Goal: Task Accomplishment & Management: Use online tool/utility

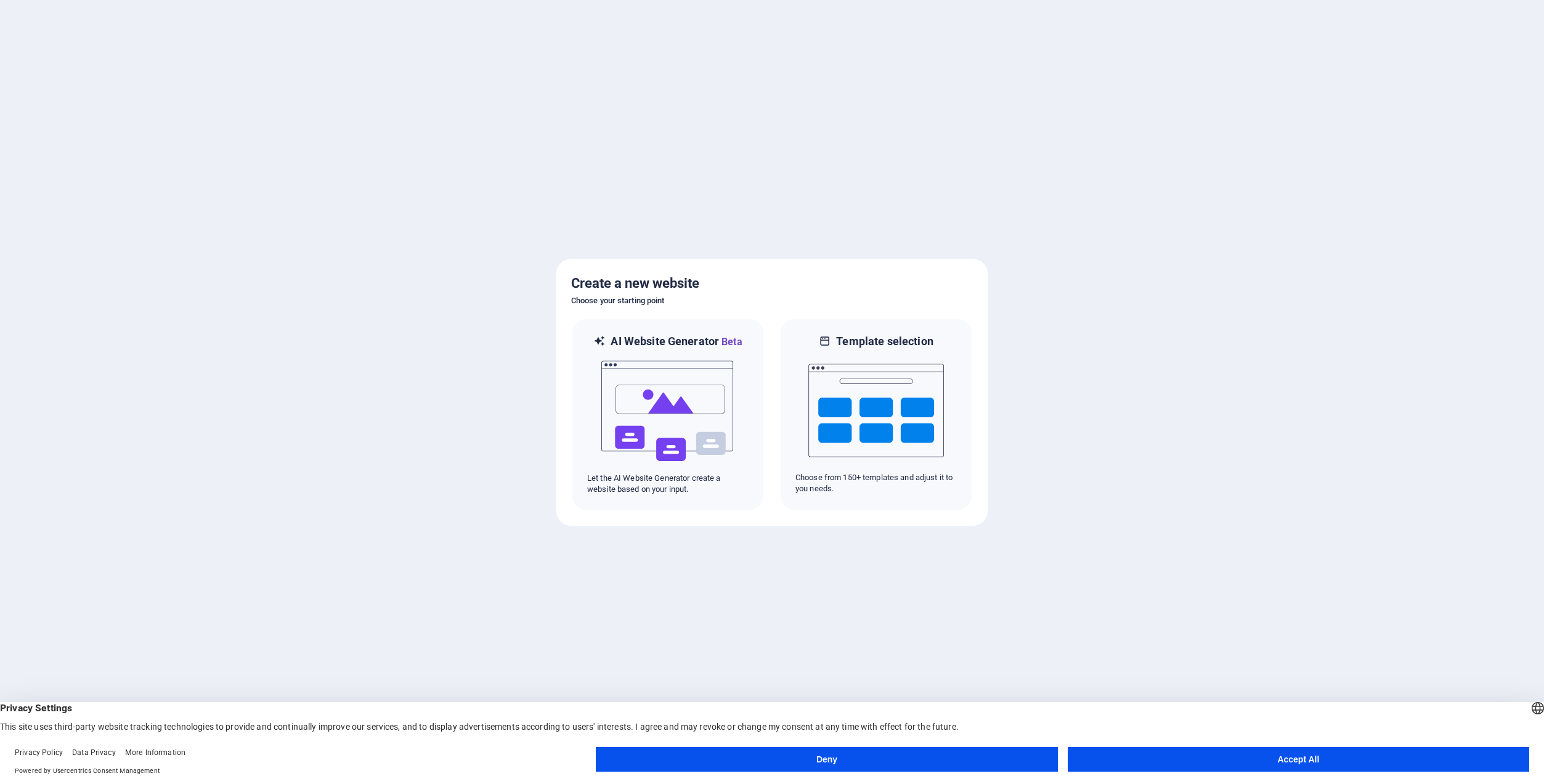
click at [1246, 755] on button "Accept All" at bounding box center [1299, 759] width 461 height 25
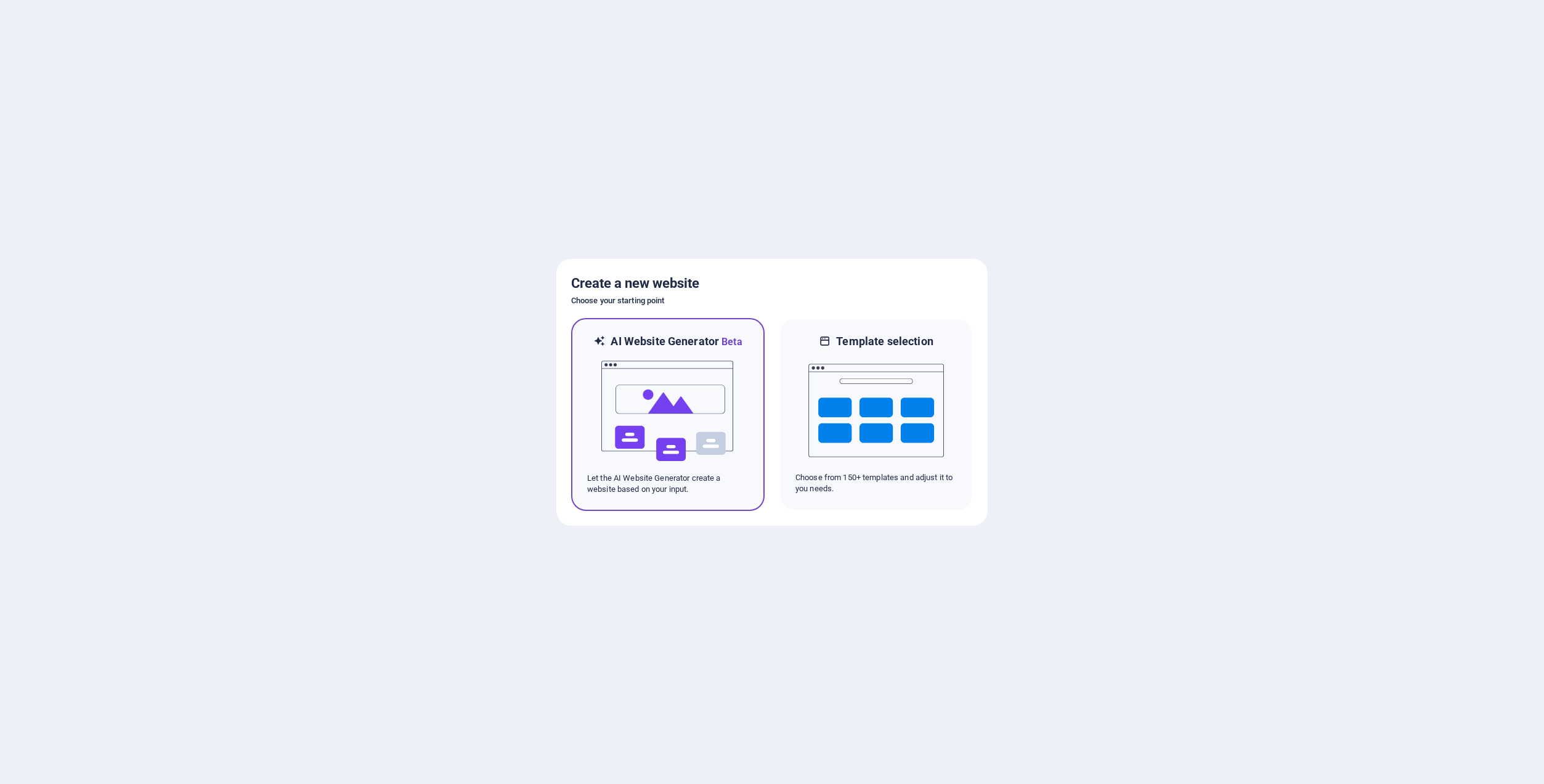
click at [710, 479] on p "Let the AI Website Generator create a website based on your input." at bounding box center [668, 483] width 161 height 22
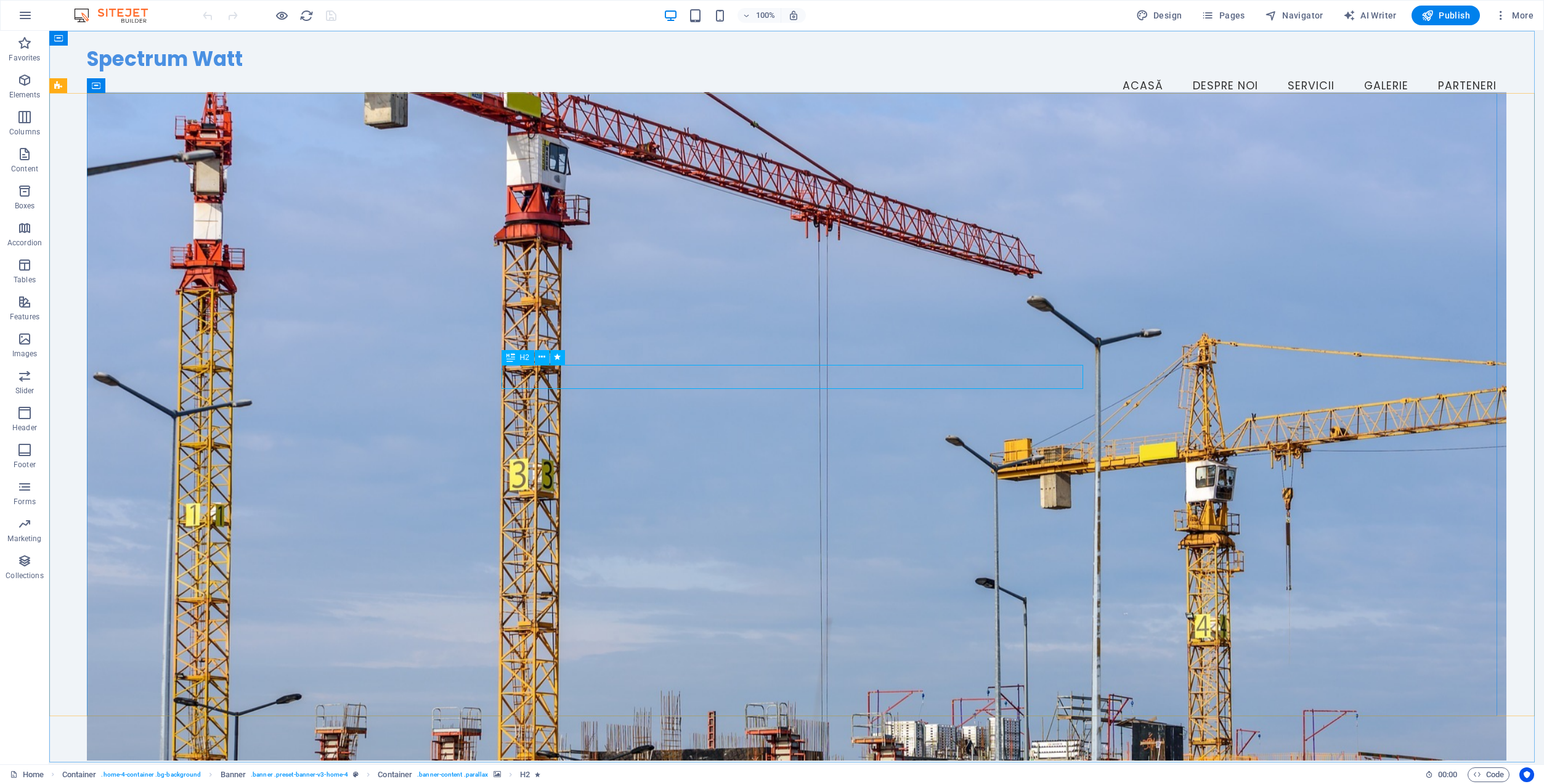
click at [511, 357] on icon at bounding box center [511, 357] width 9 height 15
click at [541, 356] on icon at bounding box center [542, 357] width 7 height 13
click at [514, 360] on icon at bounding box center [511, 357] width 9 height 15
click at [513, 358] on icon at bounding box center [511, 357] width 9 height 15
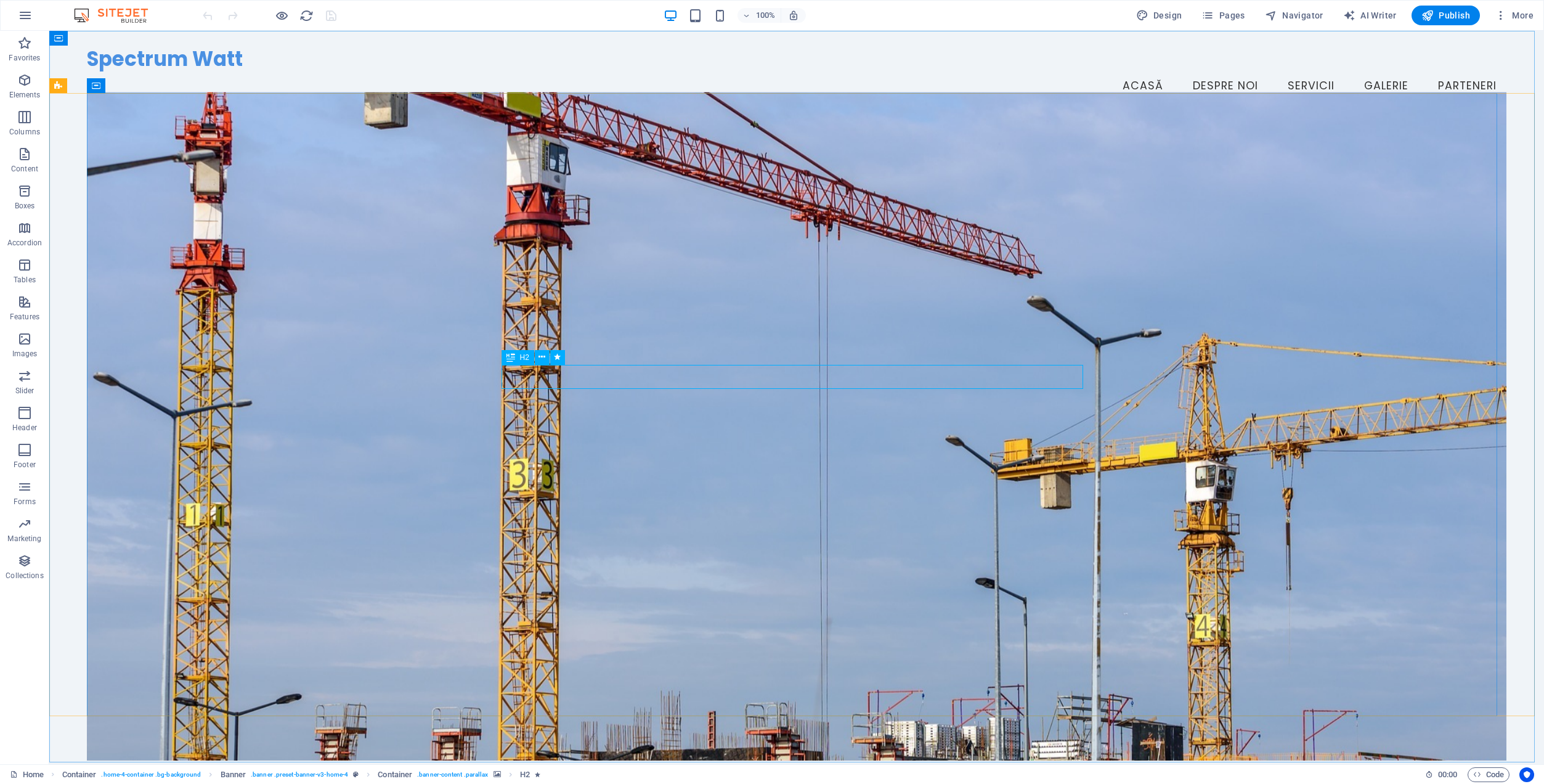
click at [513, 358] on icon at bounding box center [511, 357] width 9 height 15
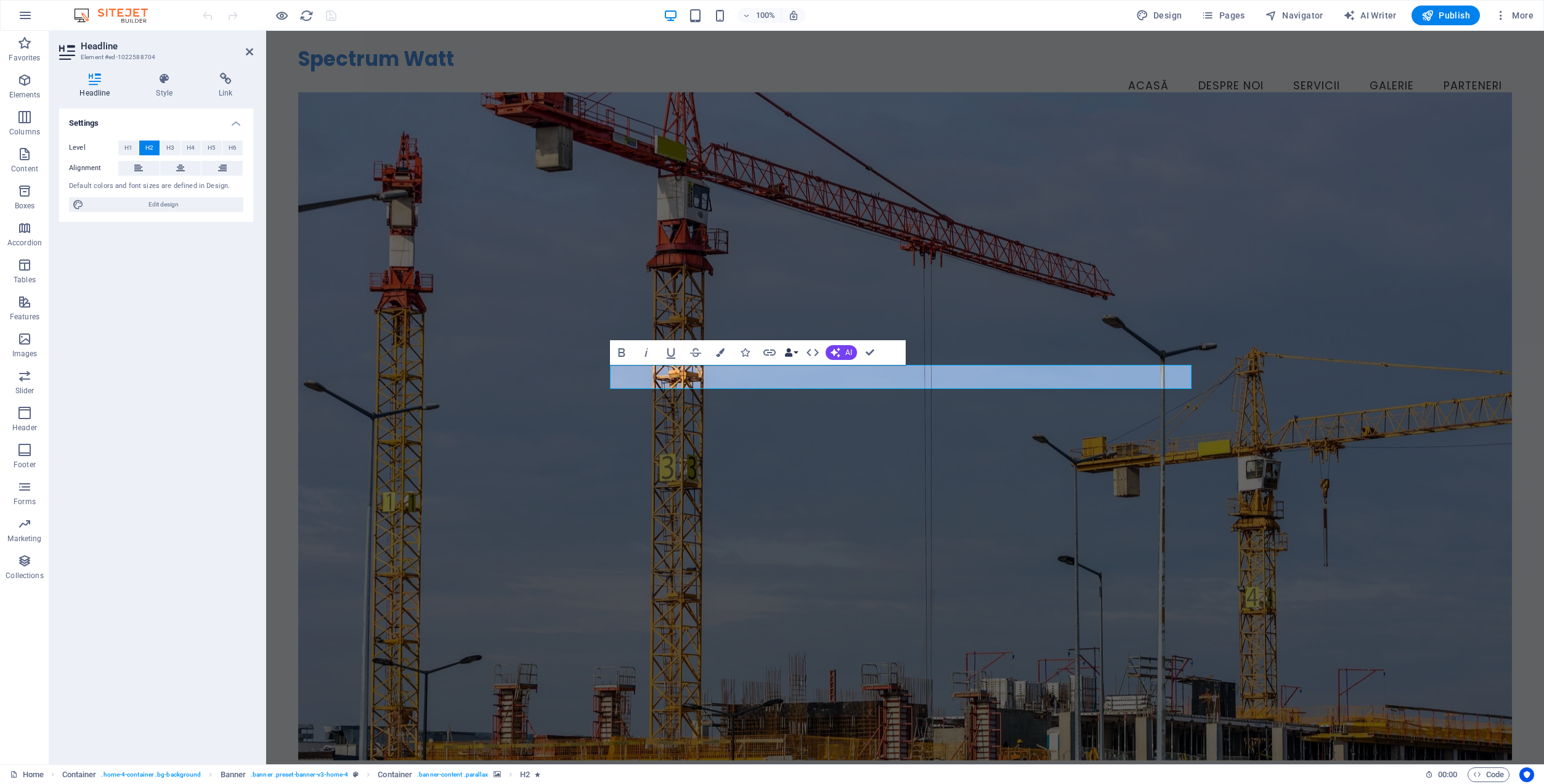
click at [799, 351] on button "Data Bindings" at bounding box center [791, 352] width 17 height 25
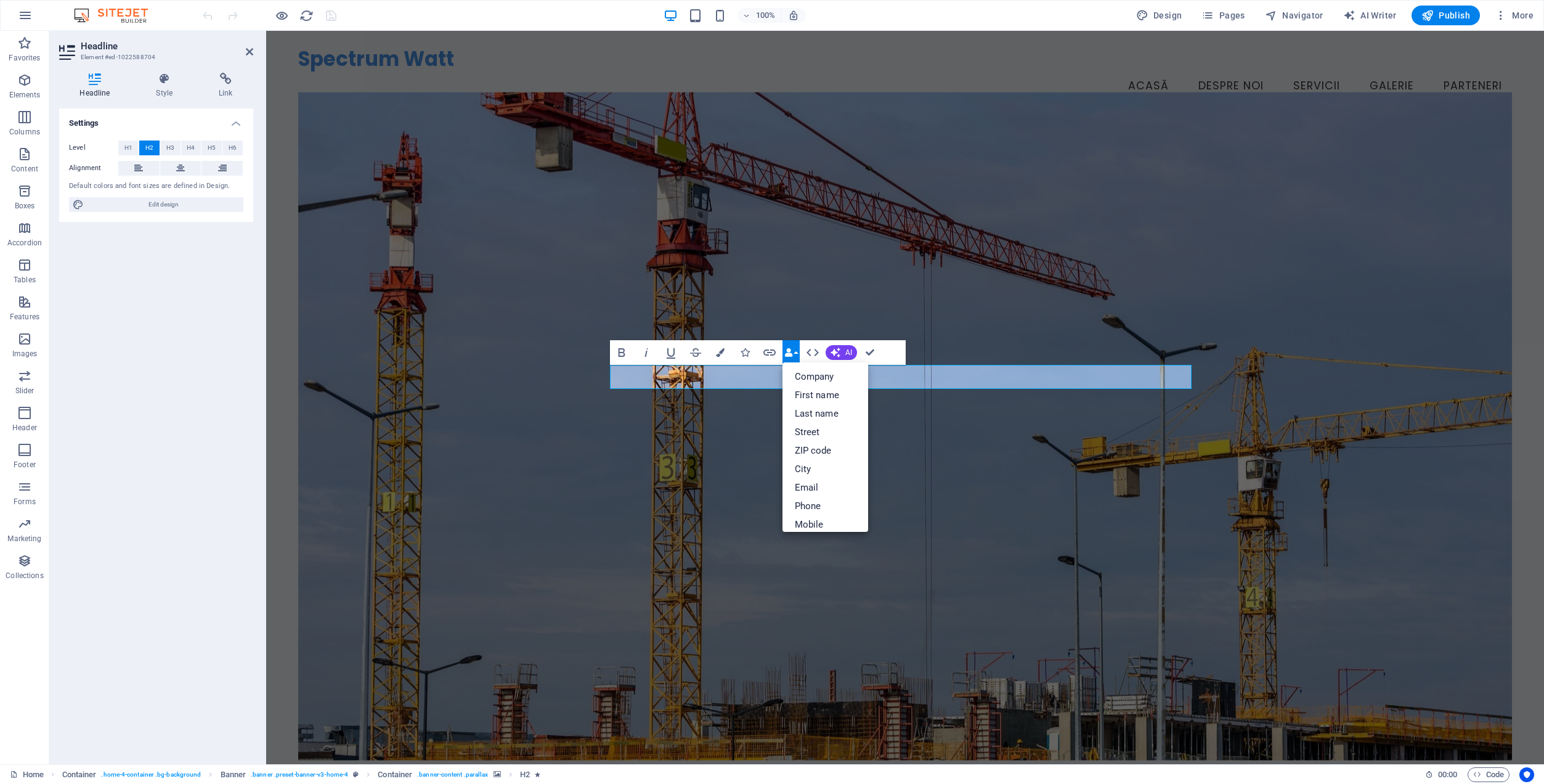
click at [799, 351] on button "Data Bindings" at bounding box center [791, 352] width 17 height 25
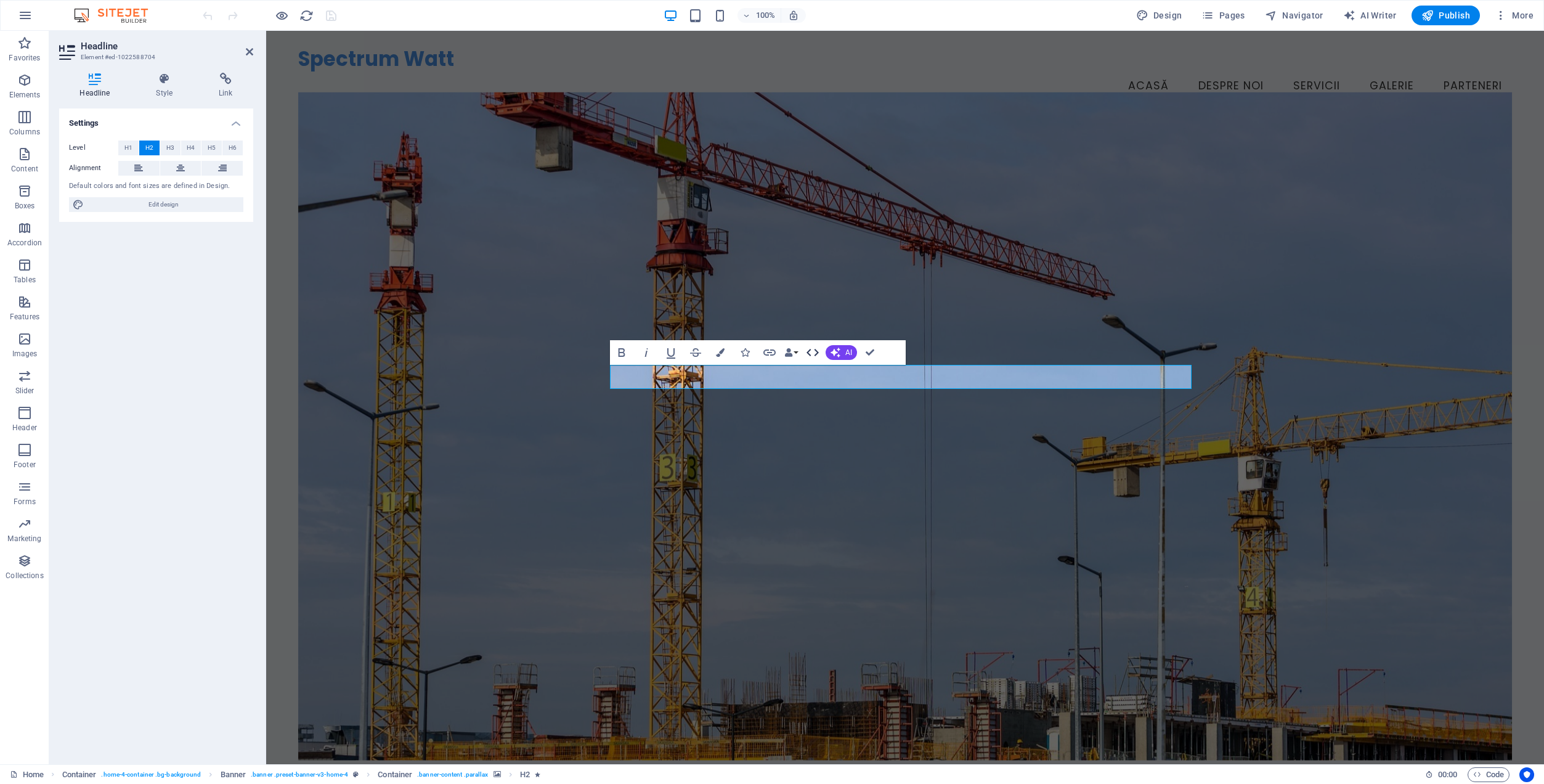
click at [816, 351] on icon "button" at bounding box center [813, 353] width 12 height 8
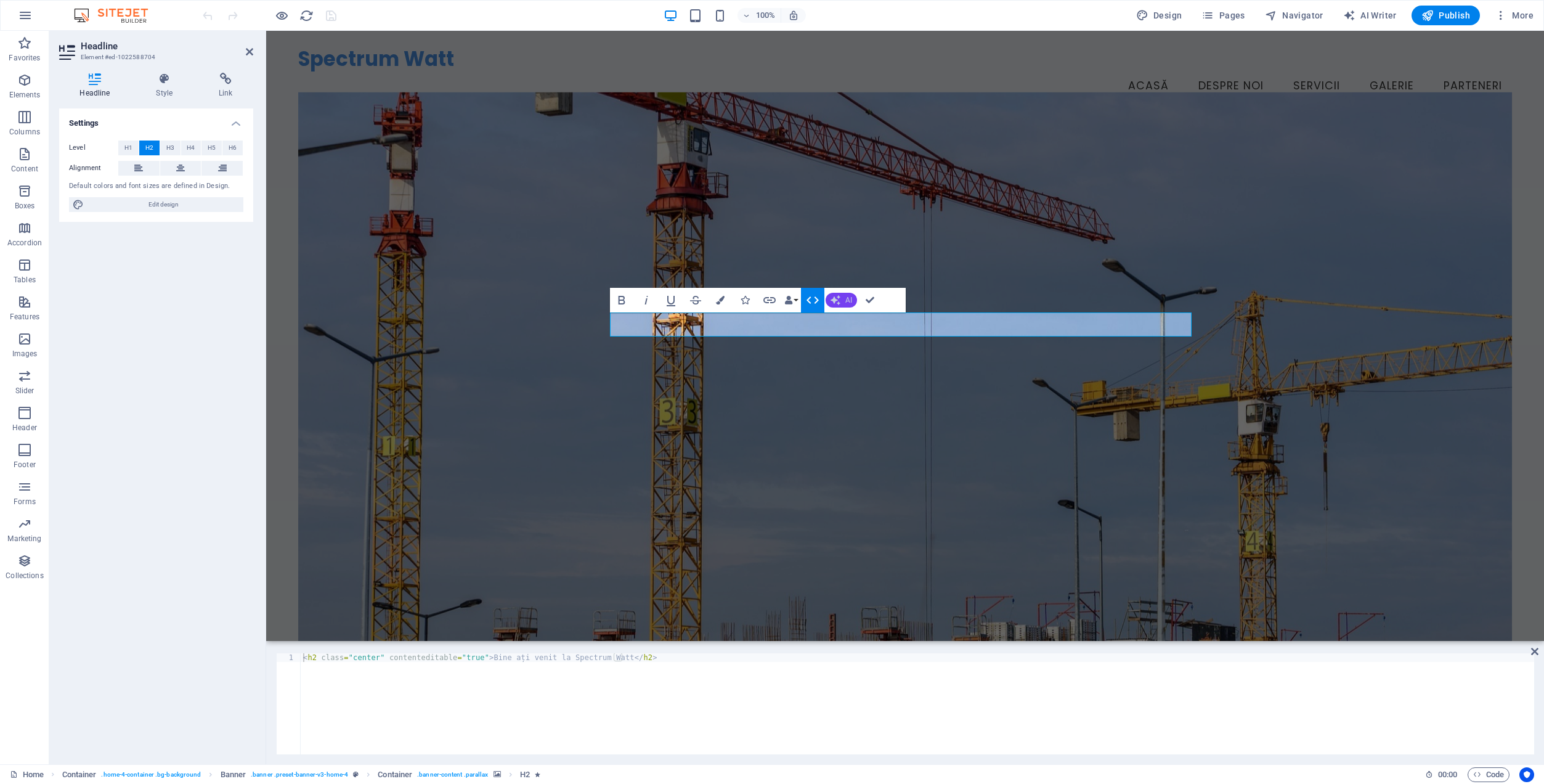
click at [846, 299] on span "AI" at bounding box center [849, 301] width 7 height 8
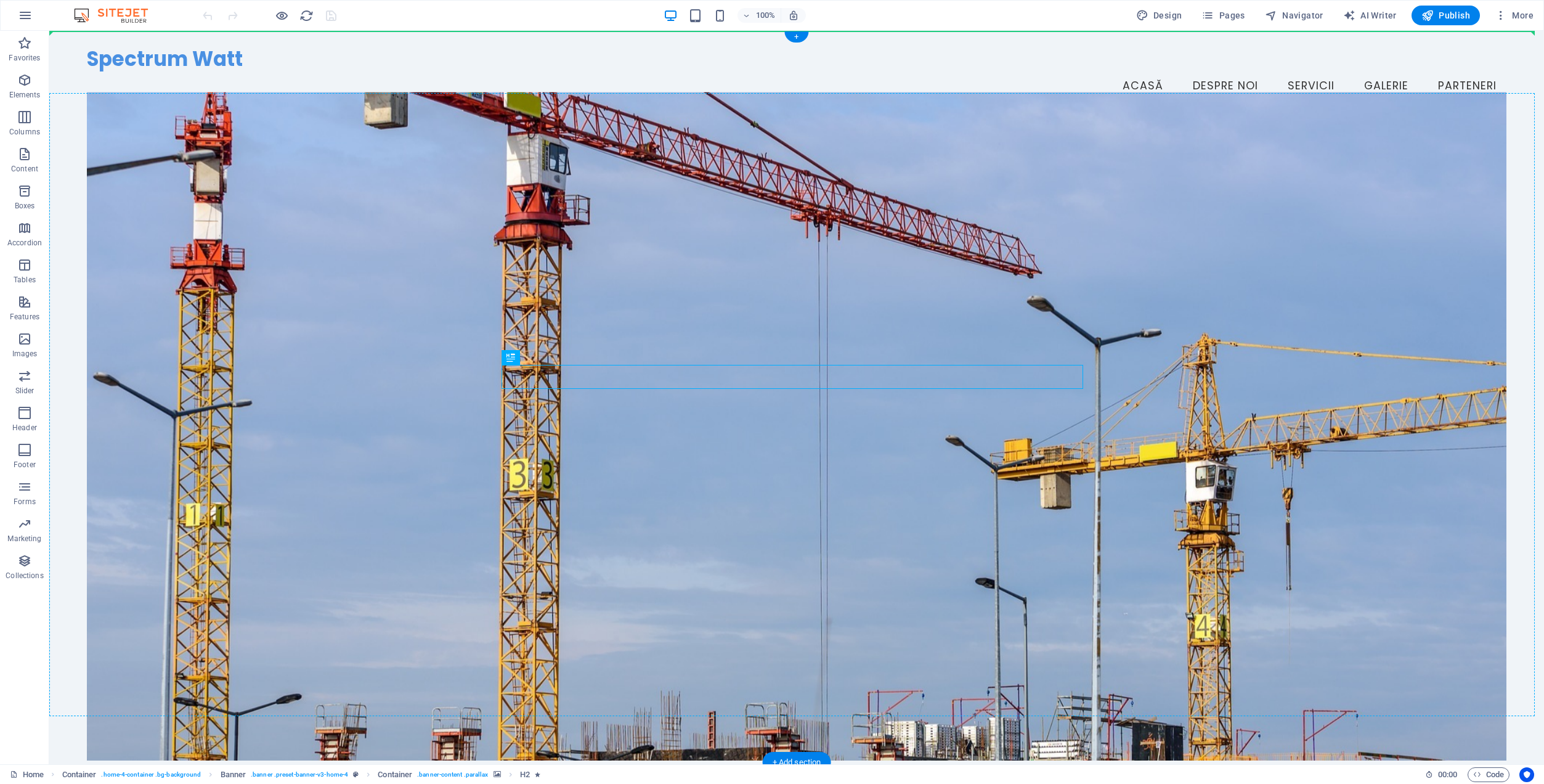
drag, startPoint x: 562, startPoint y: 388, endPoint x: 735, endPoint y: 345, distance: 178.3
click at [544, 355] on icon at bounding box center [542, 357] width 7 height 13
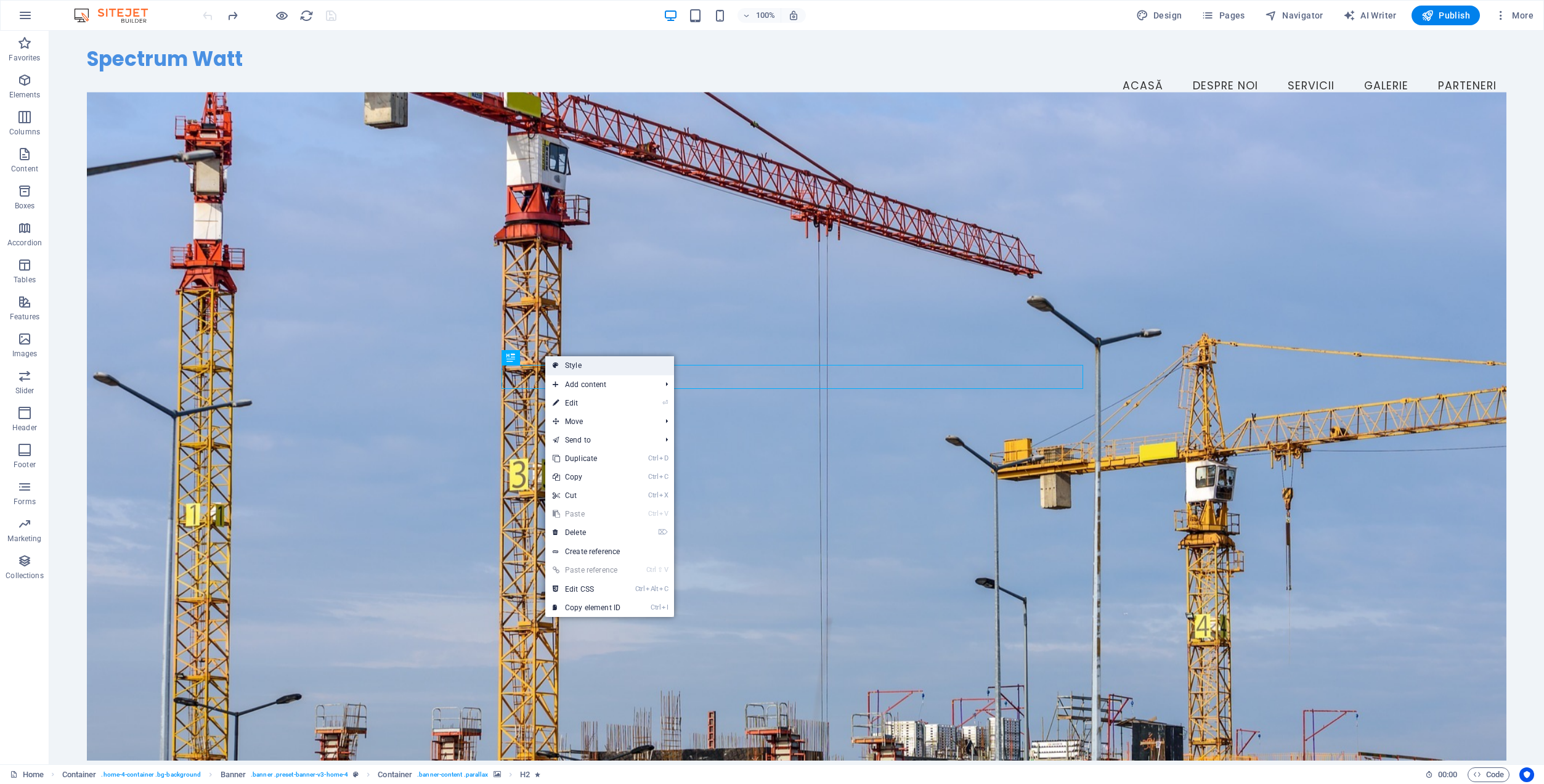
click at [580, 363] on link "Style" at bounding box center [609, 365] width 129 height 18
select select "preset-banner-v3-home-4"
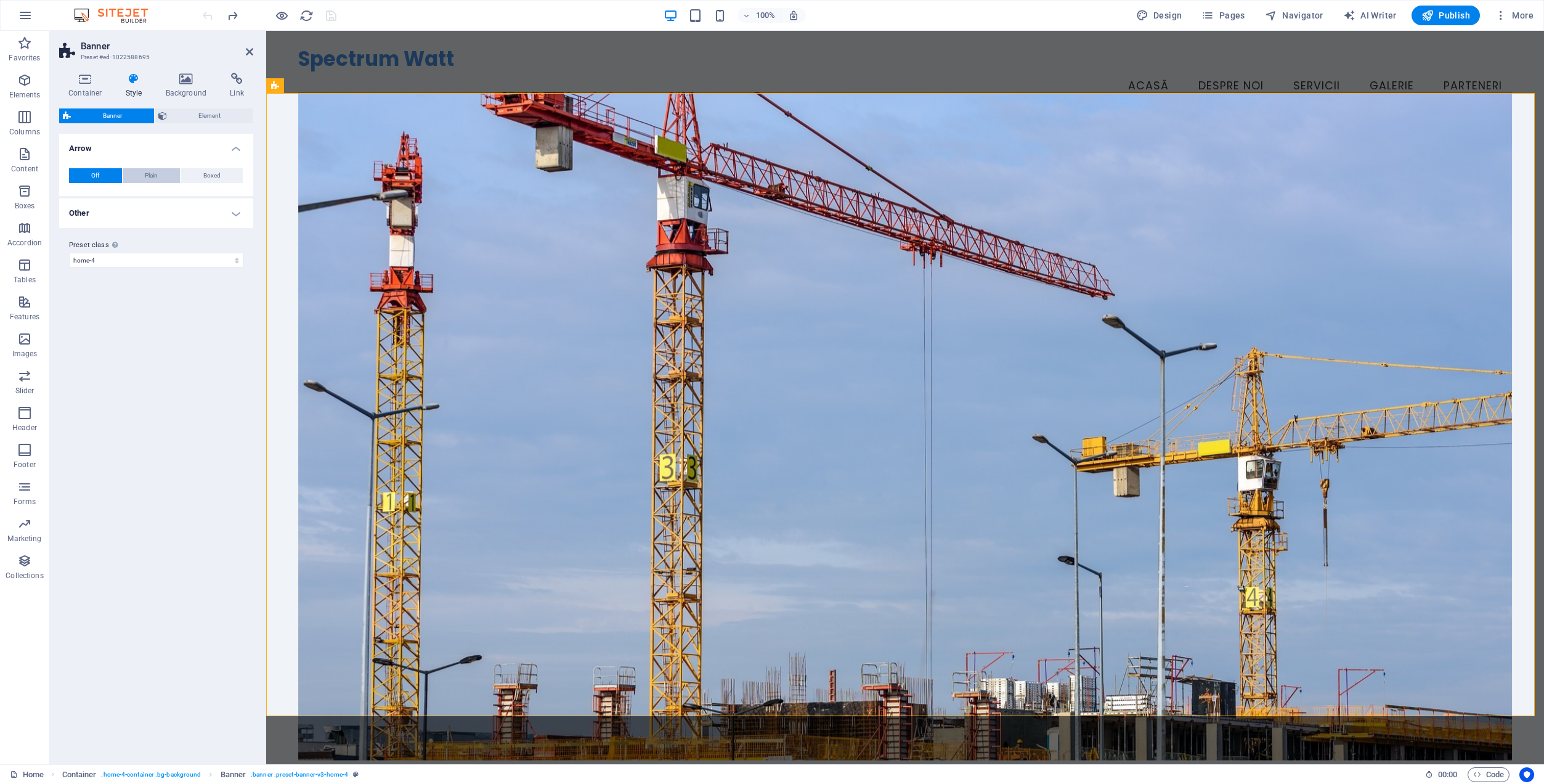
click at [147, 174] on span "Plain" at bounding box center [151, 175] width 13 height 15
click at [88, 173] on button "Off" at bounding box center [95, 175] width 53 height 15
click at [200, 115] on span "Element" at bounding box center [210, 116] width 79 height 15
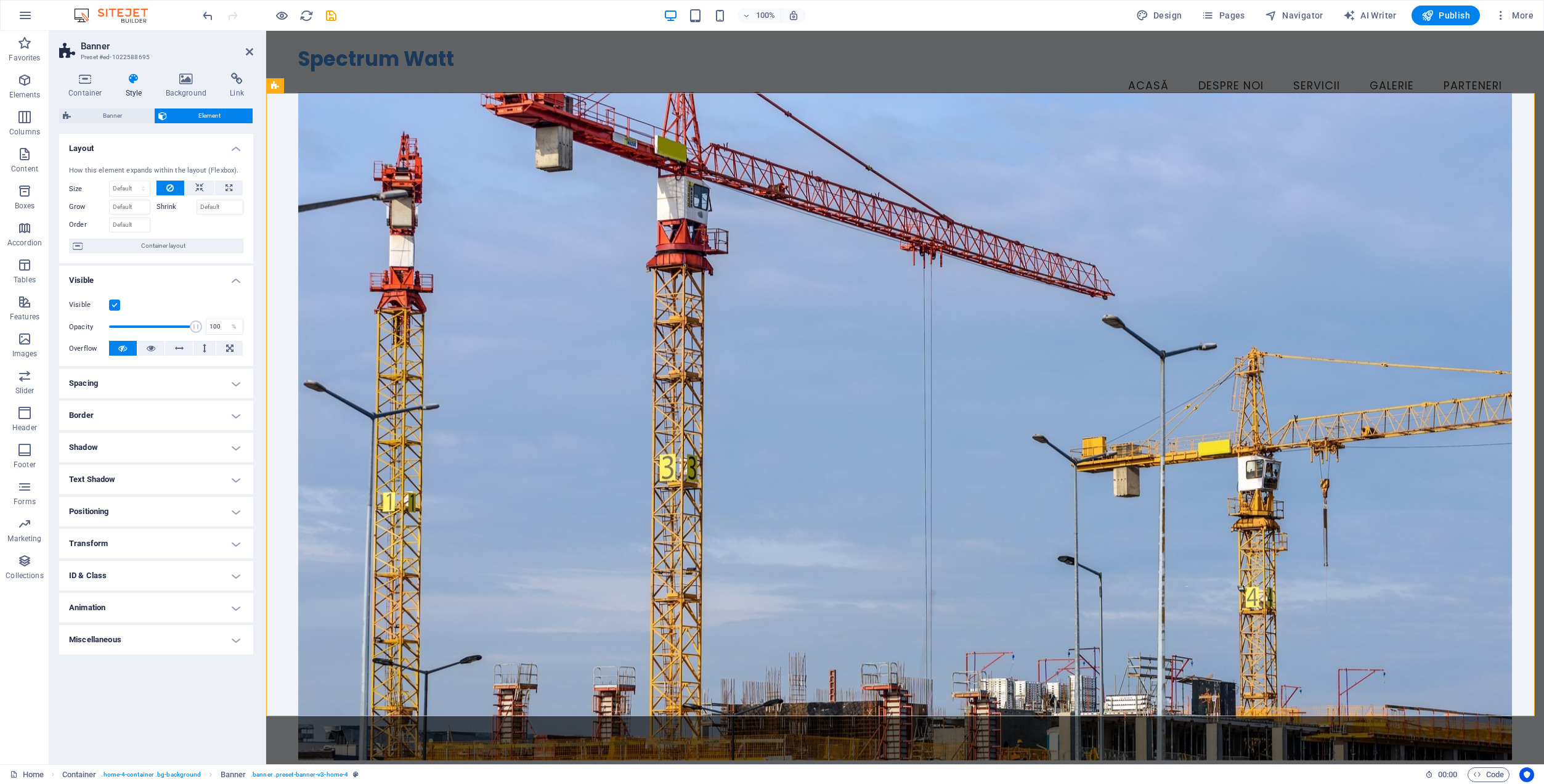
click at [142, 389] on h4 "Spacing" at bounding box center [156, 383] width 194 height 30
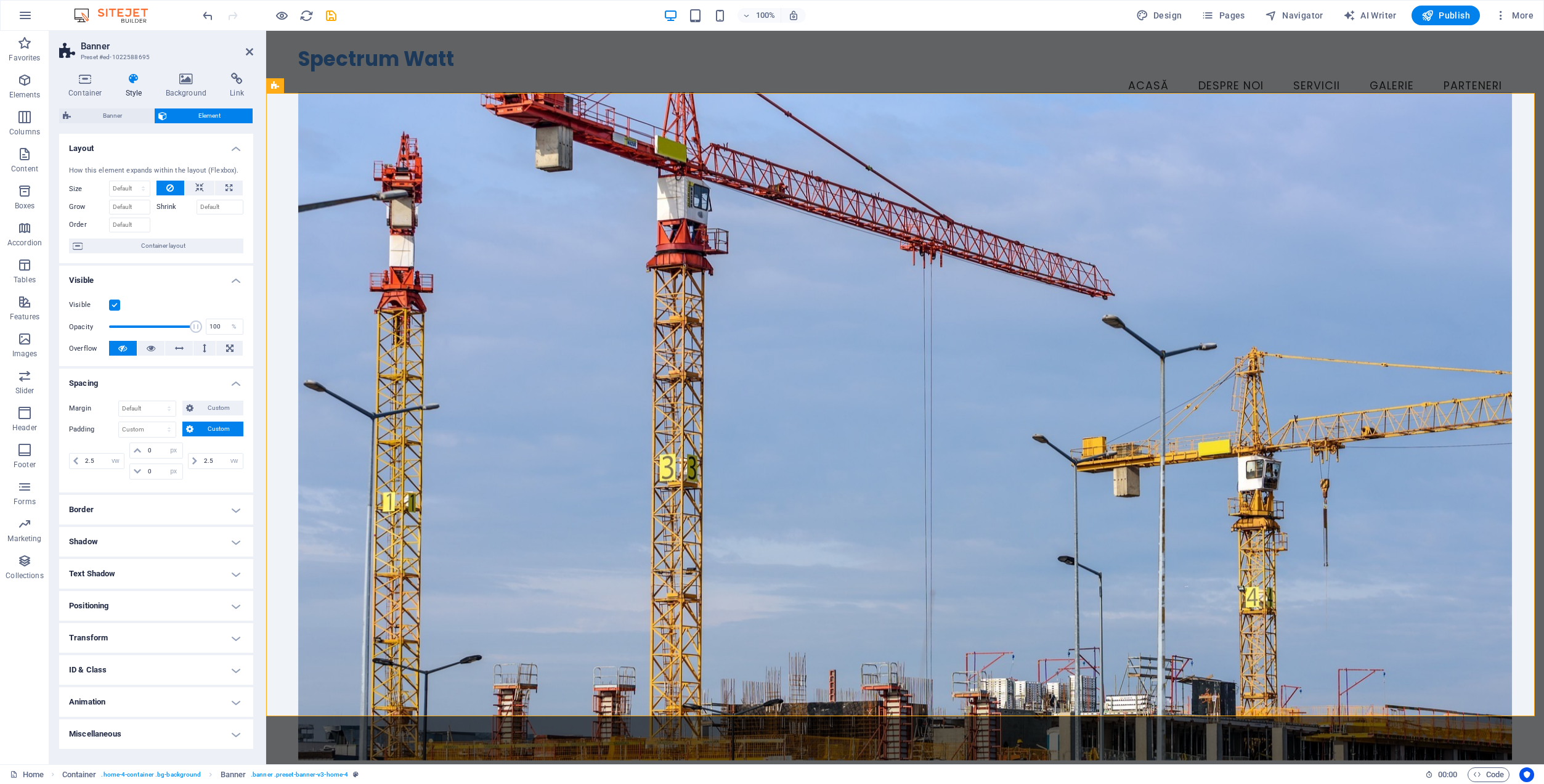
click at [148, 380] on h4 "Spacing" at bounding box center [156, 379] width 194 height 22
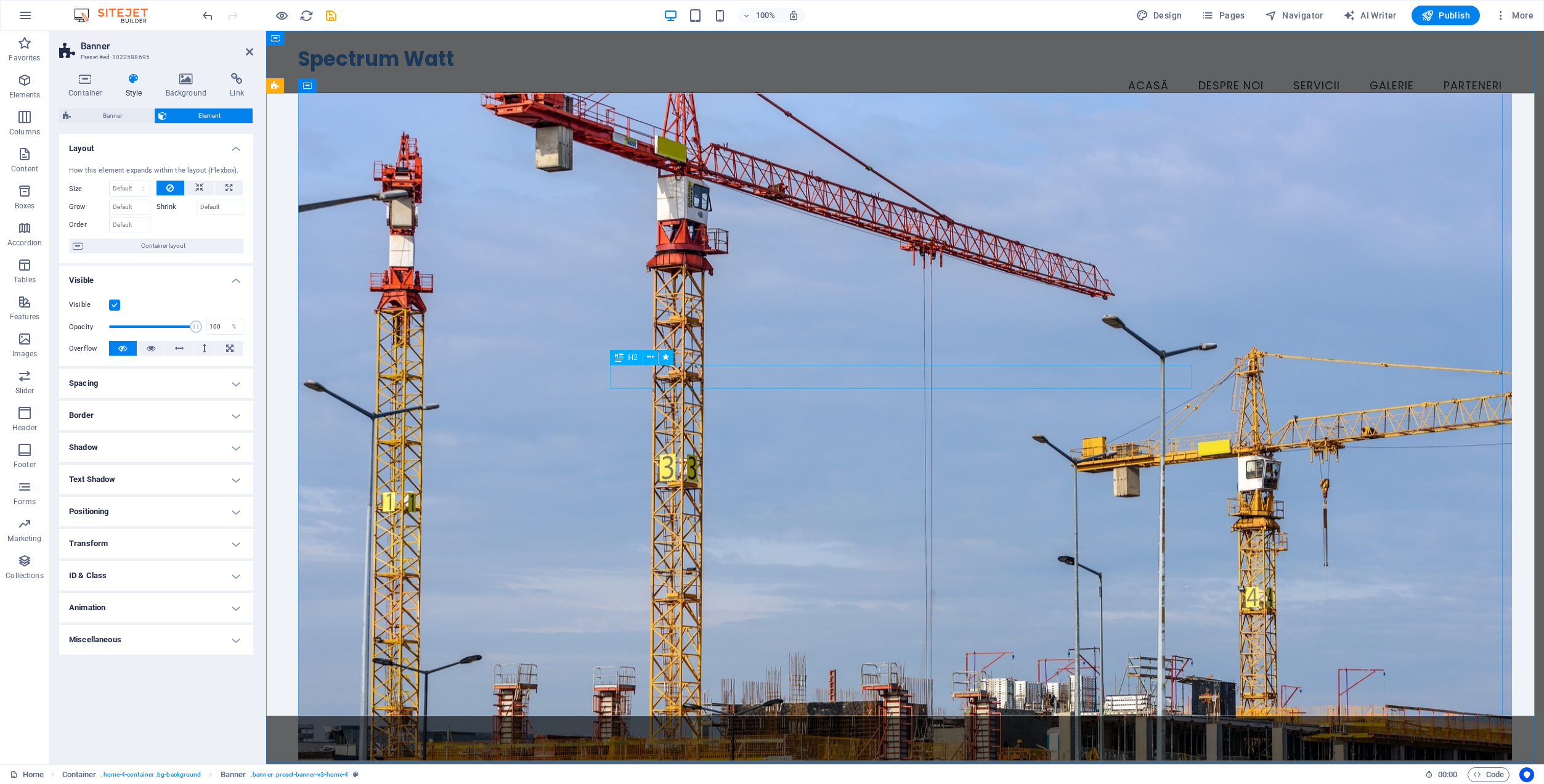
click at [185, 91] on h4 "Background" at bounding box center [189, 85] width 65 height 26
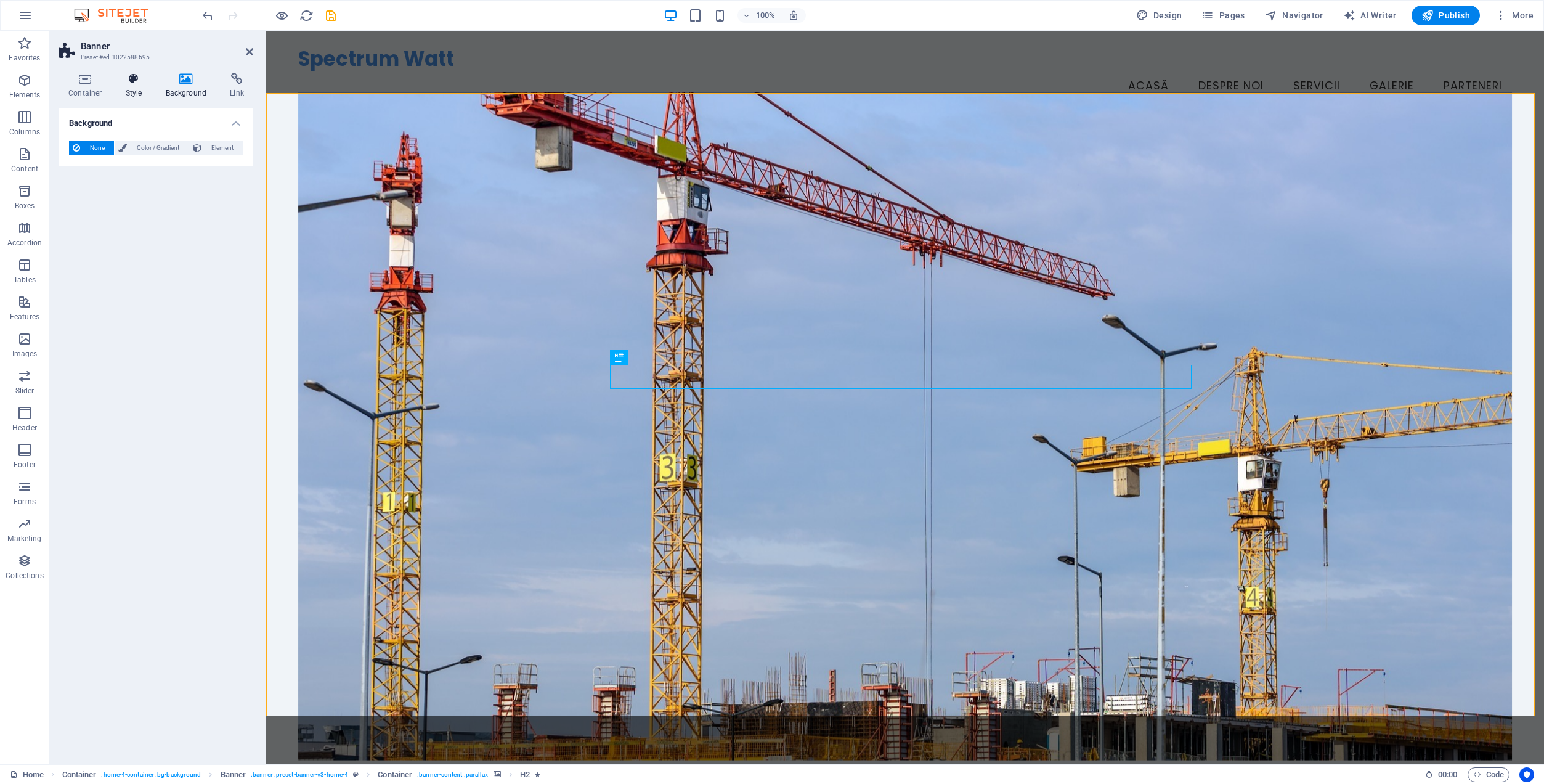
click at [128, 90] on h4 "Style" at bounding box center [136, 85] width 40 height 26
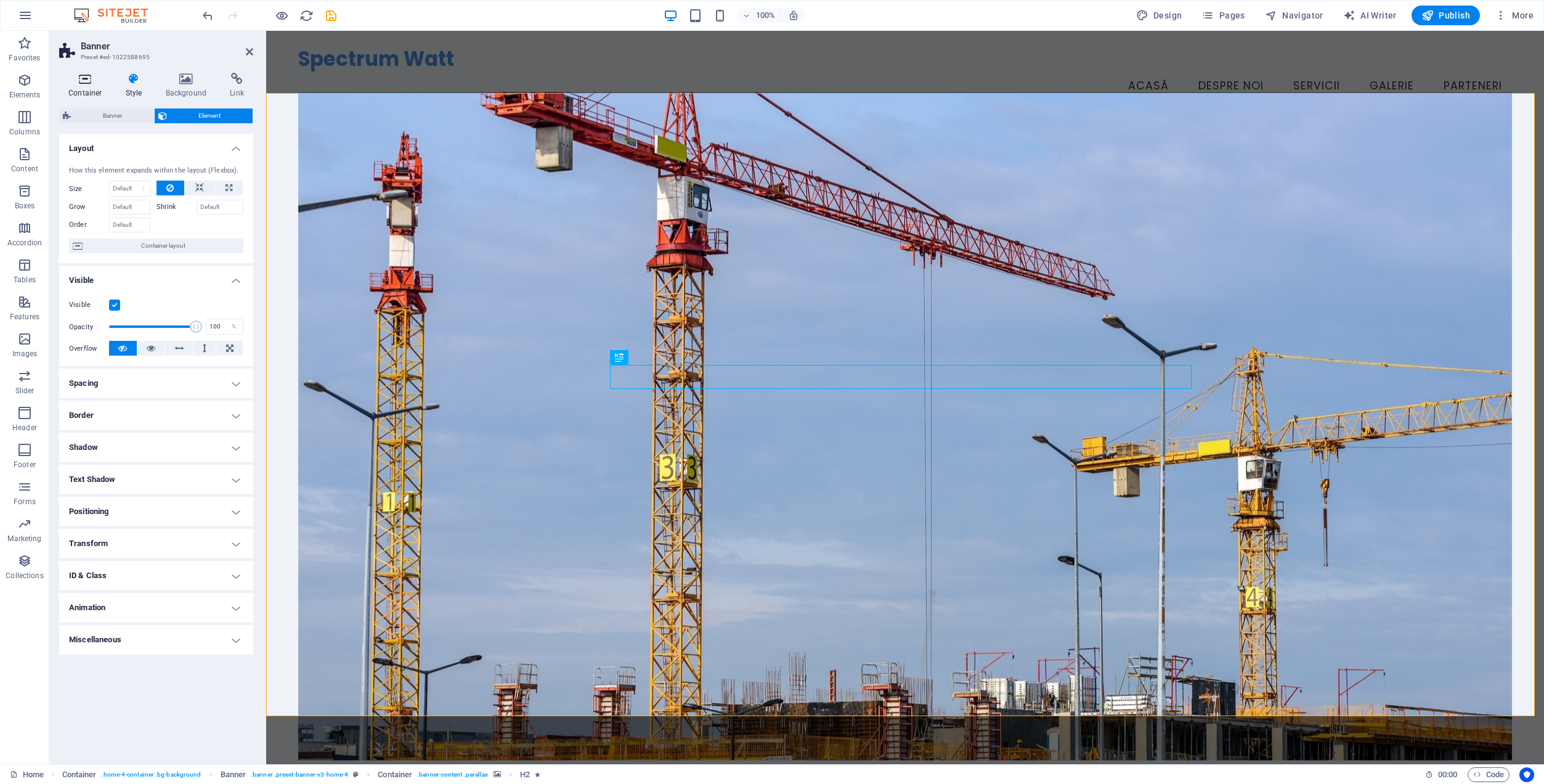
click at [81, 89] on h4 "Container" at bounding box center [88, 85] width 57 height 26
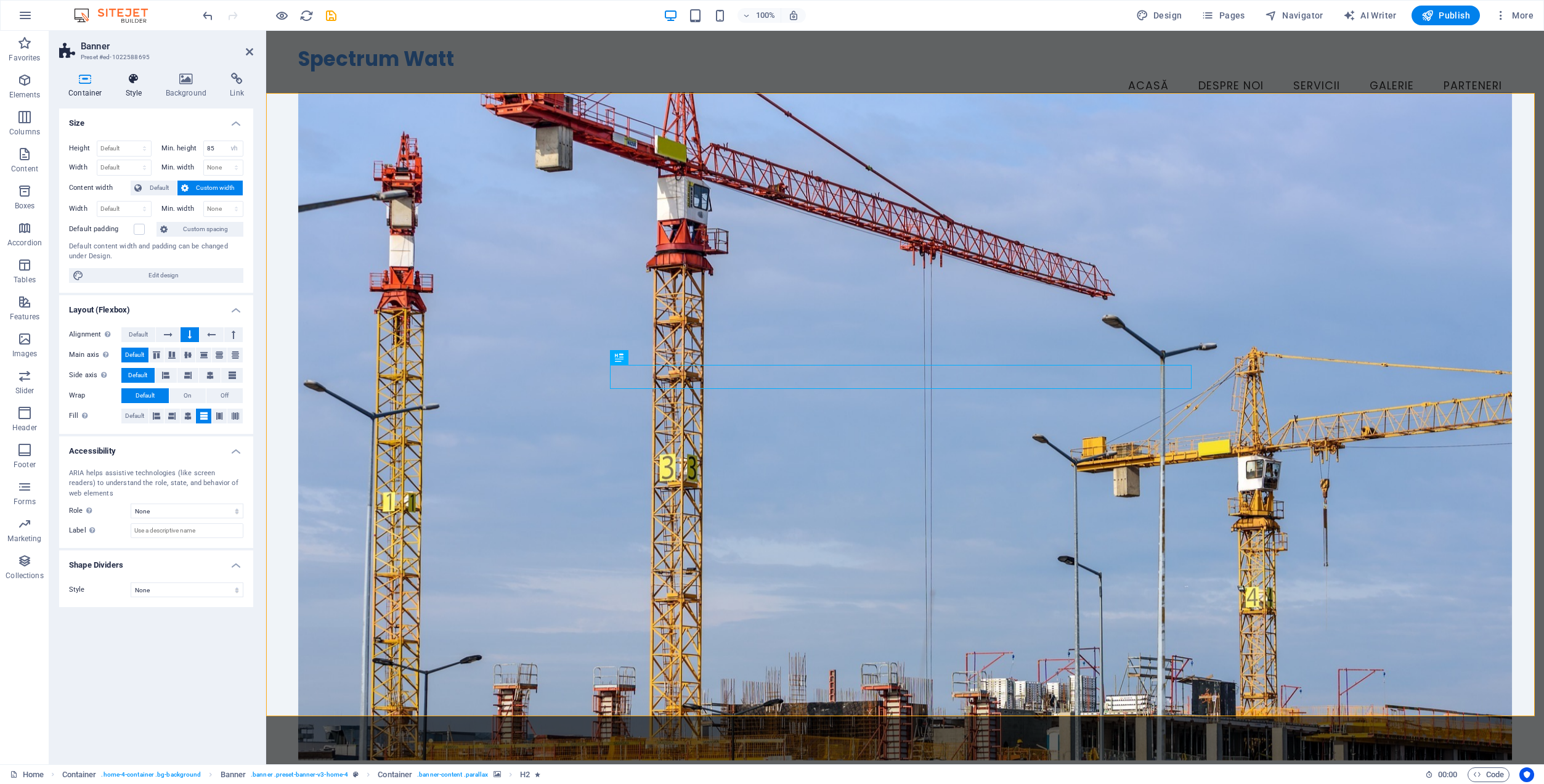
click at [136, 83] on icon at bounding box center [133, 78] width 35 height 12
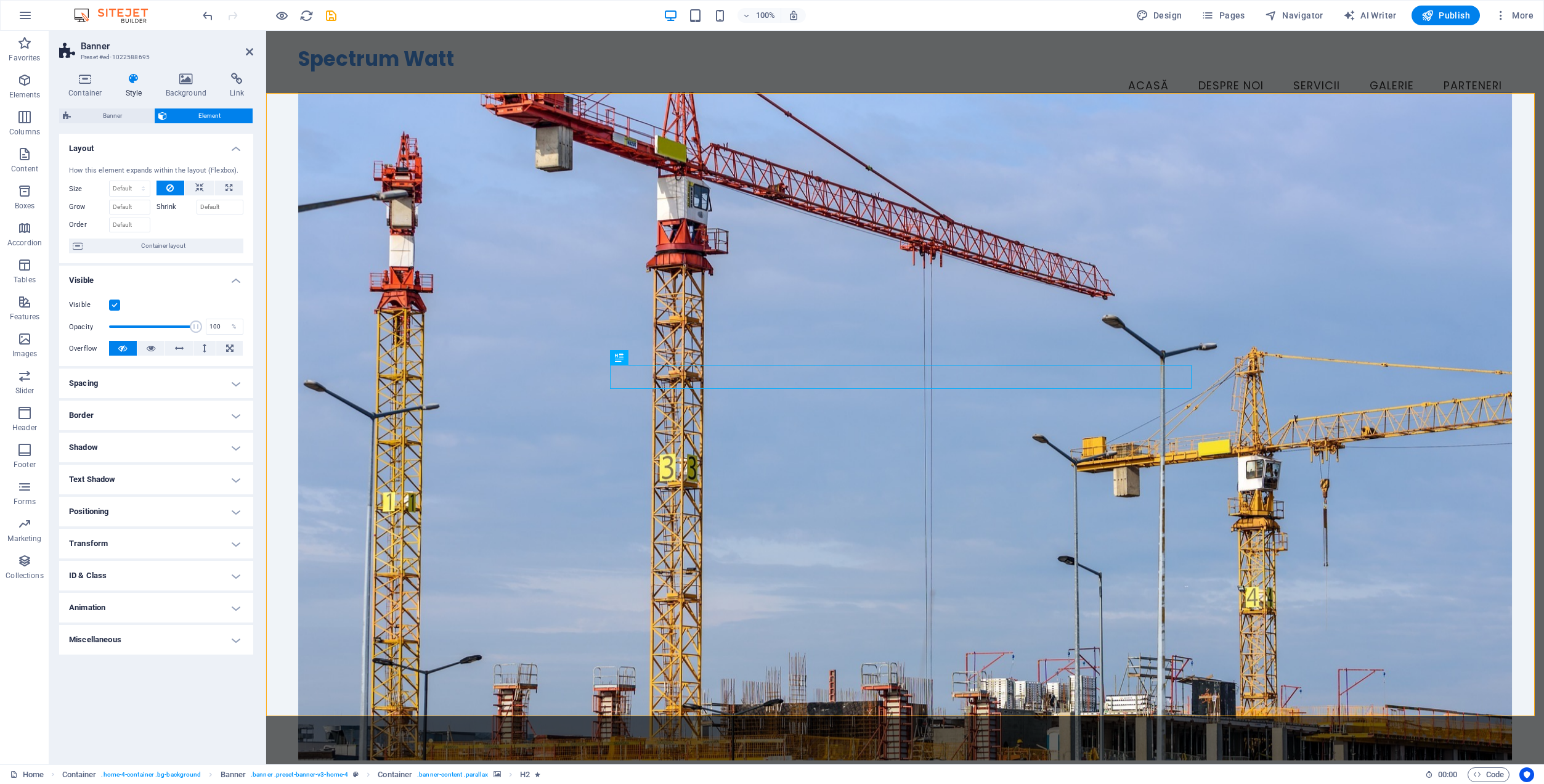
click at [144, 544] on h4 "Transform" at bounding box center [156, 543] width 194 height 30
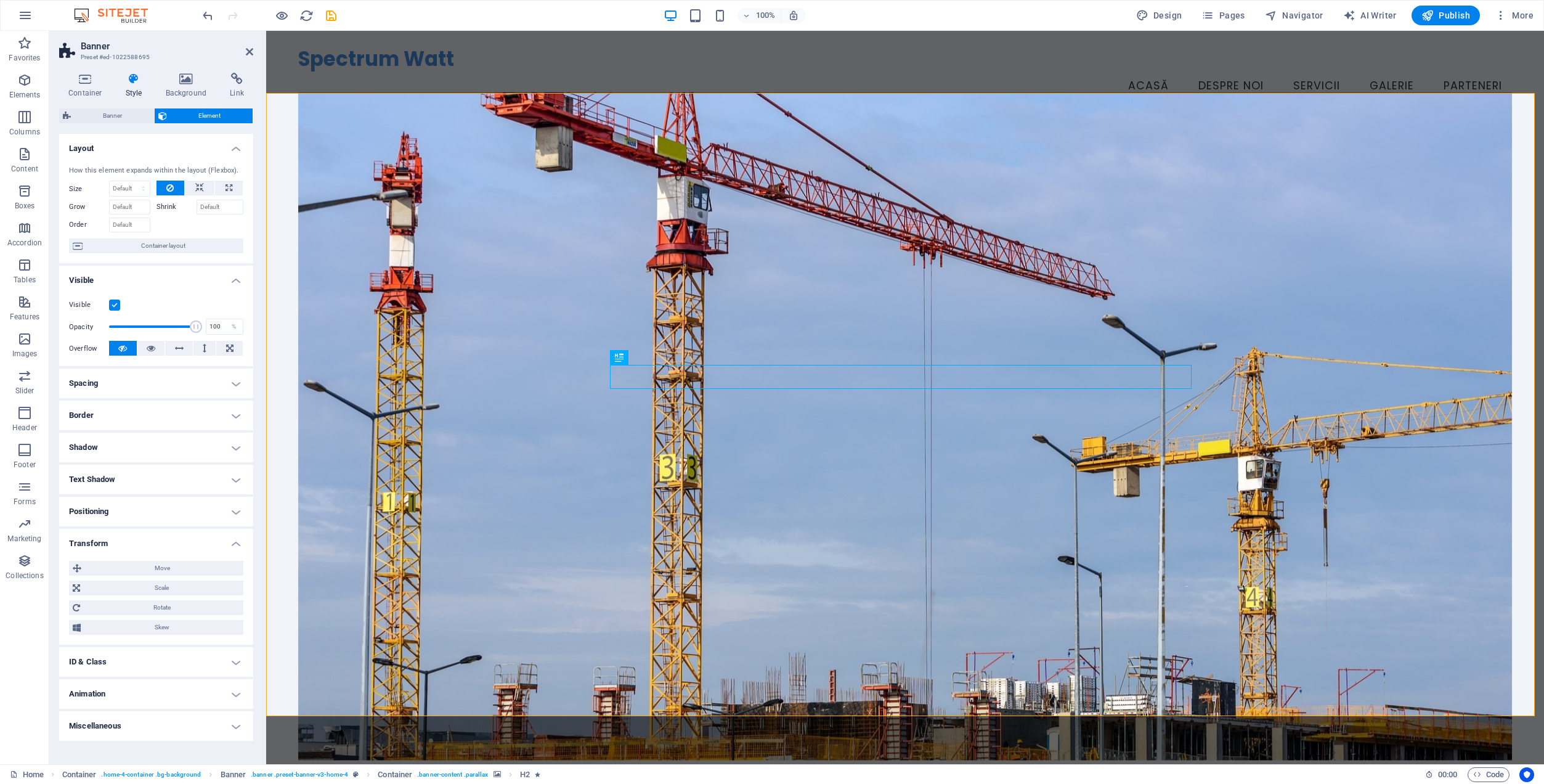
click at [144, 542] on h4 "Transform" at bounding box center [156, 539] width 194 height 22
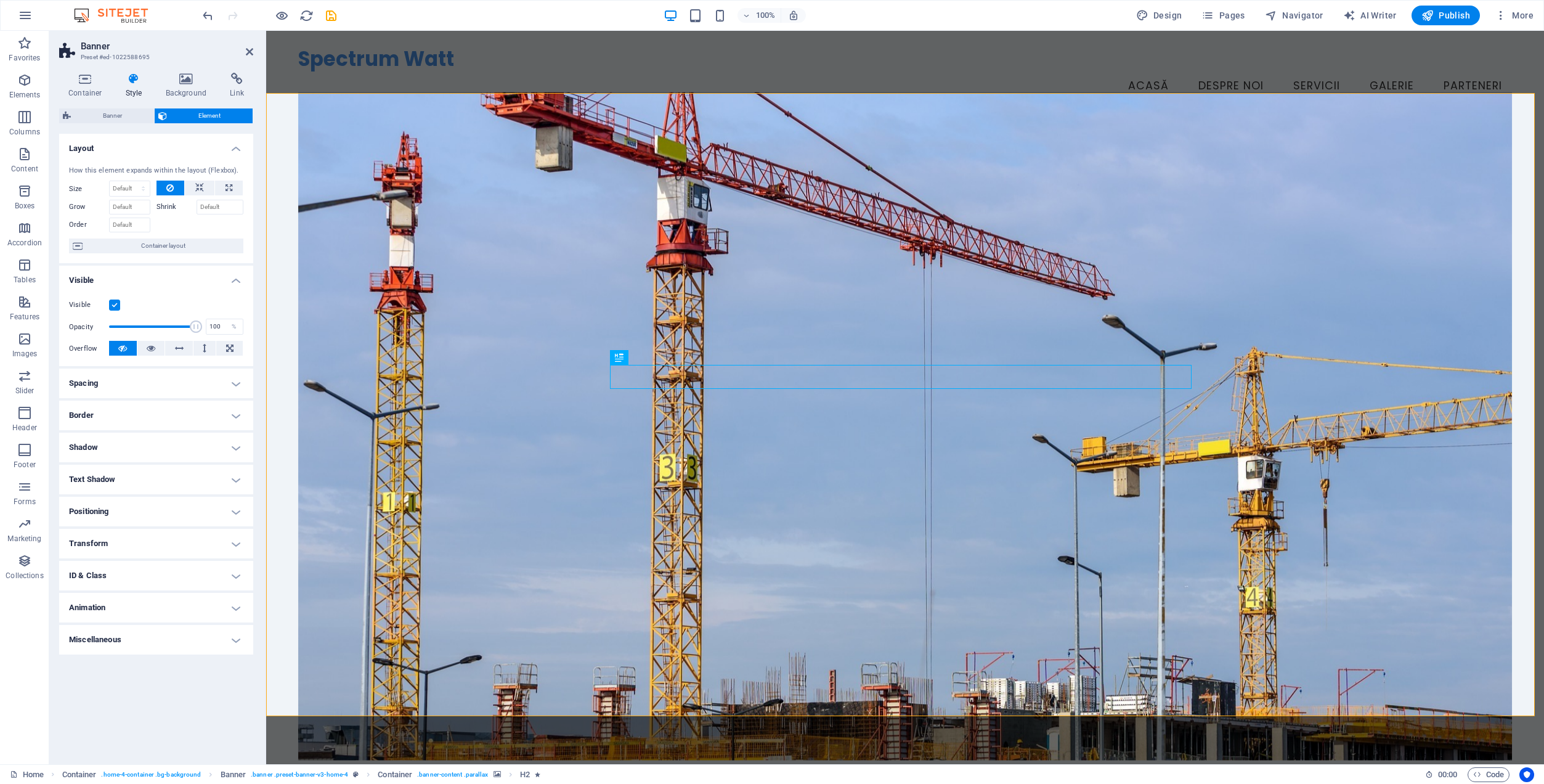
click at [154, 611] on h4 "Animation" at bounding box center [156, 607] width 194 height 30
click at [159, 606] on h4 "Animation" at bounding box center [156, 604] width 194 height 22
click at [133, 382] on h4 "Spacing" at bounding box center [156, 383] width 194 height 30
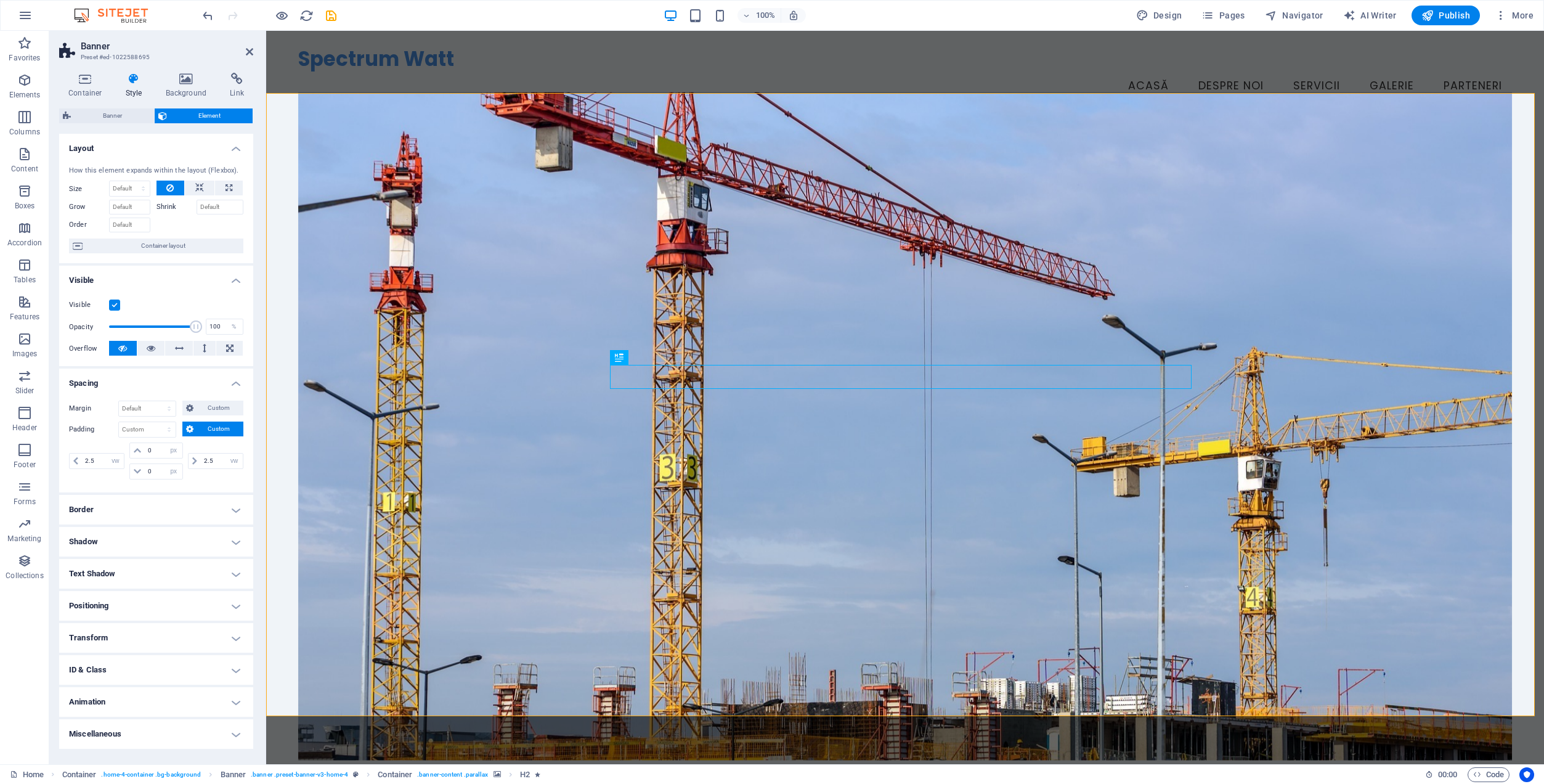
click at [133, 382] on h4 "Spacing" at bounding box center [156, 379] width 194 height 22
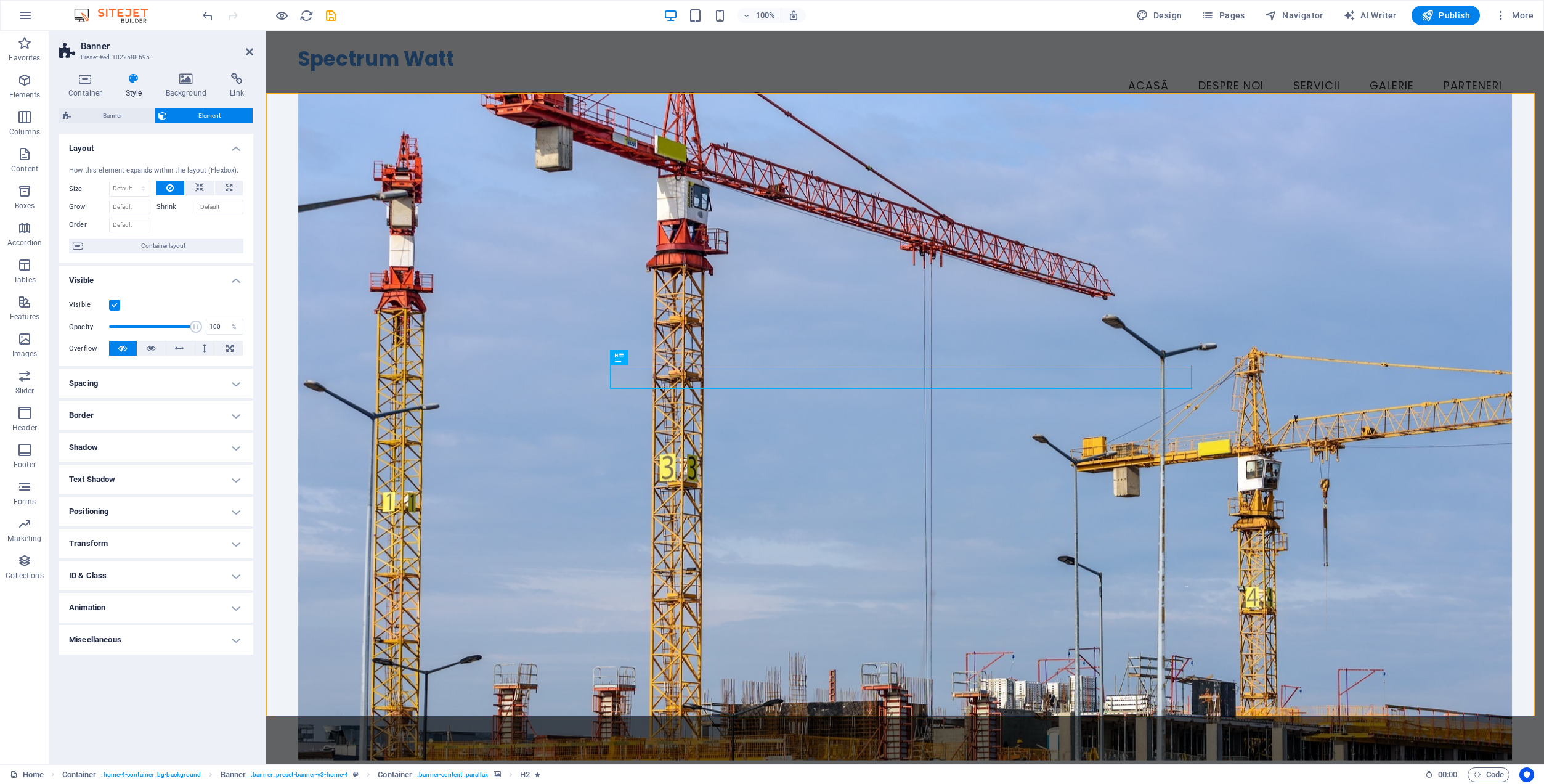
click at [122, 414] on h4 "Border" at bounding box center [156, 415] width 194 height 30
click at [122, 413] on h4 "Border" at bounding box center [156, 411] width 194 height 22
click at [119, 447] on h4 "Shadow" at bounding box center [156, 447] width 194 height 30
click at [121, 443] on h4 "Shadow" at bounding box center [156, 443] width 194 height 22
click at [101, 111] on span "Banner" at bounding box center [112, 116] width 76 height 15
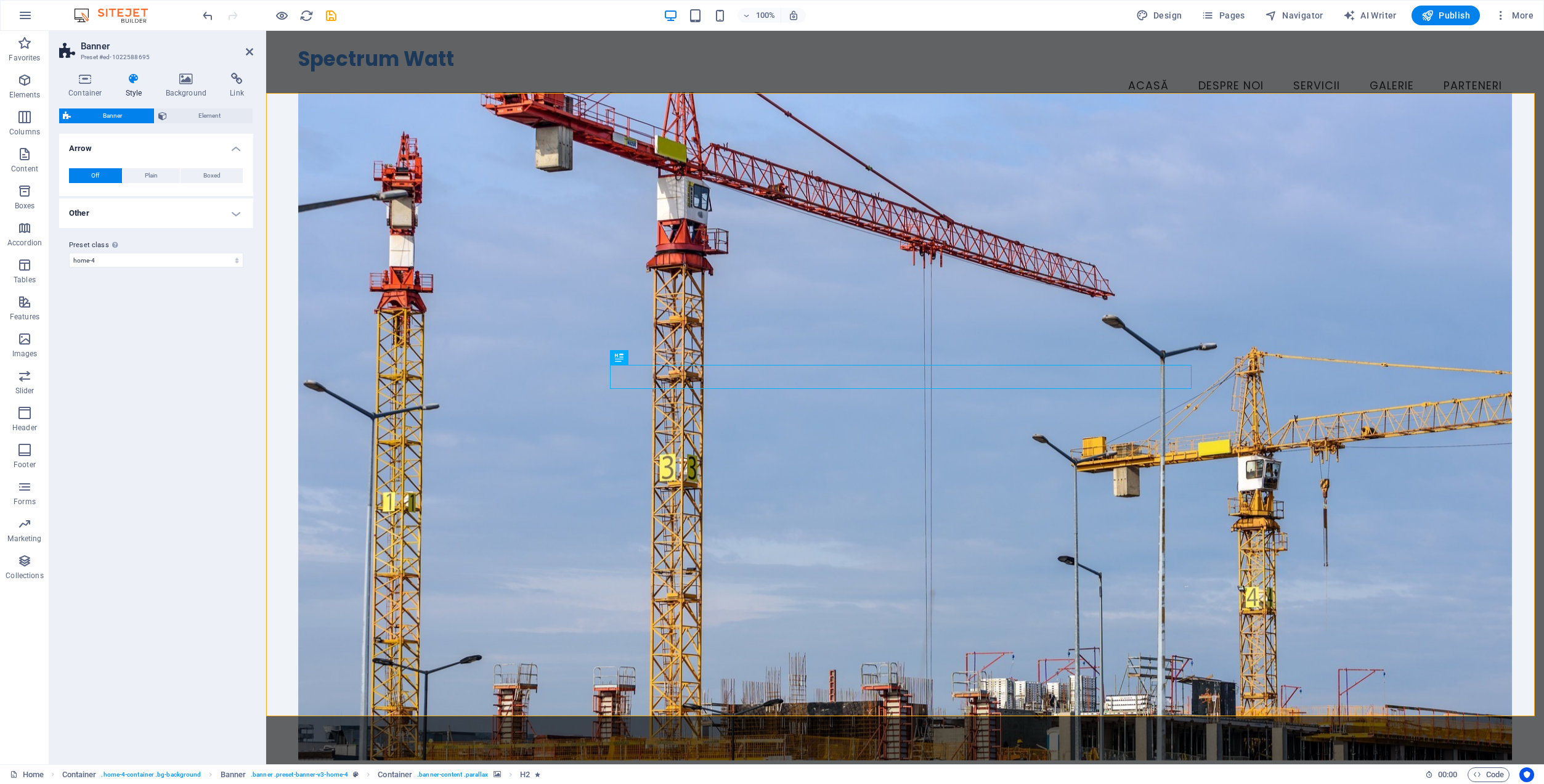
click at [134, 216] on h4 "Other" at bounding box center [156, 213] width 194 height 30
click at [191, 116] on span "Element" at bounding box center [210, 116] width 79 height 15
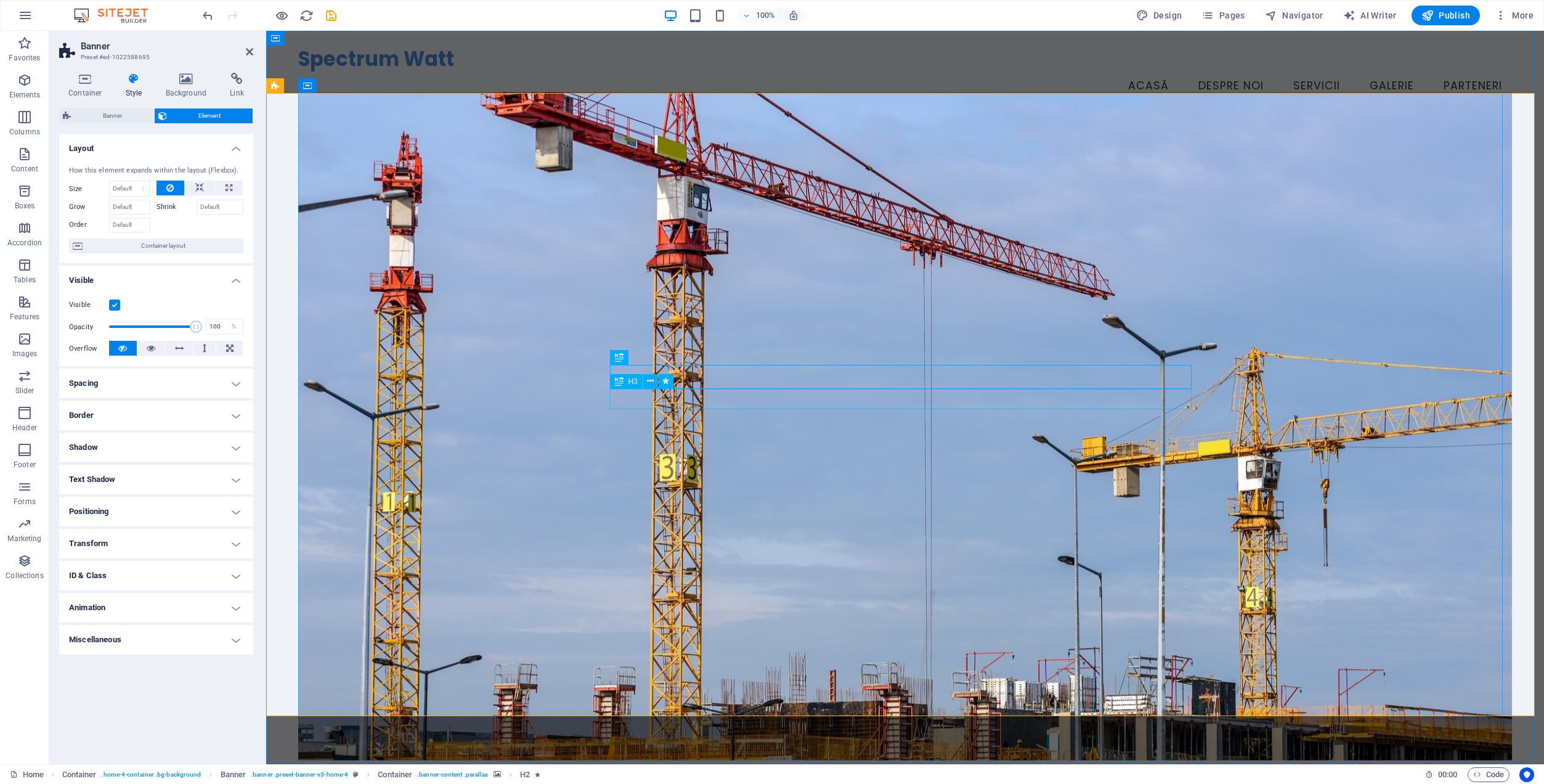
click at [665, 412] on icon at bounding box center [663, 411] width 7 height 13
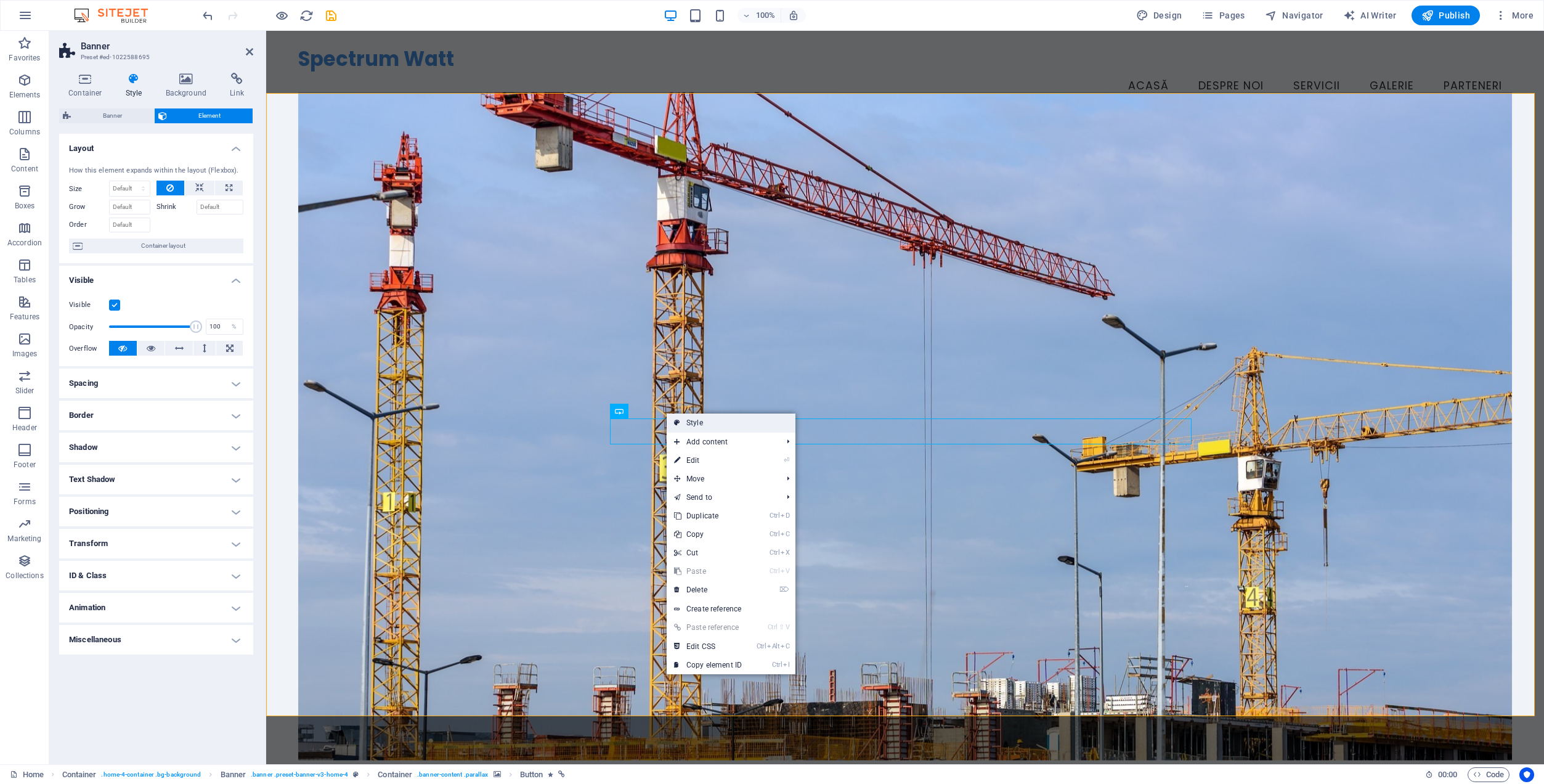
click at [688, 426] on link "Style" at bounding box center [731, 422] width 129 height 18
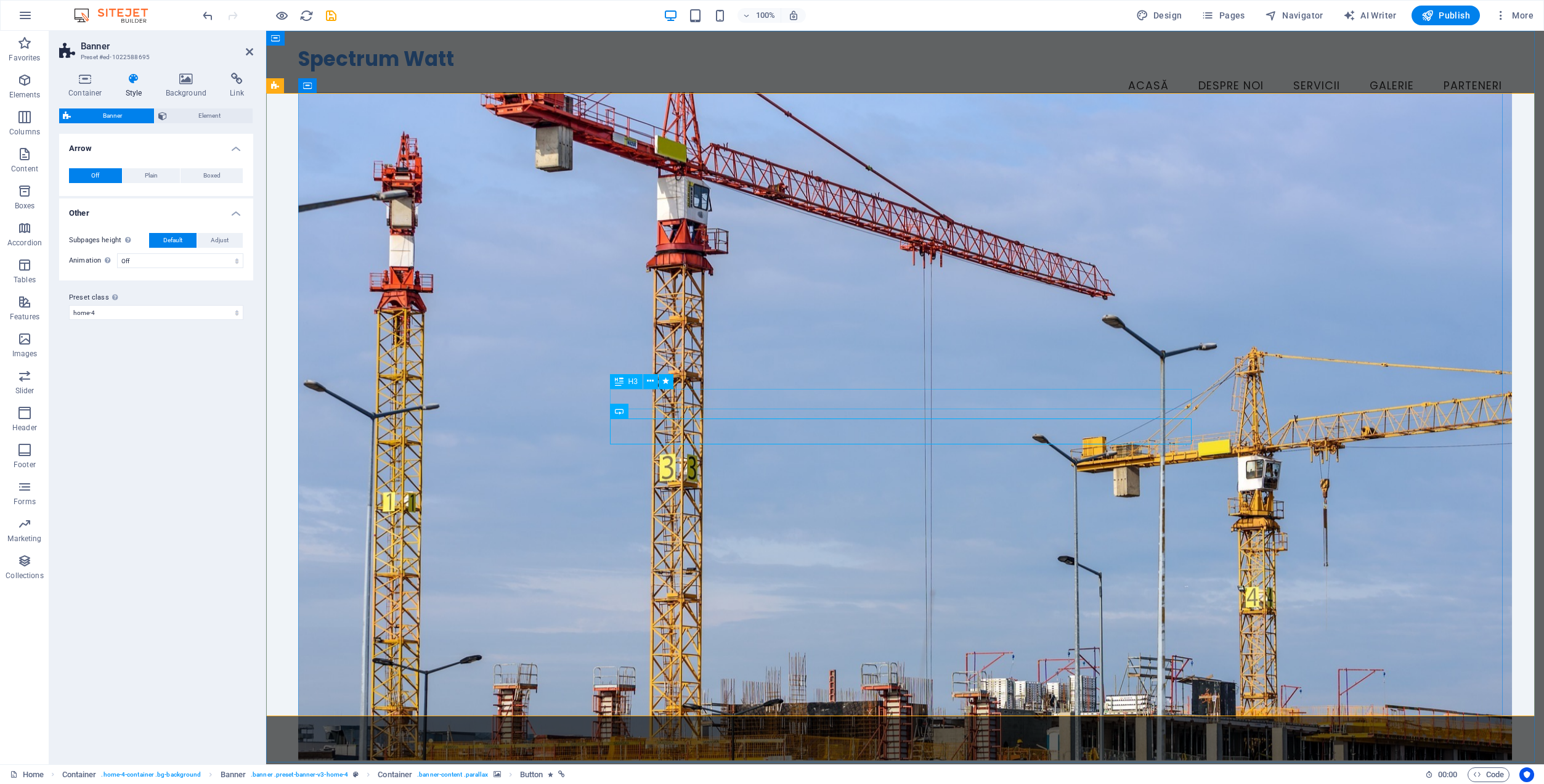
click at [649, 380] on icon at bounding box center [650, 381] width 7 height 13
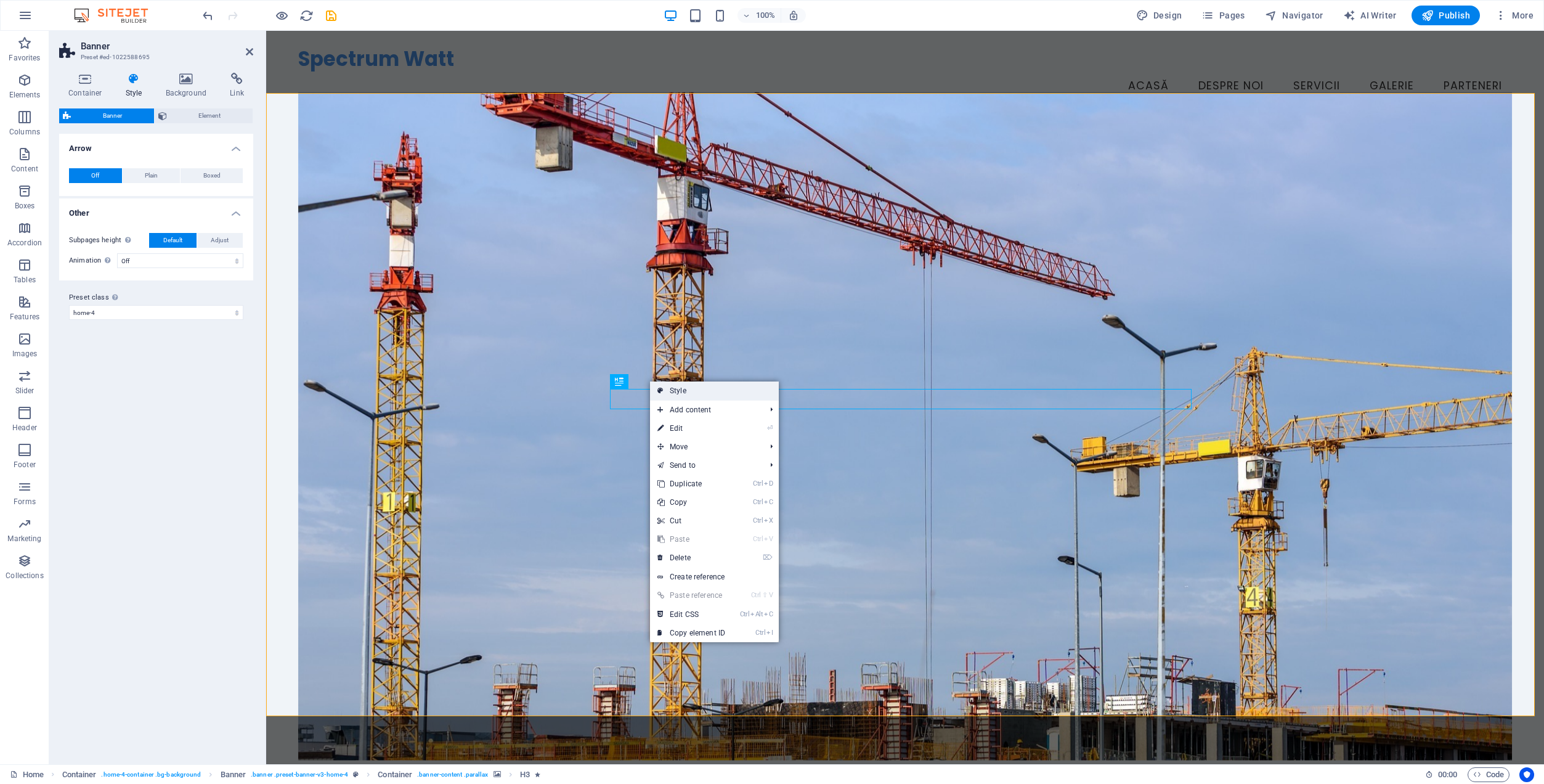
click at [677, 393] on link "Style" at bounding box center [714, 390] width 129 height 18
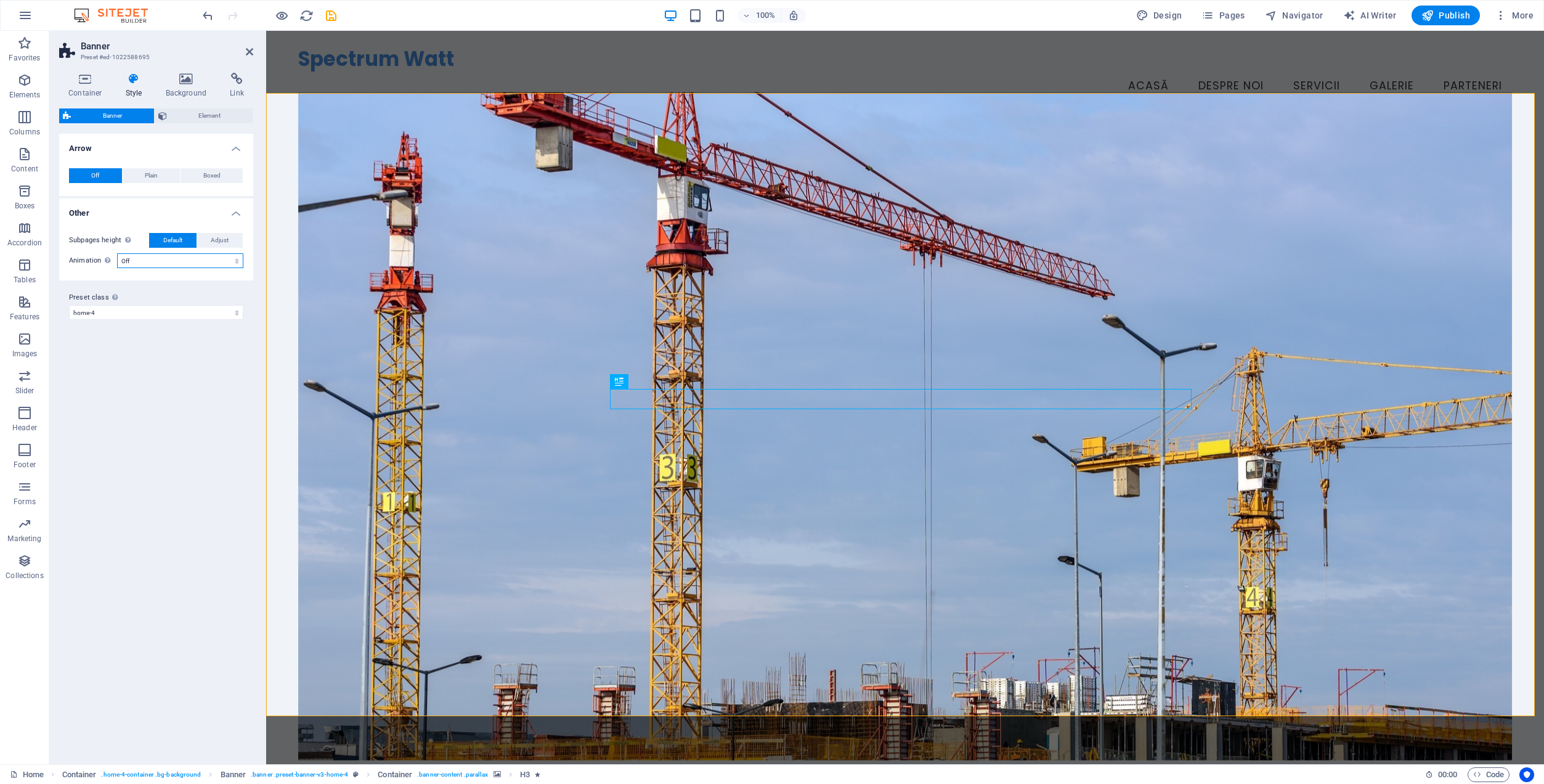
click at [154, 259] on select "Off Zoom: in & out Slide: left to right Slide: up to down" at bounding box center [180, 260] width 126 height 15
click at [117, 253] on select "Off Zoom: in & out Slide: left to right Slide: up to down" at bounding box center [180, 260] width 126 height 15
click at [139, 259] on select "Off Zoom: in & out Slide: left to right Slide: up to down" at bounding box center [135, 260] width 37 height 15
click at [117, 253] on select "Off Zoom: in & out Slide: left to right Slide: up to down" at bounding box center [135, 260] width 37 height 15
click at [139, 258] on select "Off Zoom: in & out Slide: left to right Slide: up to down" at bounding box center [135, 260] width 37 height 15
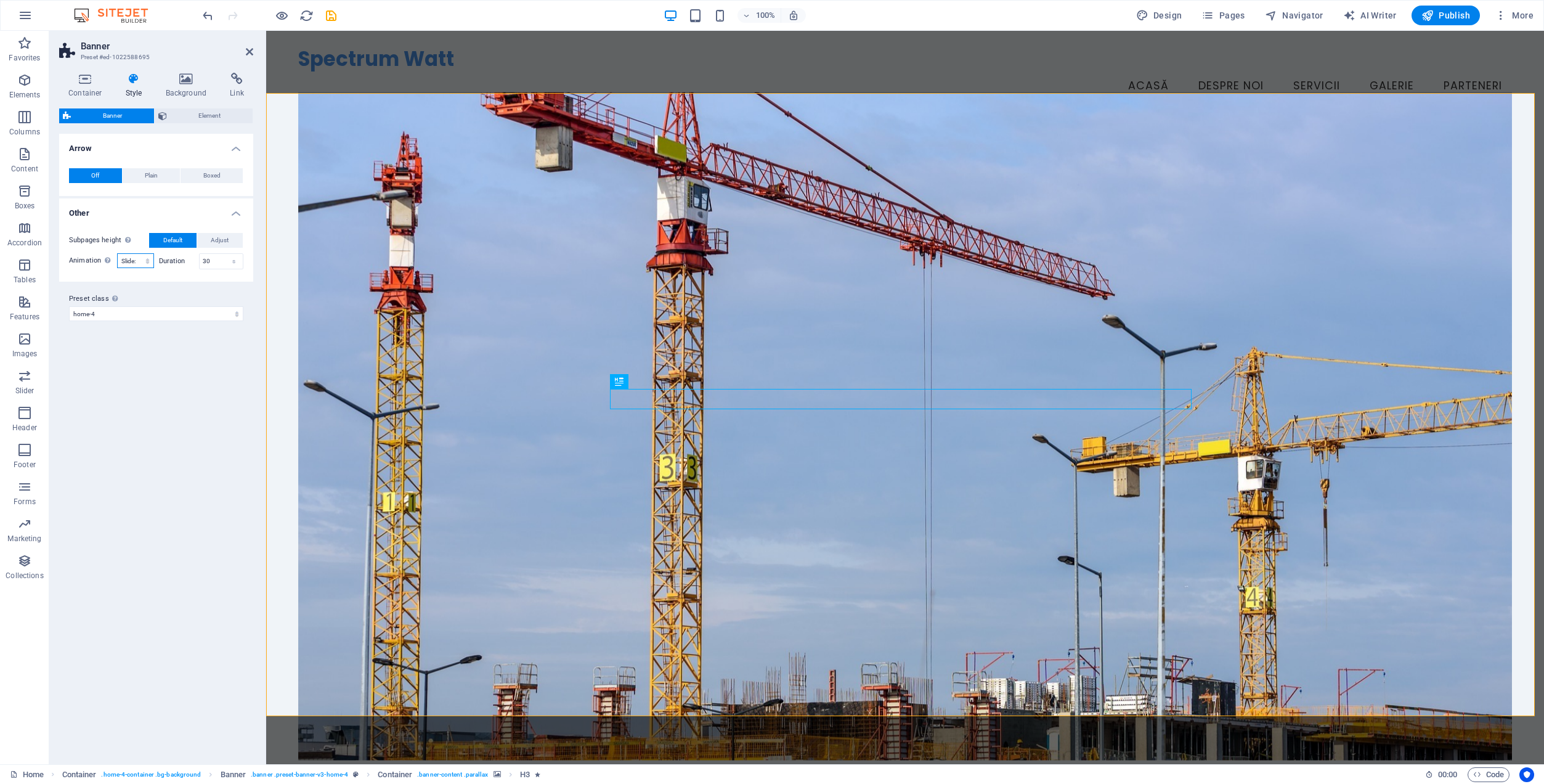
select select "none_default"
click at [117, 253] on select "Off Zoom: in & out Slide: left to right Slide: up to down" at bounding box center [135, 260] width 37 height 15
click at [150, 176] on span "Plain" at bounding box center [151, 175] width 13 height 15
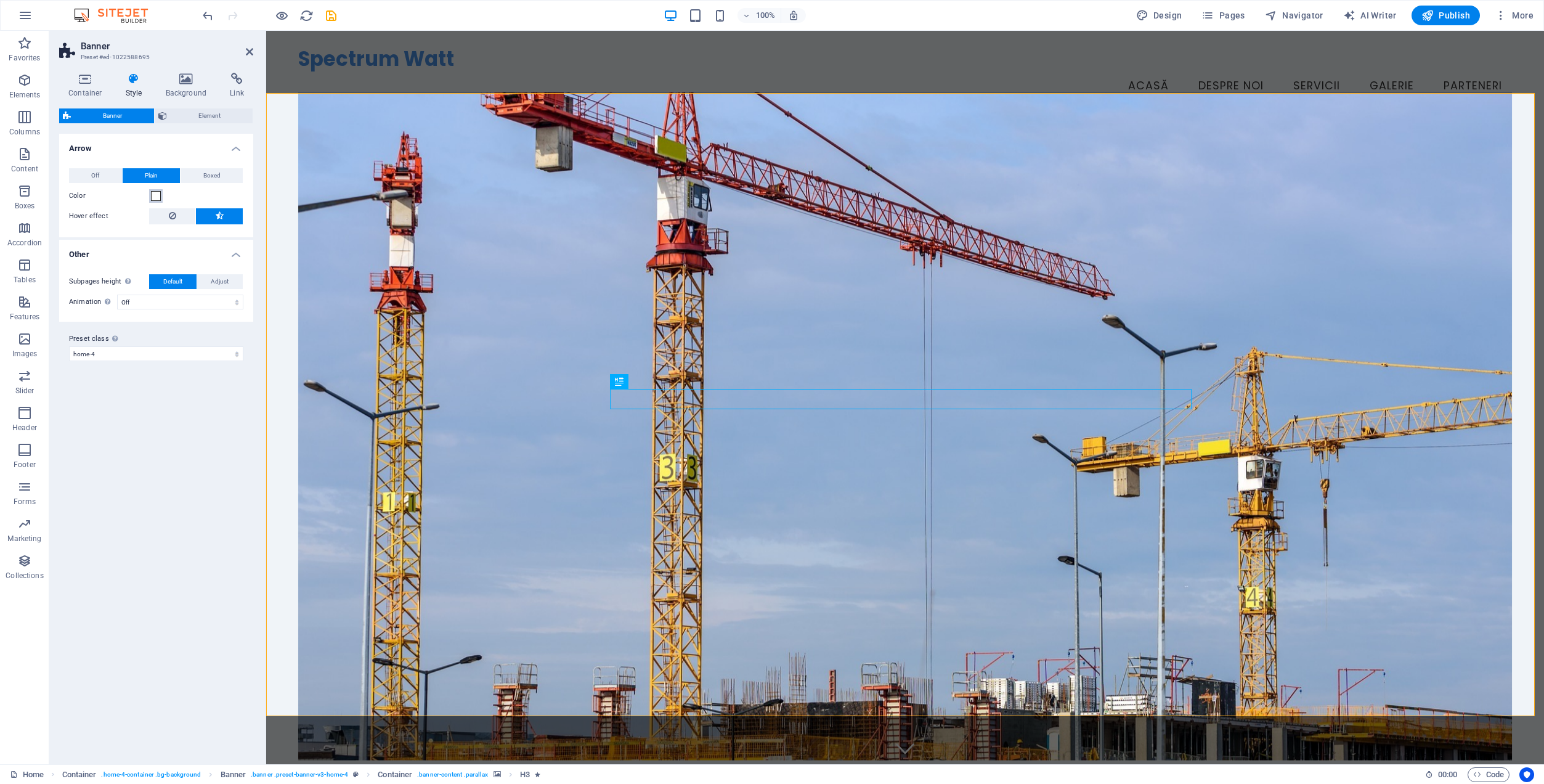
click at [155, 196] on span at bounding box center [156, 196] width 10 height 10
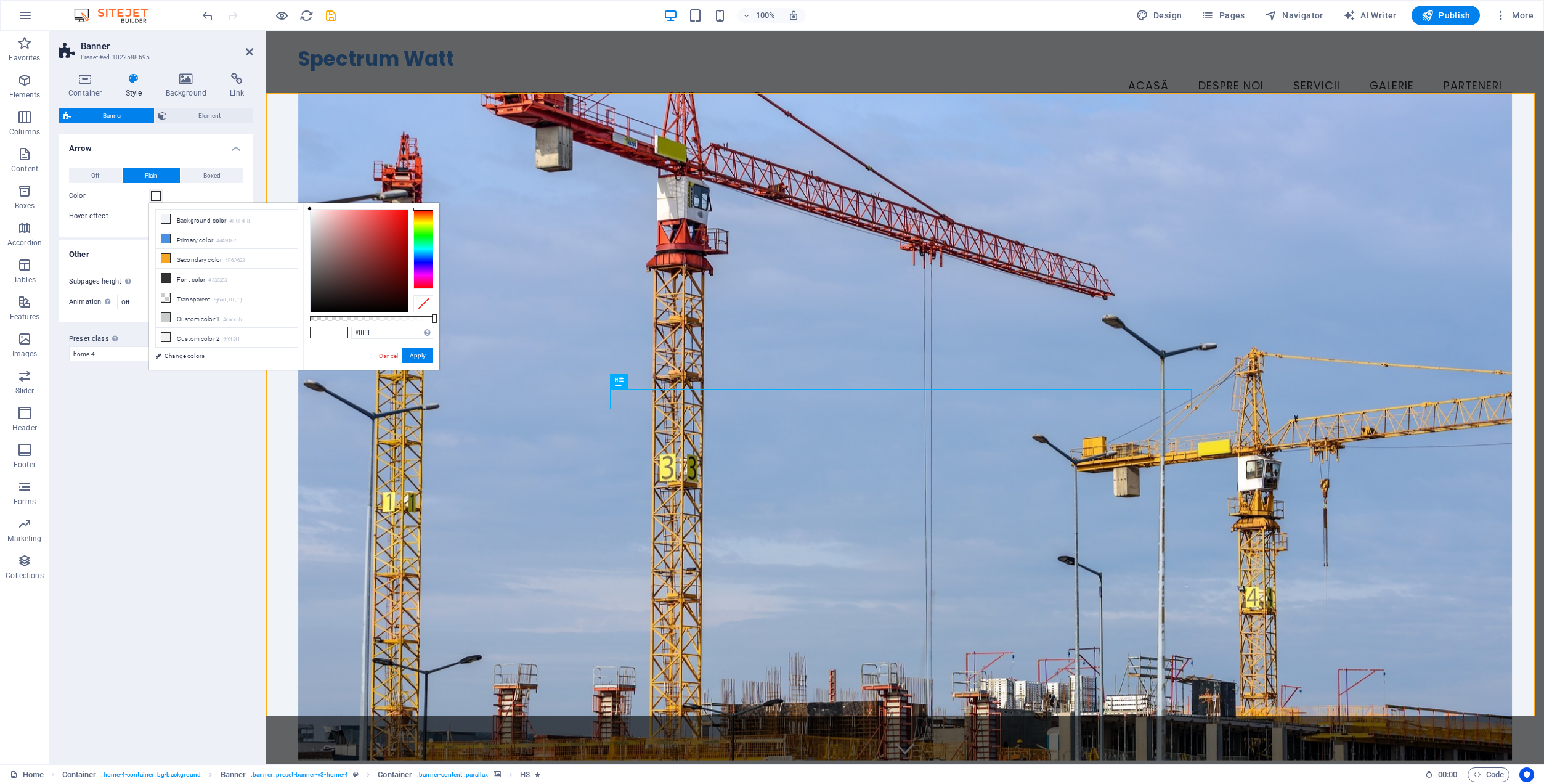
type input "#de0b0b"
click at [402, 222] on div at bounding box center [359, 260] width 97 height 102
click at [421, 362] on button "Apply" at bounding box center [417, 355] width 30 height 15
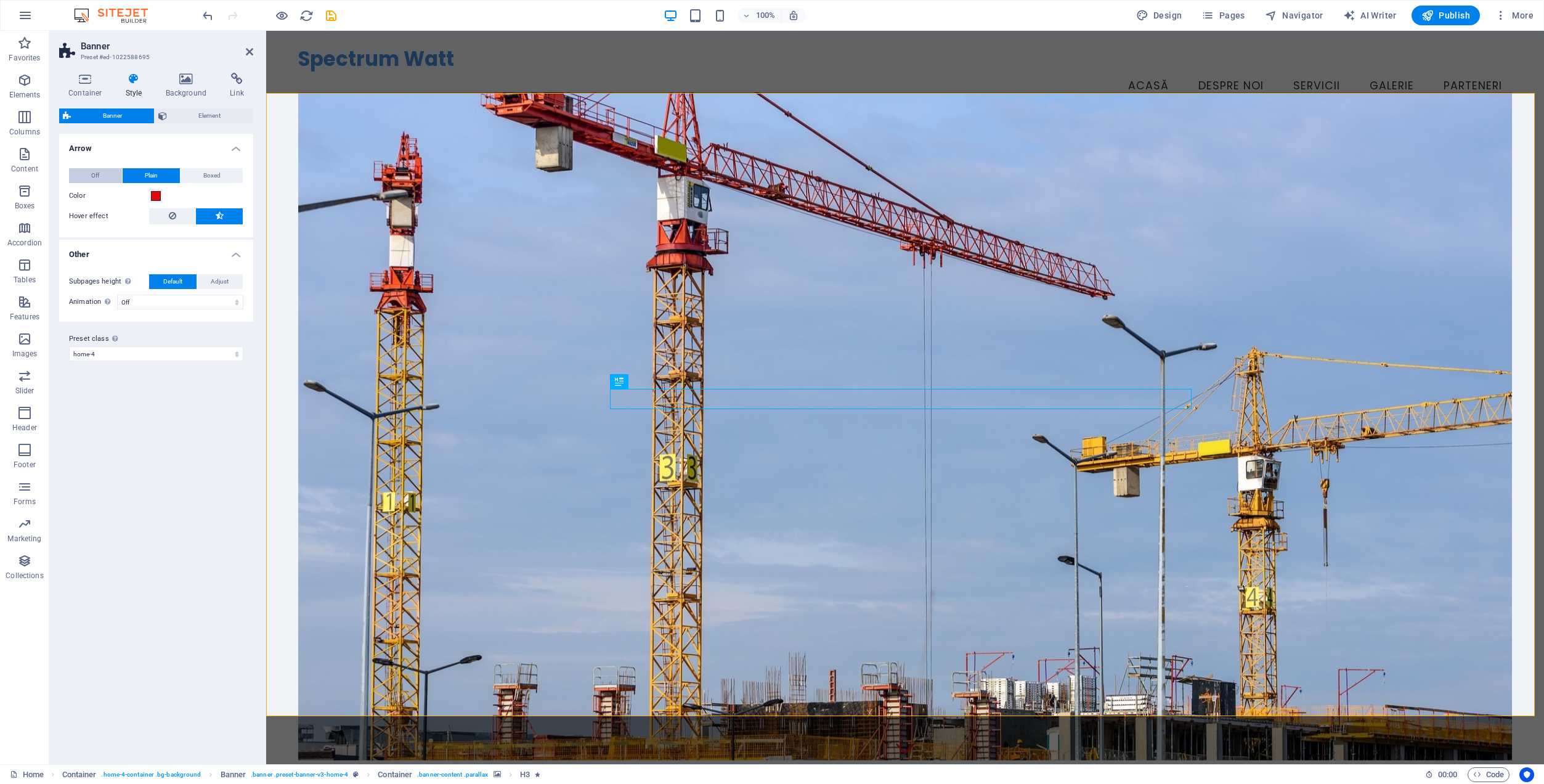
click at [102, 178] on button "Off" at bounding box center [95, 175] width 53 height 15
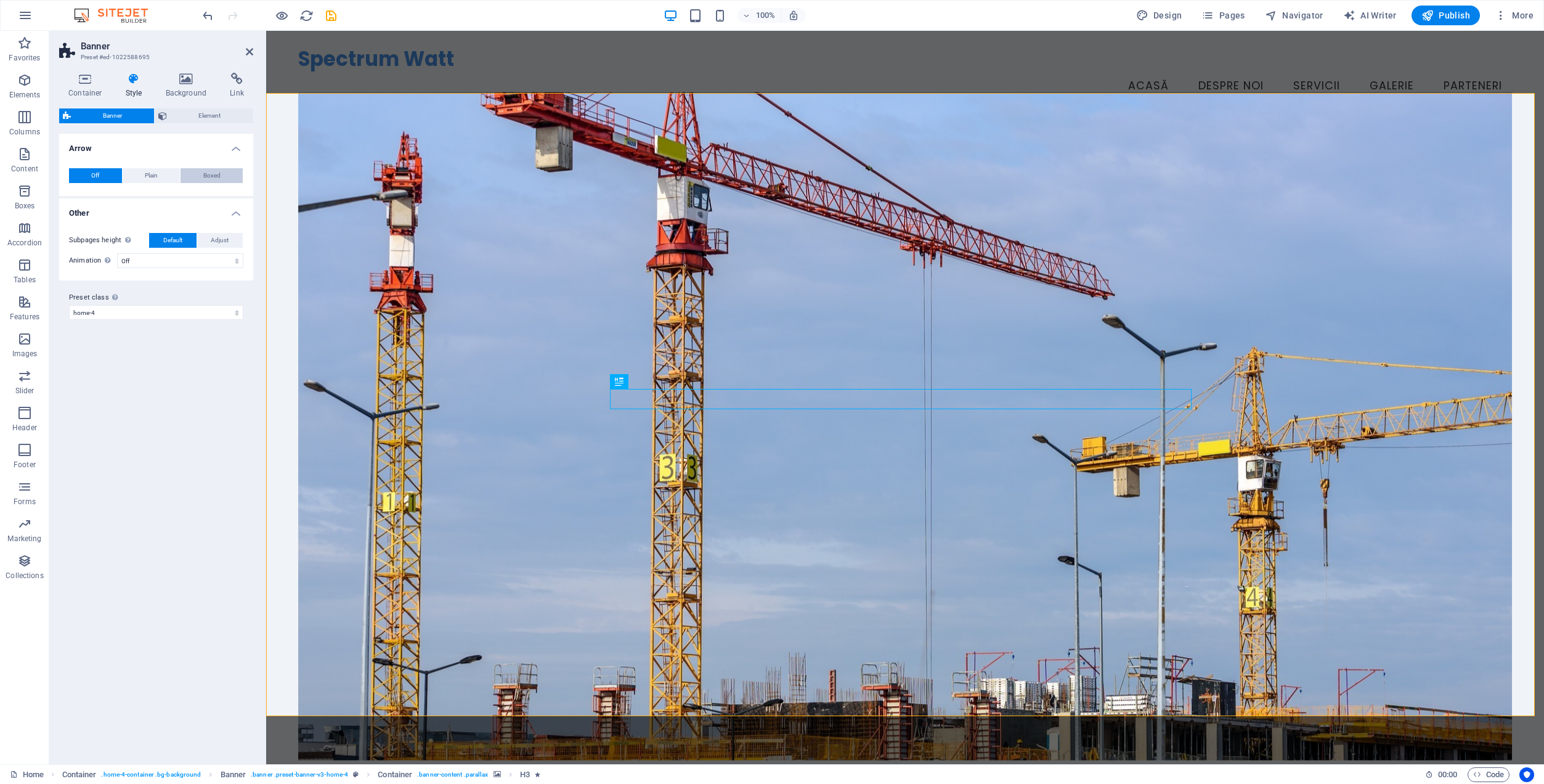
click at [213, 172] on span "Boxed" at bounding box center [212, 175] width 17 height 15
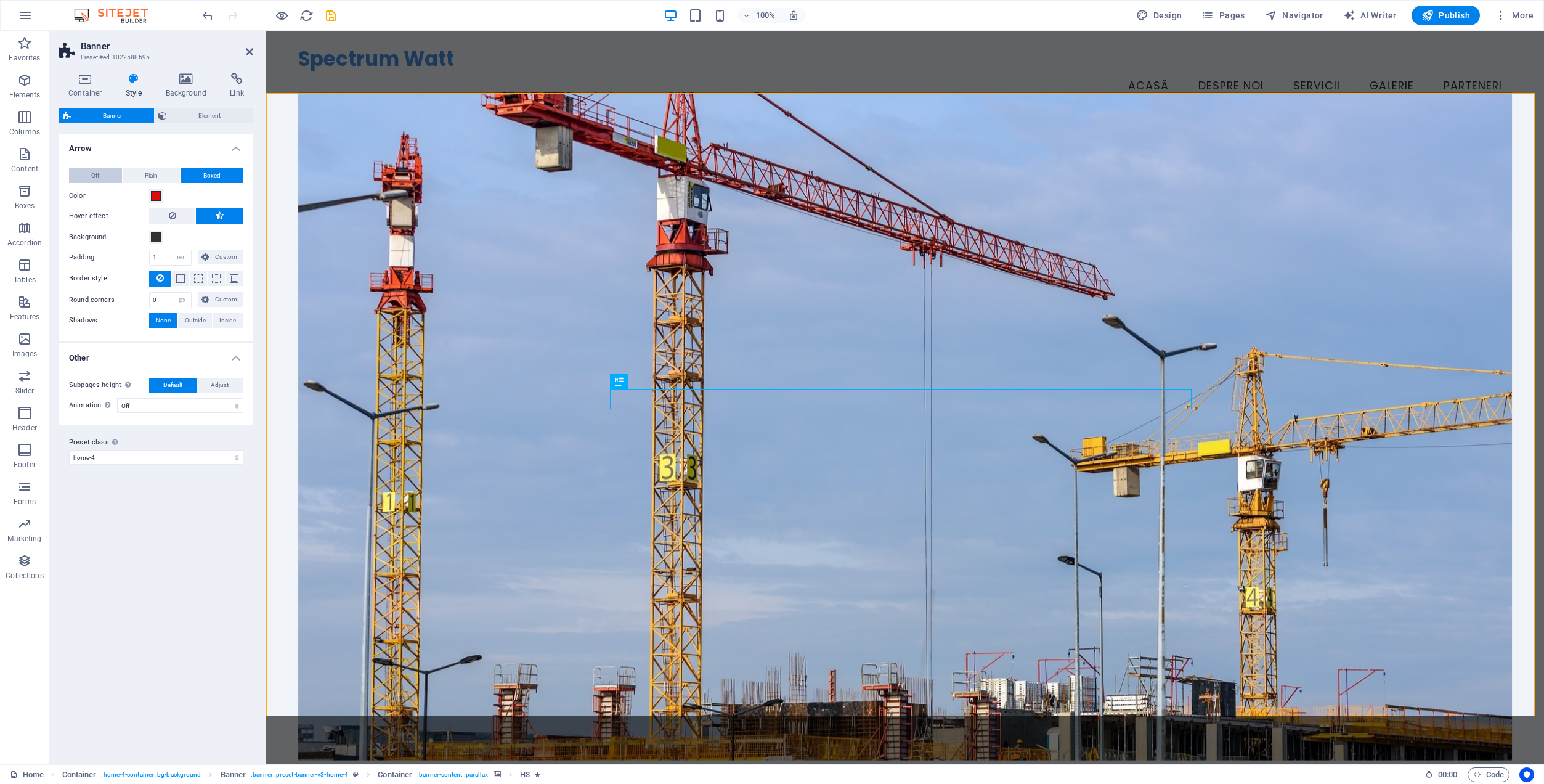
click at [109, 175] on button "Off" at bounding box center [95, 175] width 53 height 15
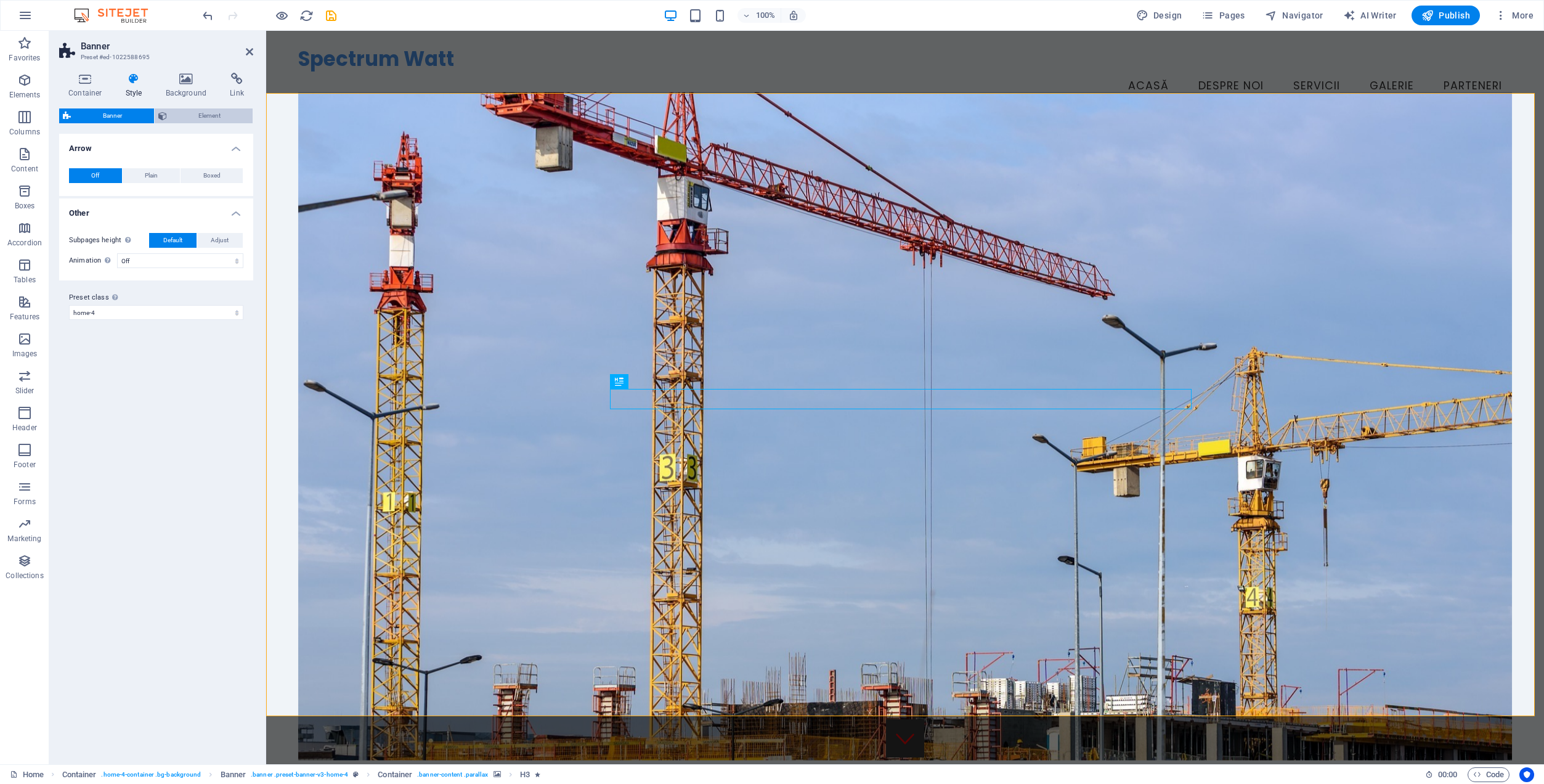
click at [199, 112] on span "Element" at bounding box center [210, 116] width 79 height 15
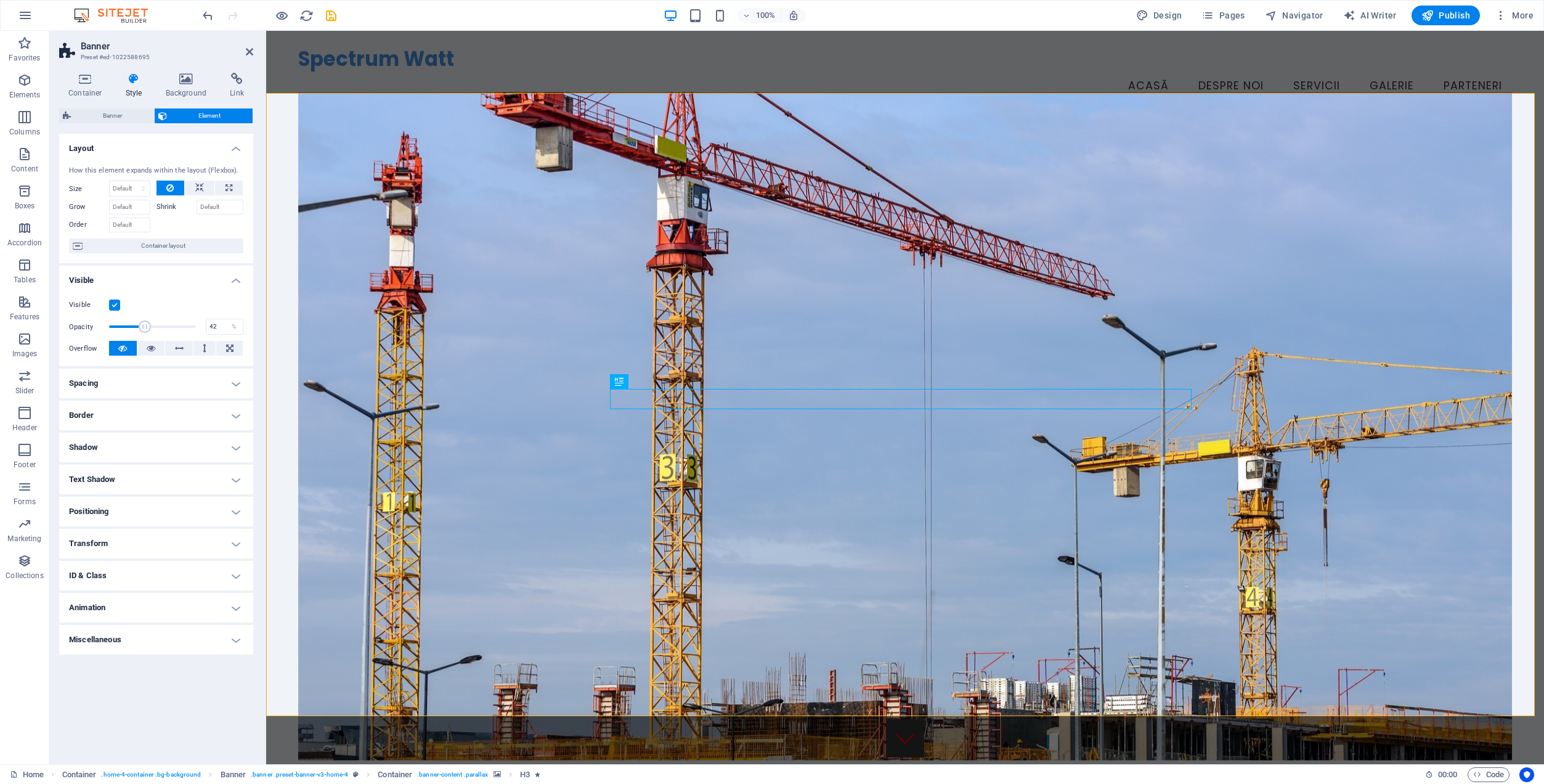
drag, startPoint x: 194, startPoint y: 323, endPoint x: 145, endPoint y: 326, distance: 49.1
click at [145, 326] on span at bounding box center [144, 326] width 12 height 12
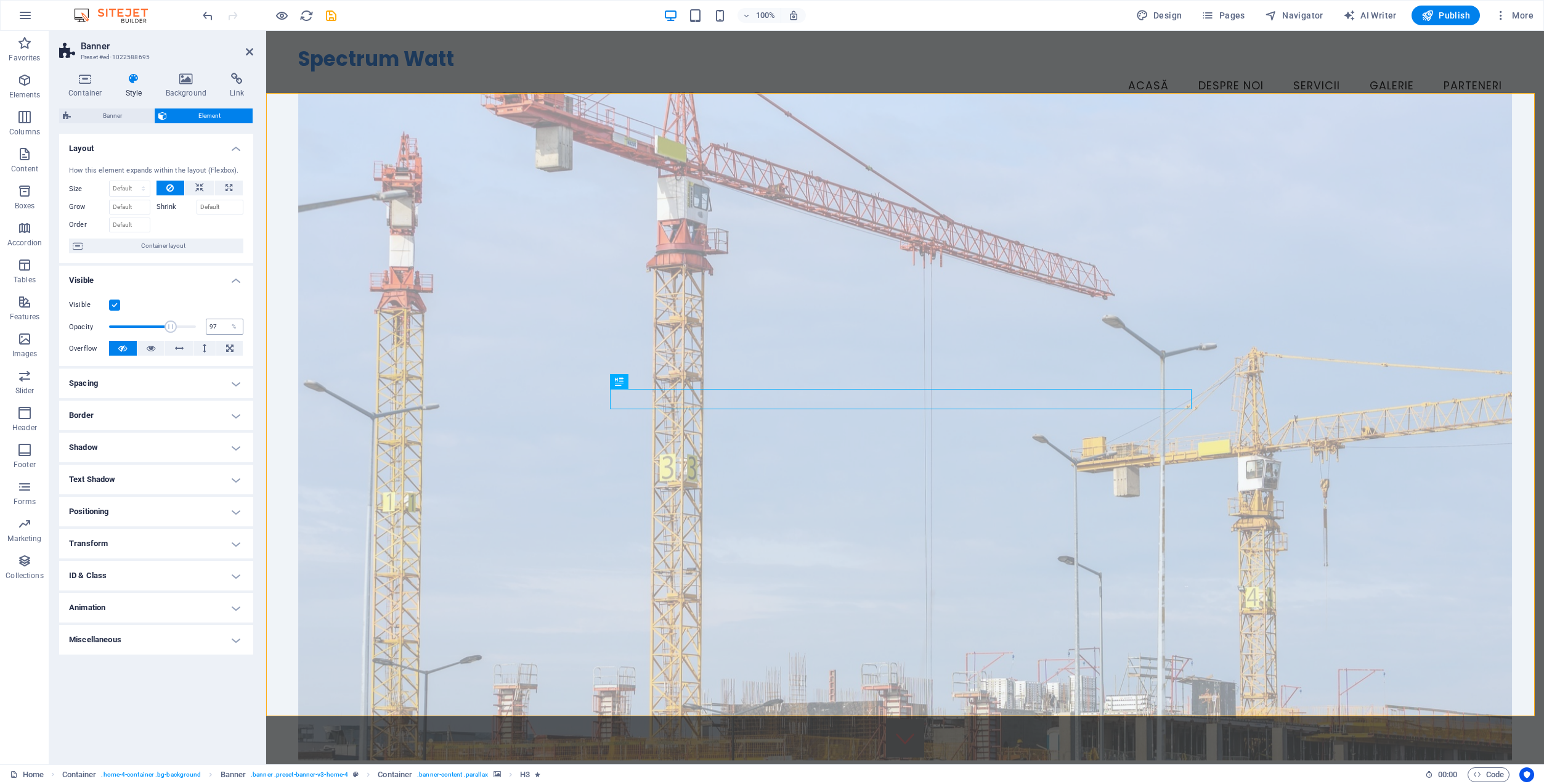
type input "100"
drag, startPoint x: 145, startPoint y: 326, endPoint x: 224, endPoint y: 327, distance: 79.0
click at [224, 327] on div "Opacity 100 %" at bounding box center [156, 326] width 174 height 18
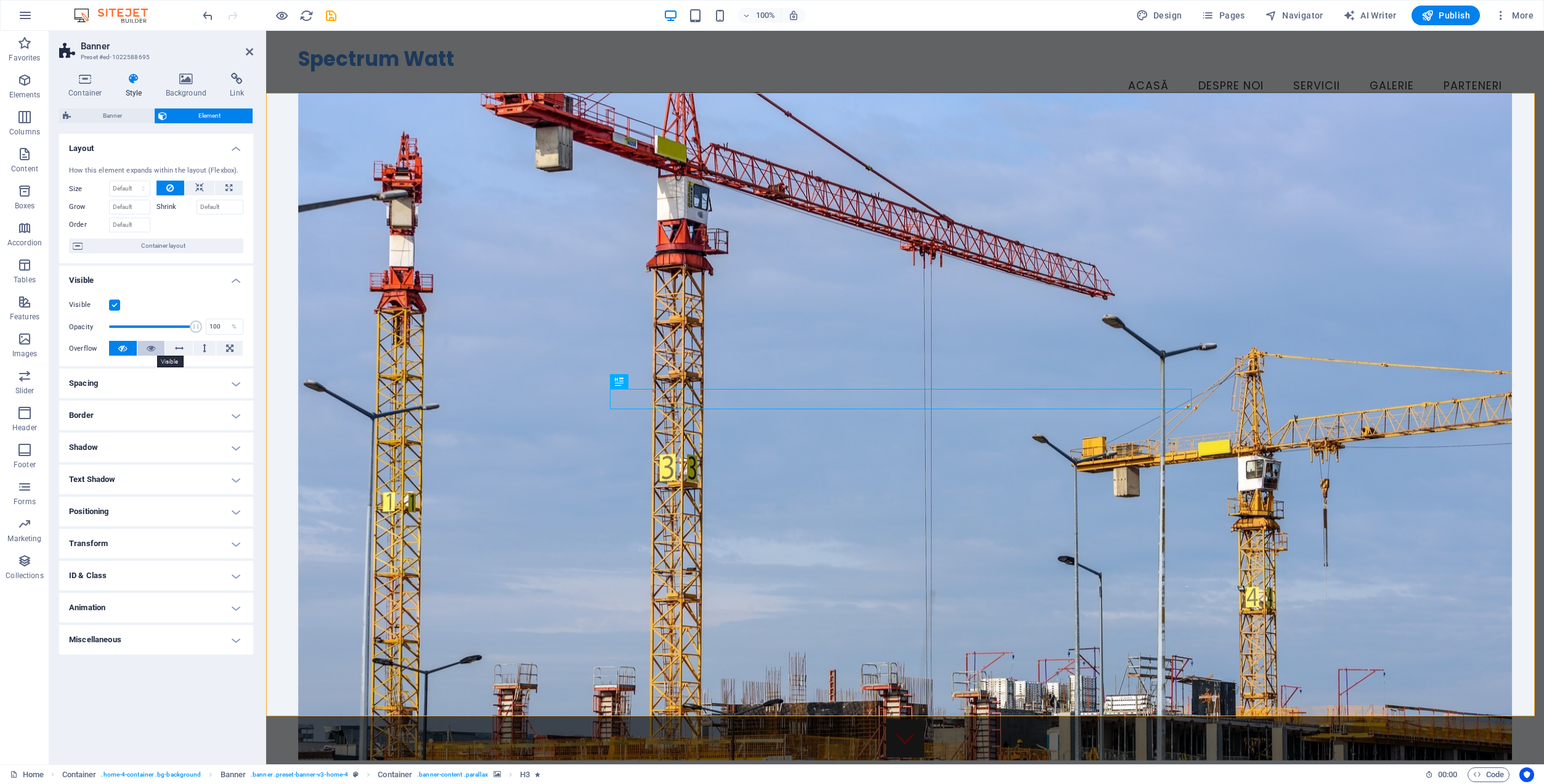
click at [148, 347] on icon at bounding box center [151, 348] width 9 height 15
click at [127, 346] on icon at bounding box center [123, 348] width 9 height 15
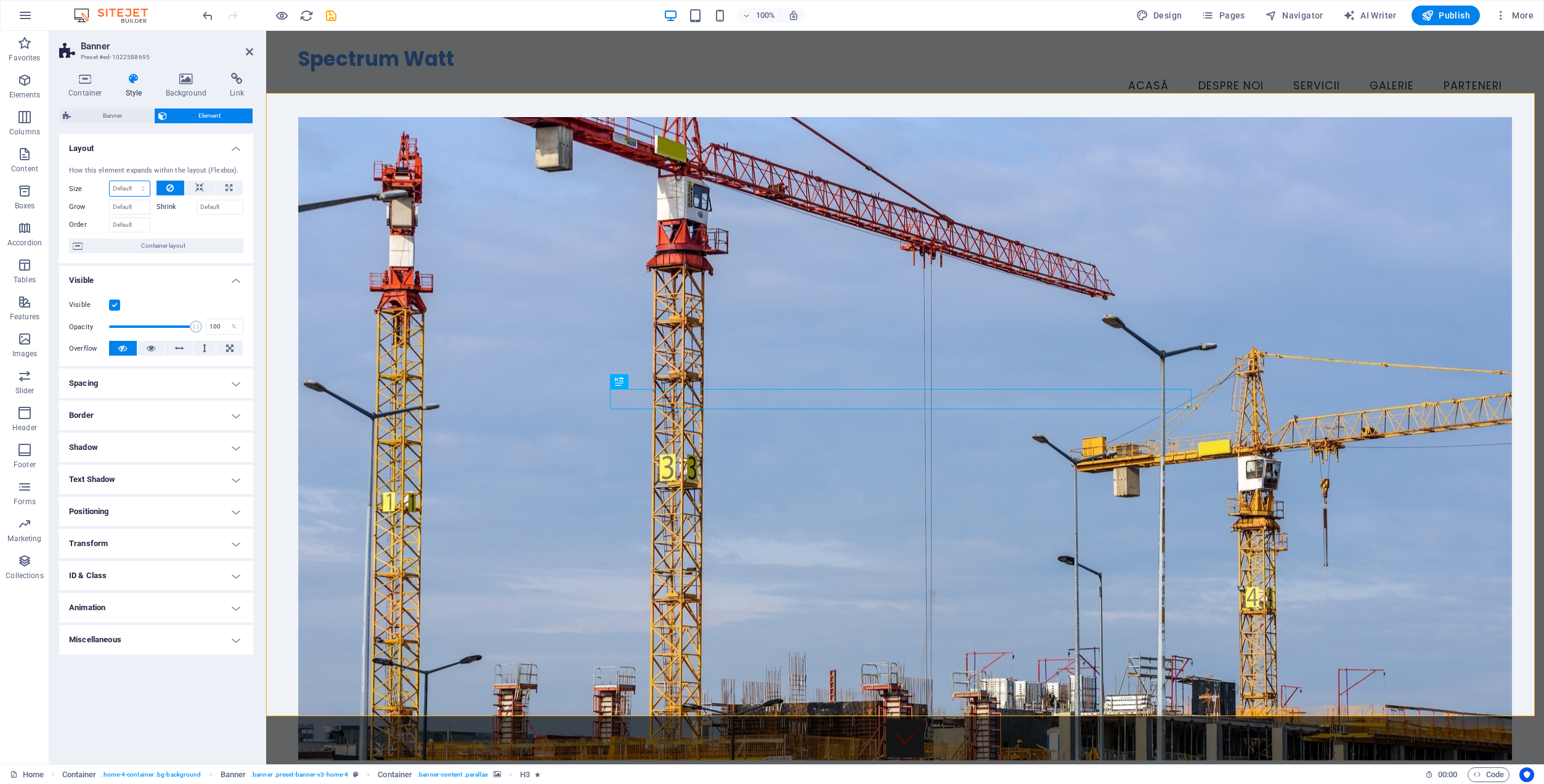
click at [126, 187] on select "Default auto px % 1/1 1/2 1/3 1/4 1/5 1/6 1/7 1/8 1/9 1/10" at bounding box center [130, 188] width 40 height 15
click at [252, 53] on icon at bounding box center [250, 52] width 8 height 10
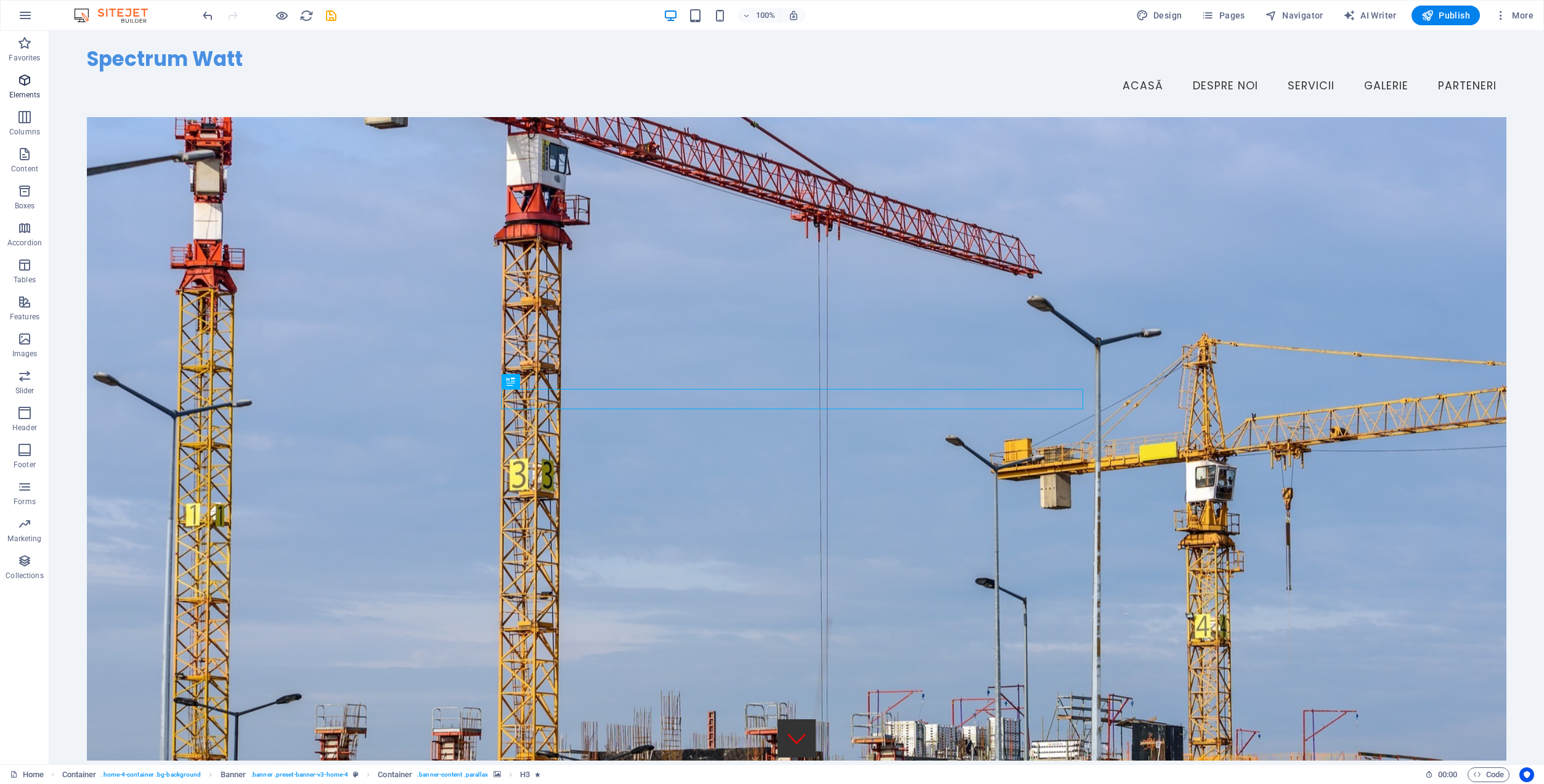
click at [22, 87] on icon "button" at bounding box center [24, 79] width 15 height 15
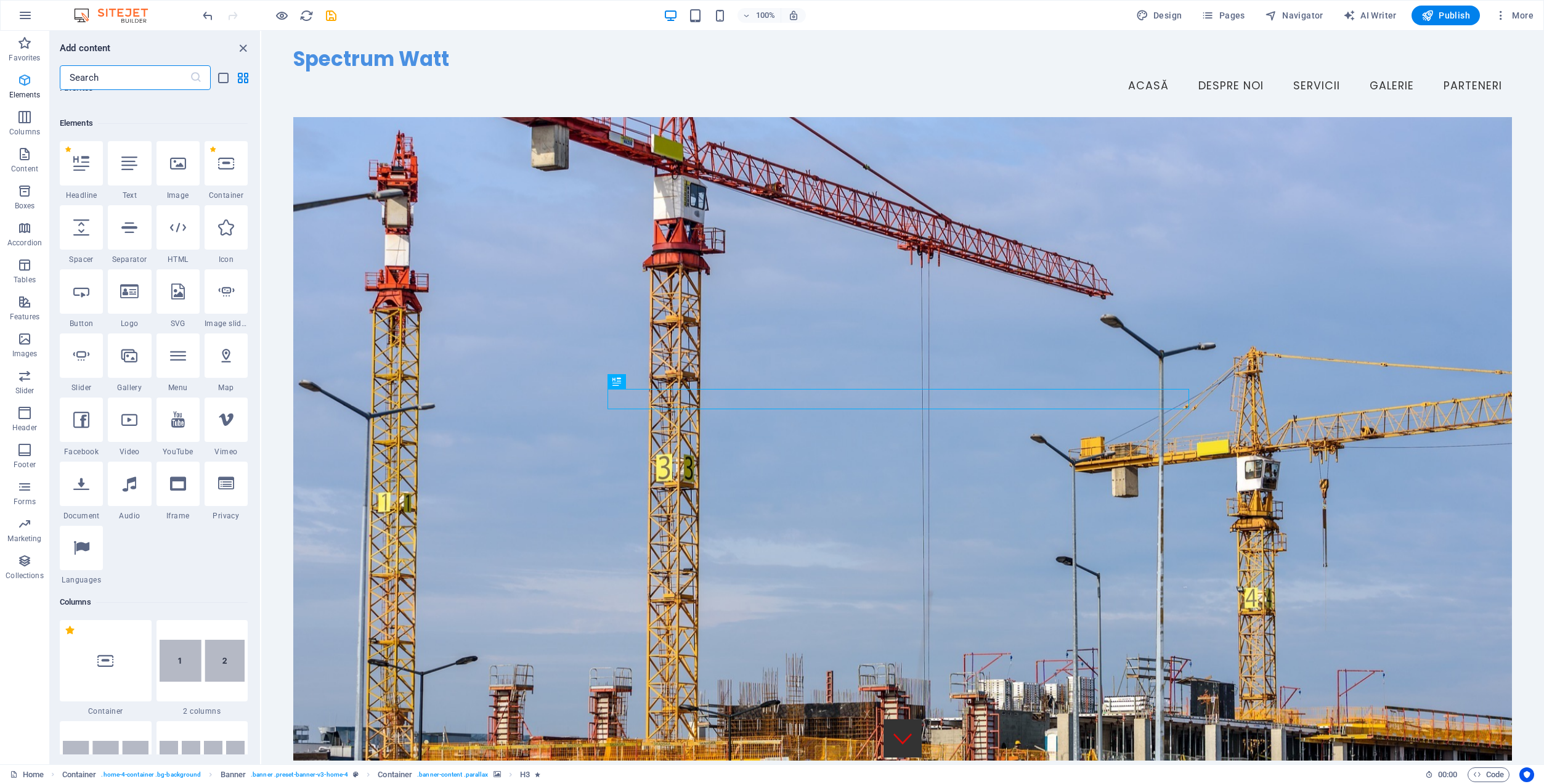
scroll to position [132, 0]
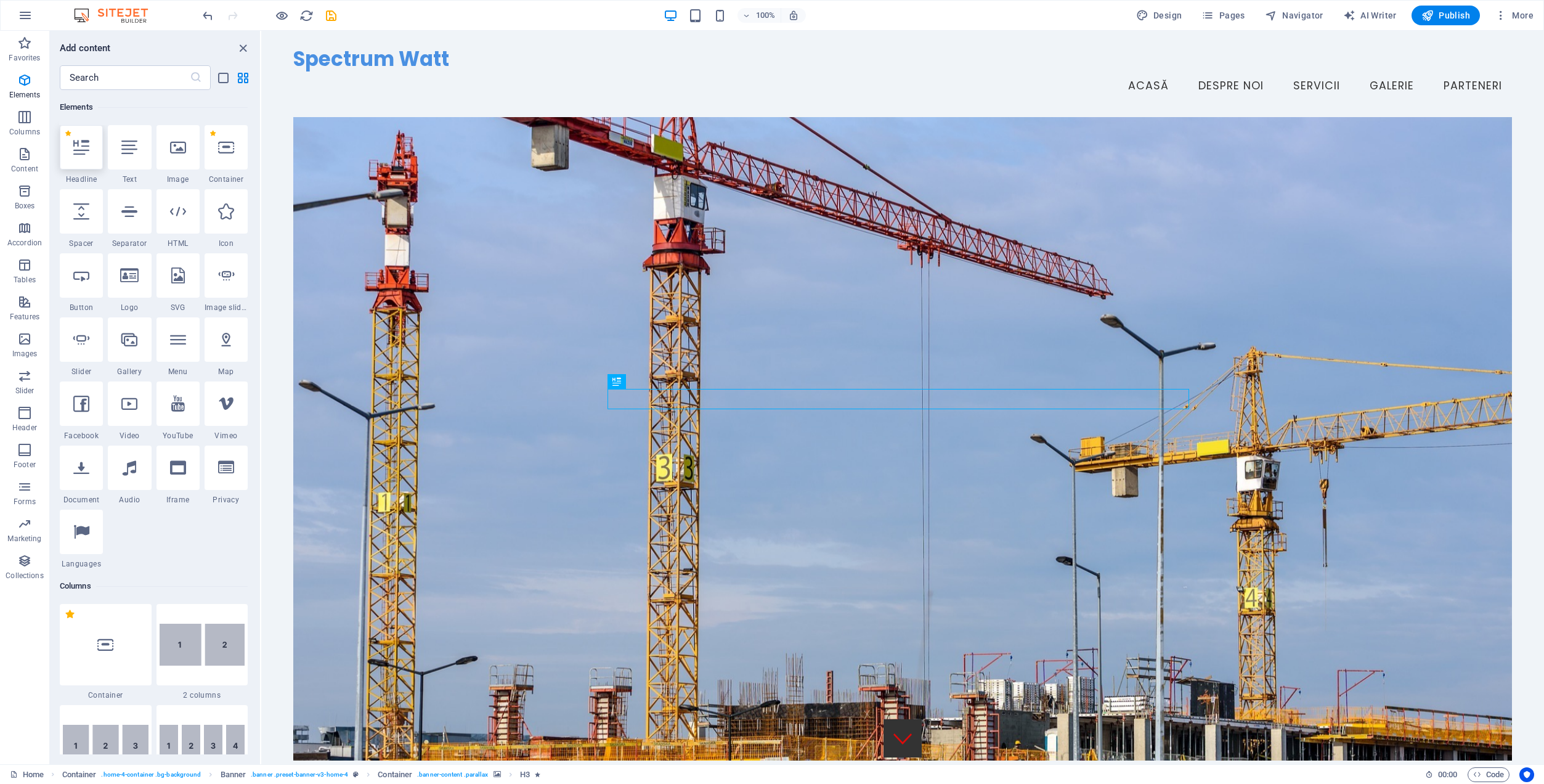
click at [88, 153] on icon at bounding box center [81, 147] width 16 height 16
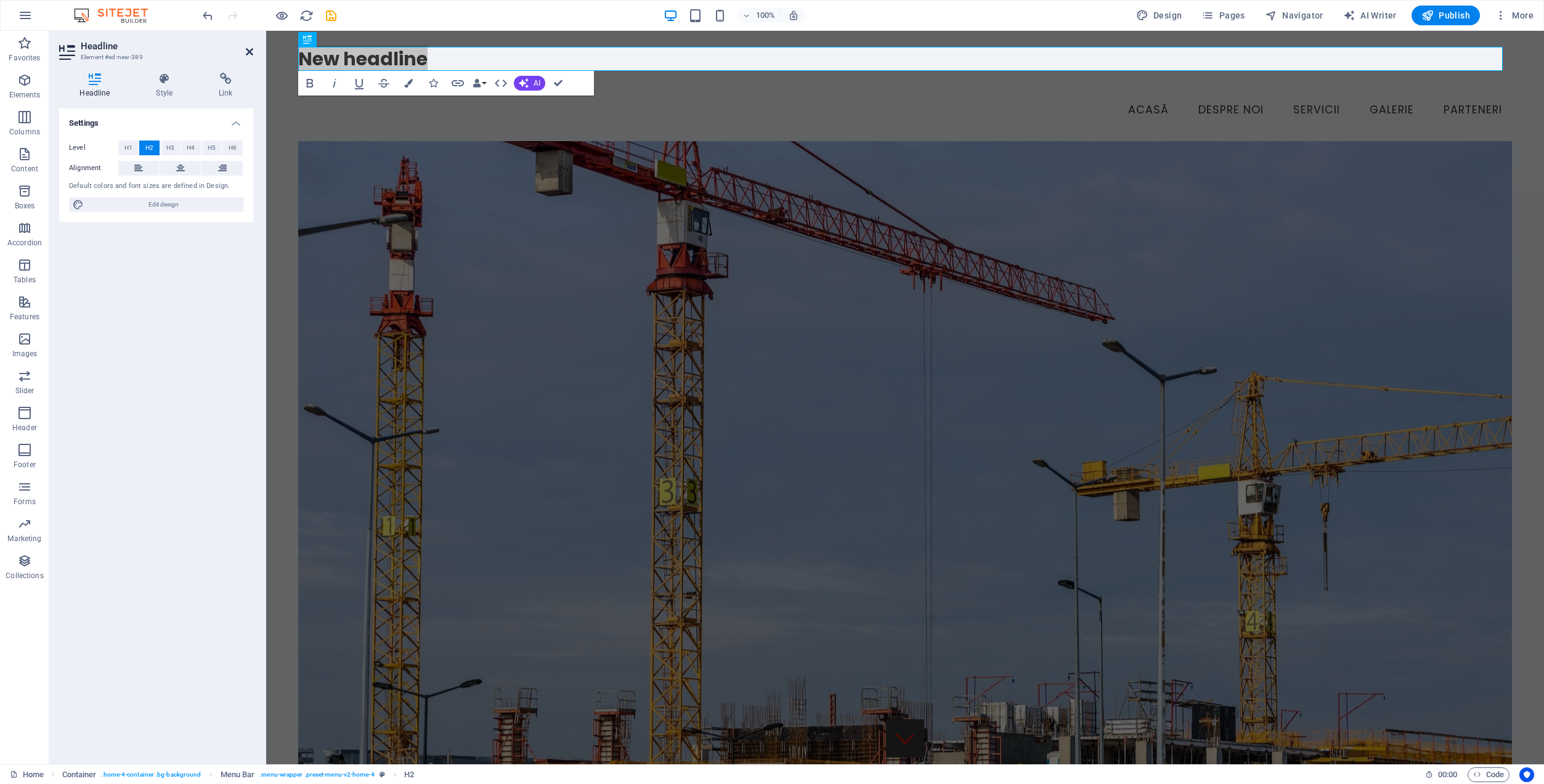
click at [250, 51] on icon at bounding box center [250, 52] width 8 height 10
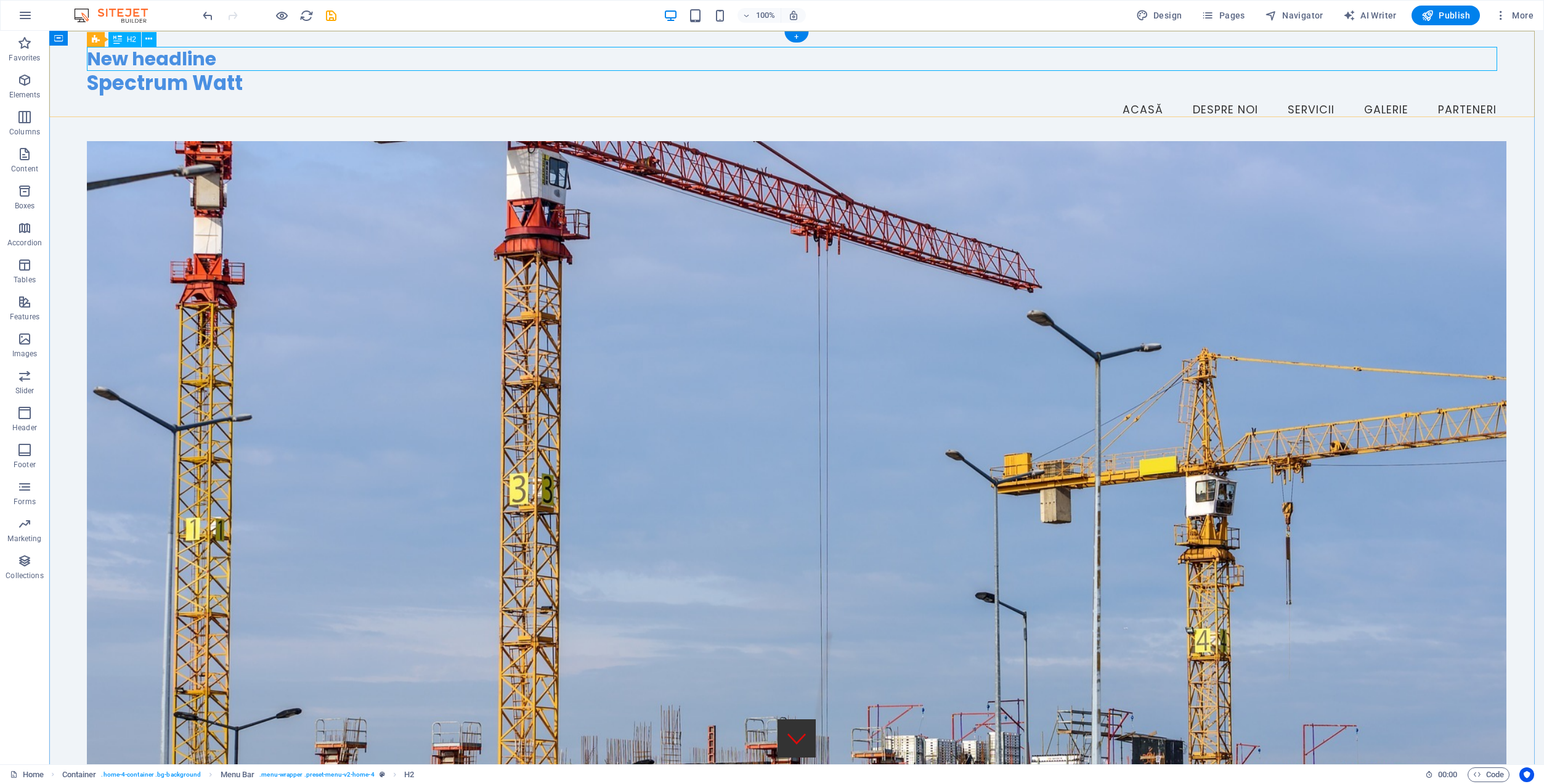
click at [245, 59] on div "New headline" at bounding box center [797, 59] width 1421 height 24
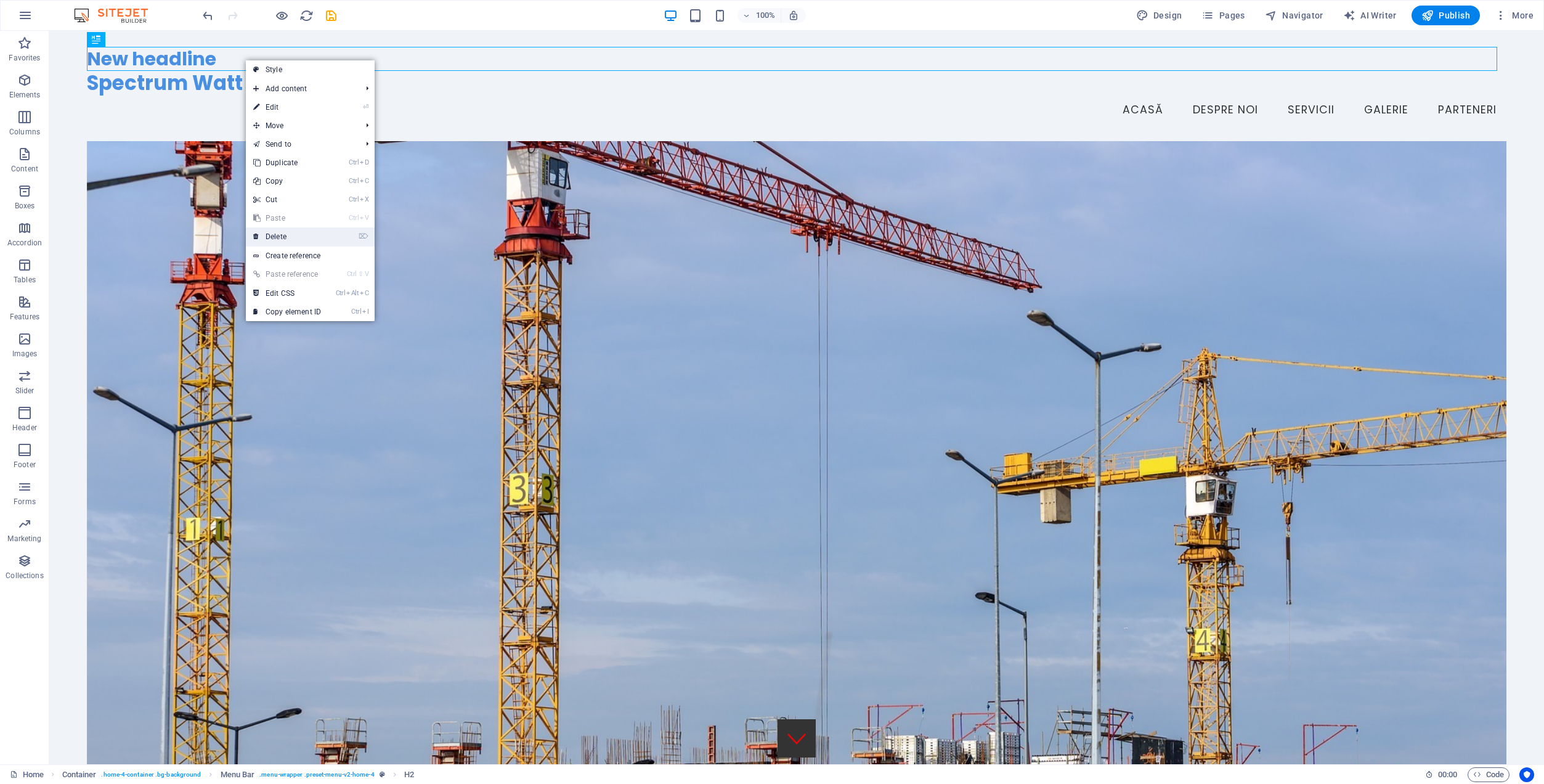
click at [285, 230] on link "⌦ Delete" at bounding box center [287, 236] width 83 height 18
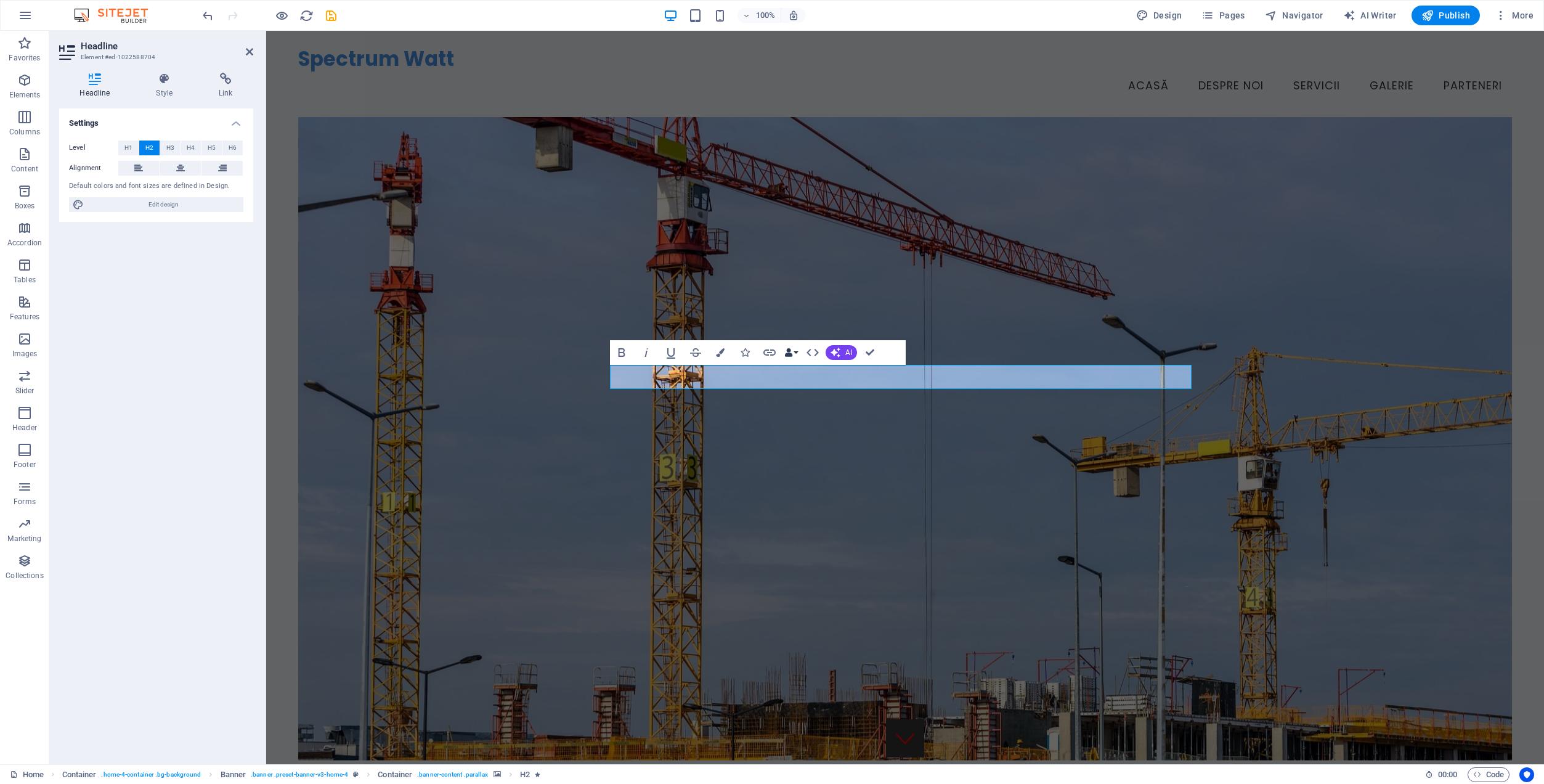
click at [796, 352] on button "Data Bindings" at bounding box center [791, 352] width 17 height 25
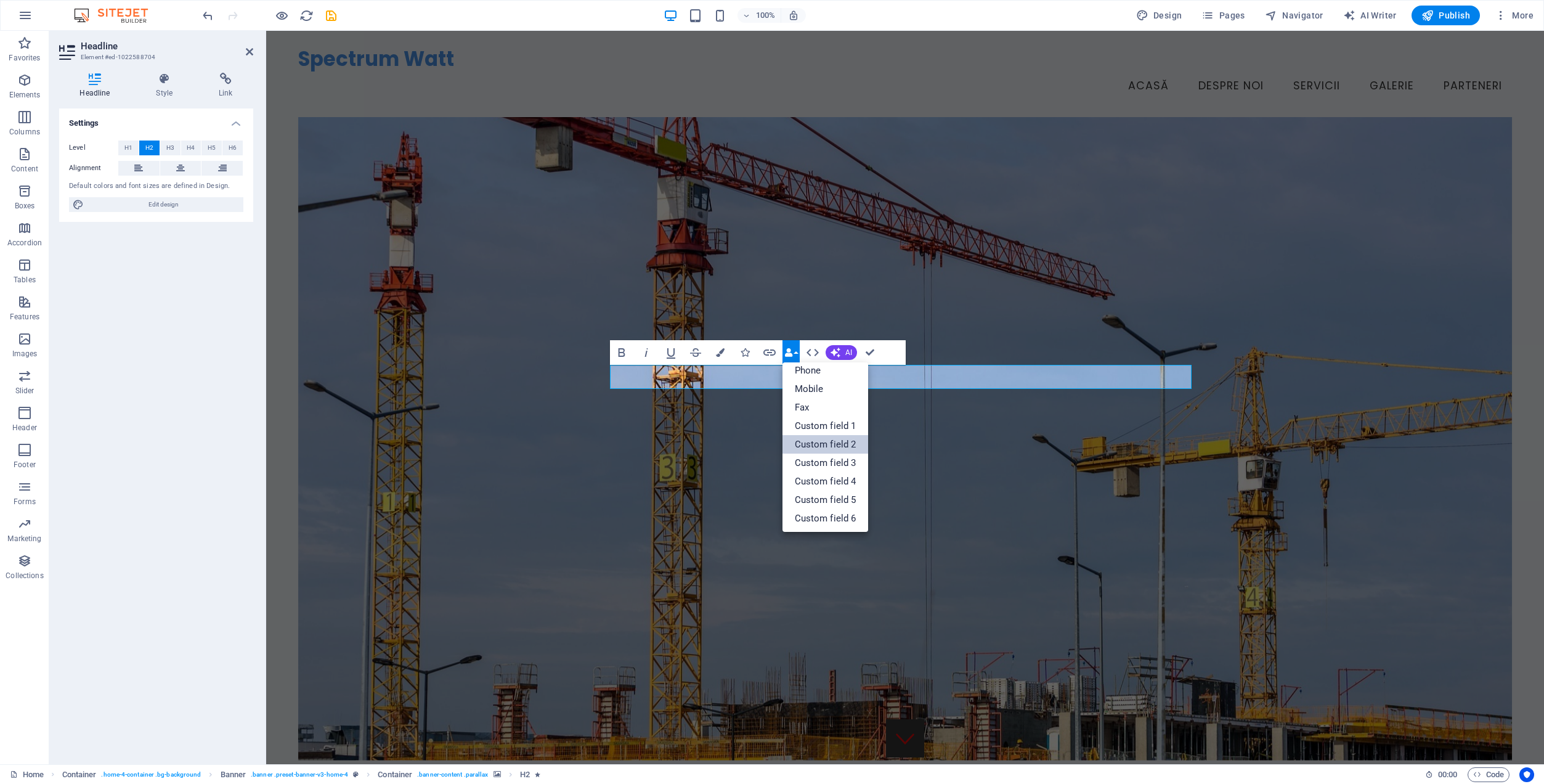
scroll to position [136, 0]
click at [832, 424] on link "Custom field 1" at bounding box center [826, 425] width 86 height 18
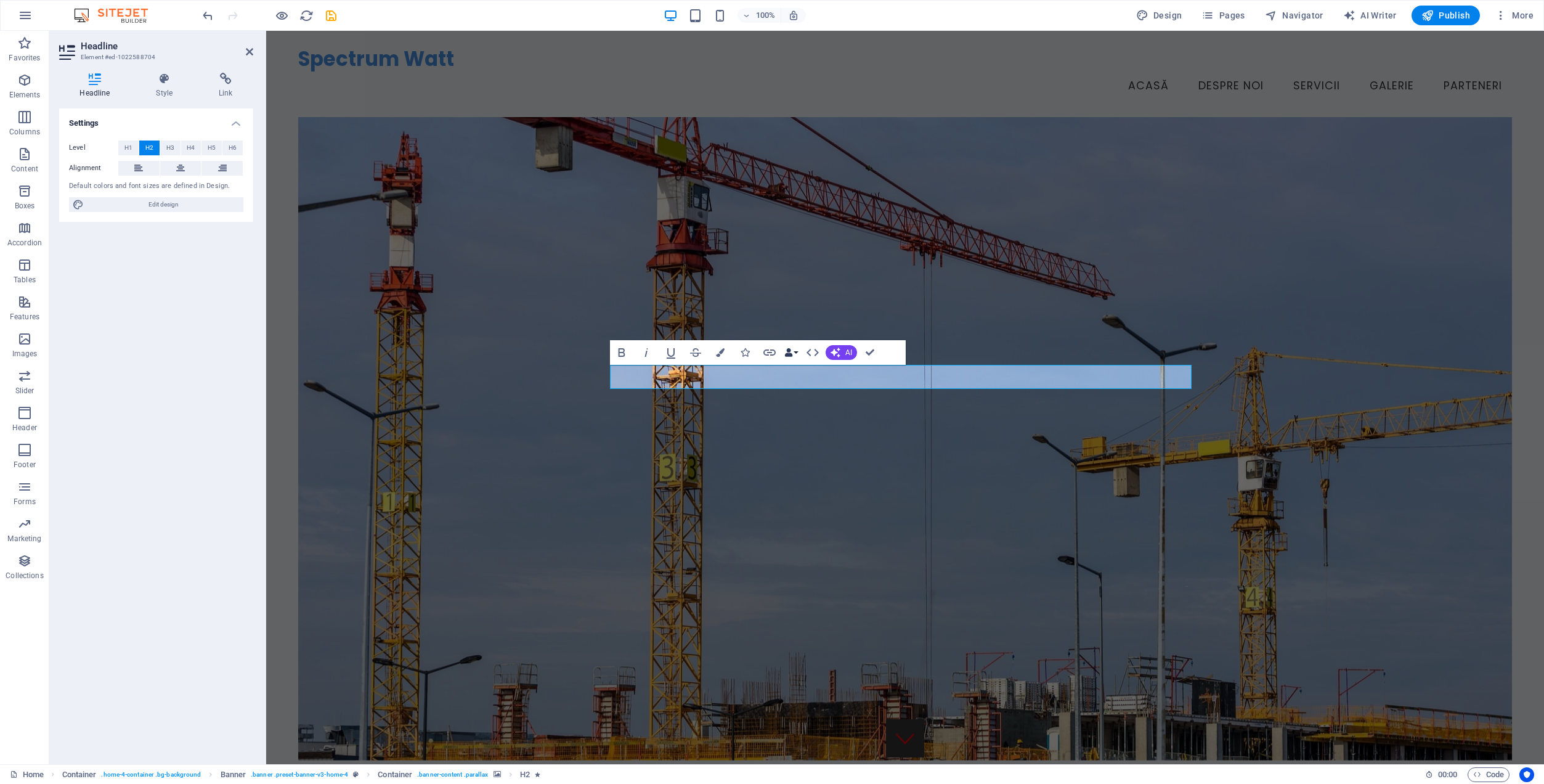
click at [794, 356] on button "Data Bindings" at bounding box center [791, 352] width 17 height 25
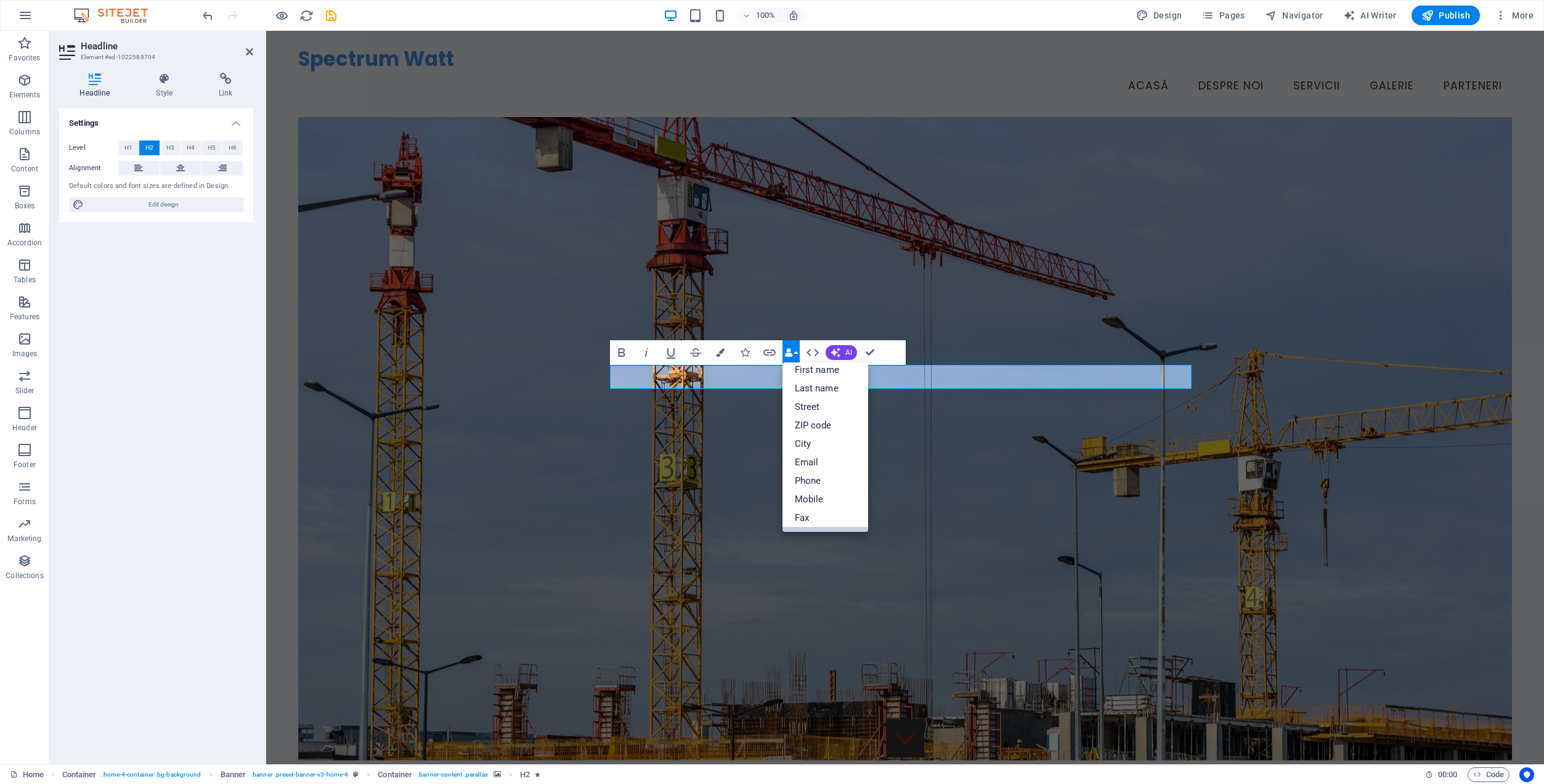
scroll to position [0, 0]
click at [814, 372] on link "Company" at bounding box center [826, 376] width 86 height 18
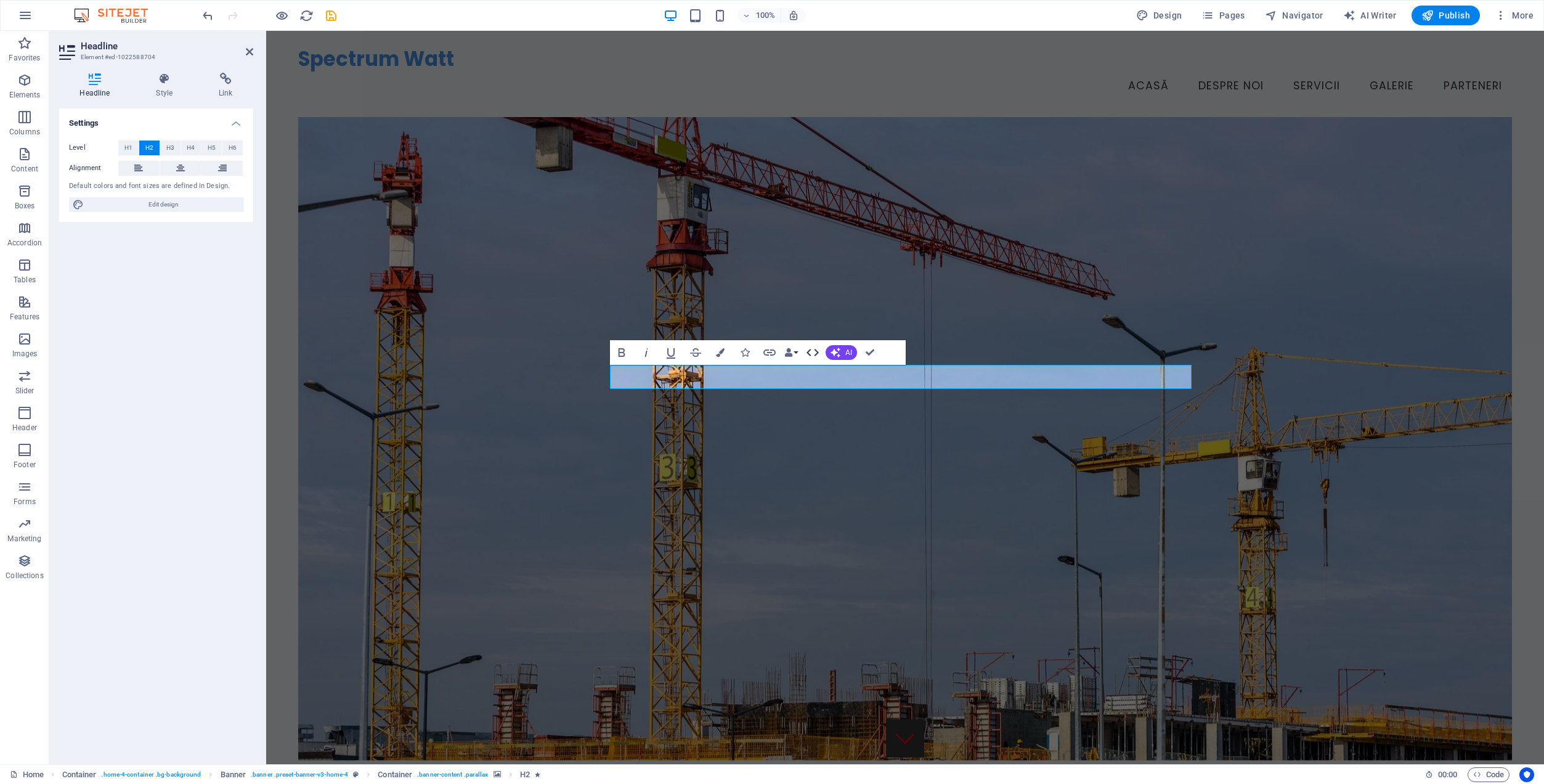
click at [812, 349] on icon "button" at bounding box center [813, 352] width 15 height 15
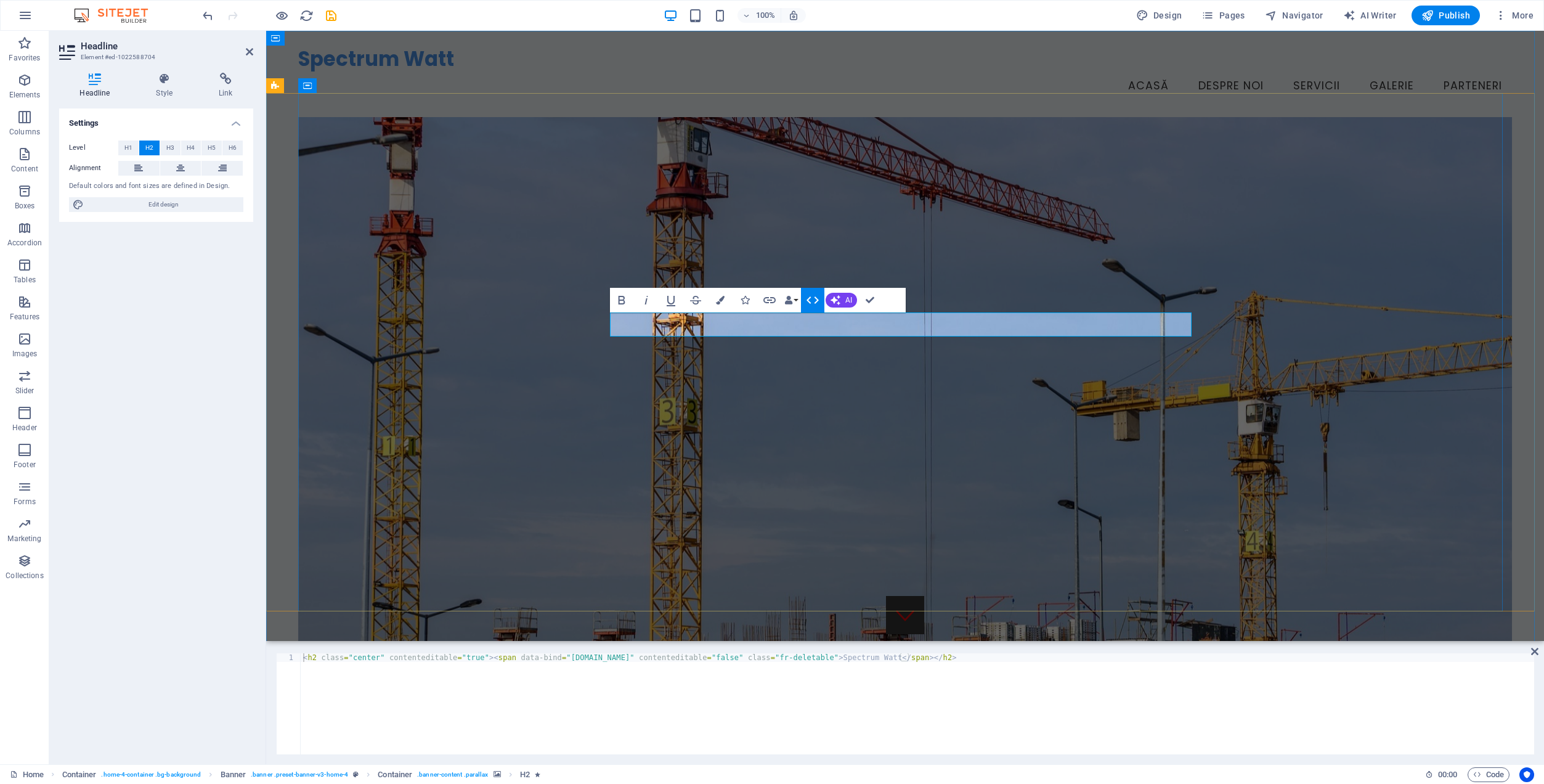
click at [831, 721] on span "Spectrum Watt" at bounding box center [905, 734] width 148 height 27
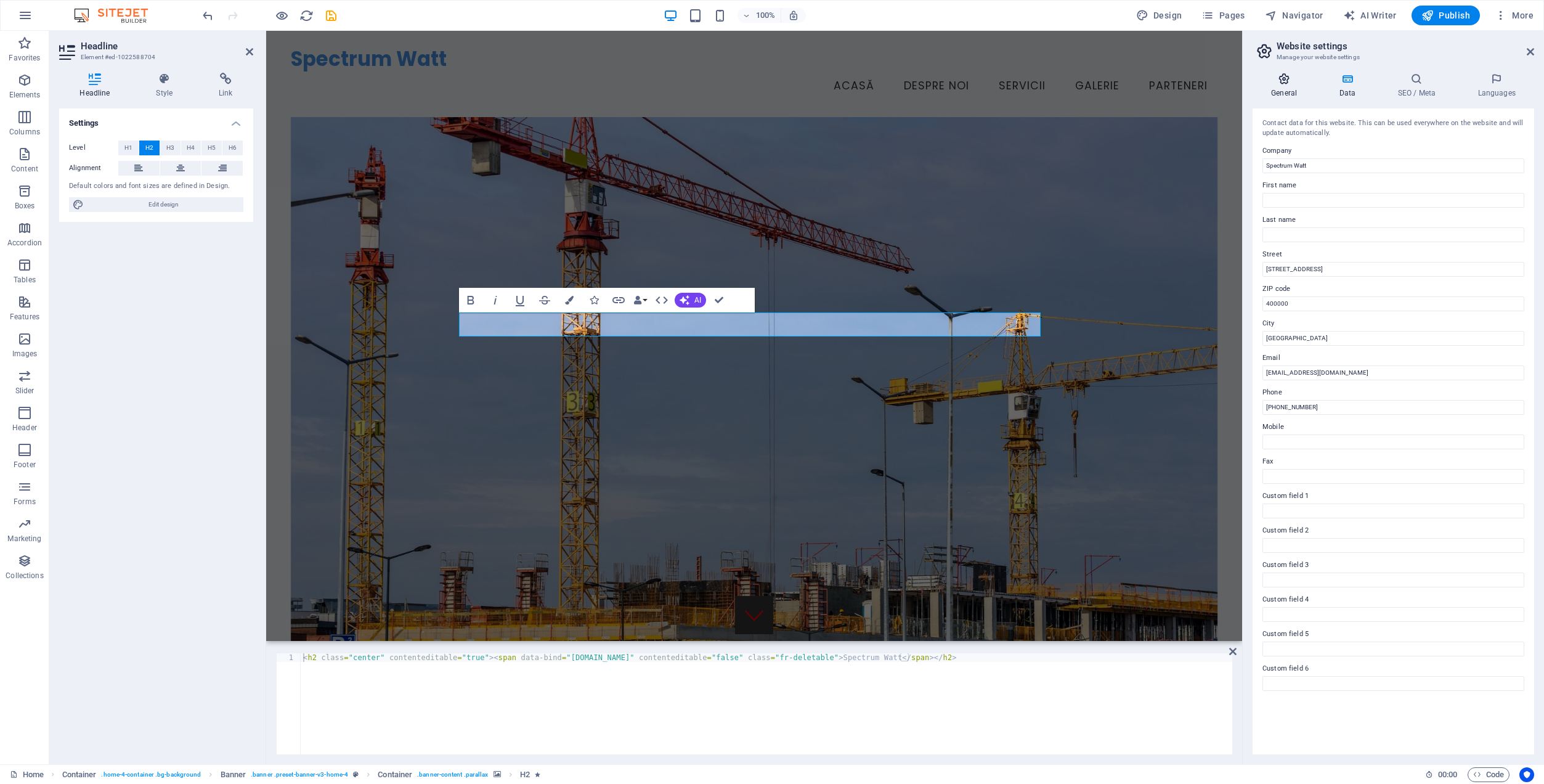
click at [1291, 88] on h4 "General" at bounding box center [1287, 85] width 68 height 26
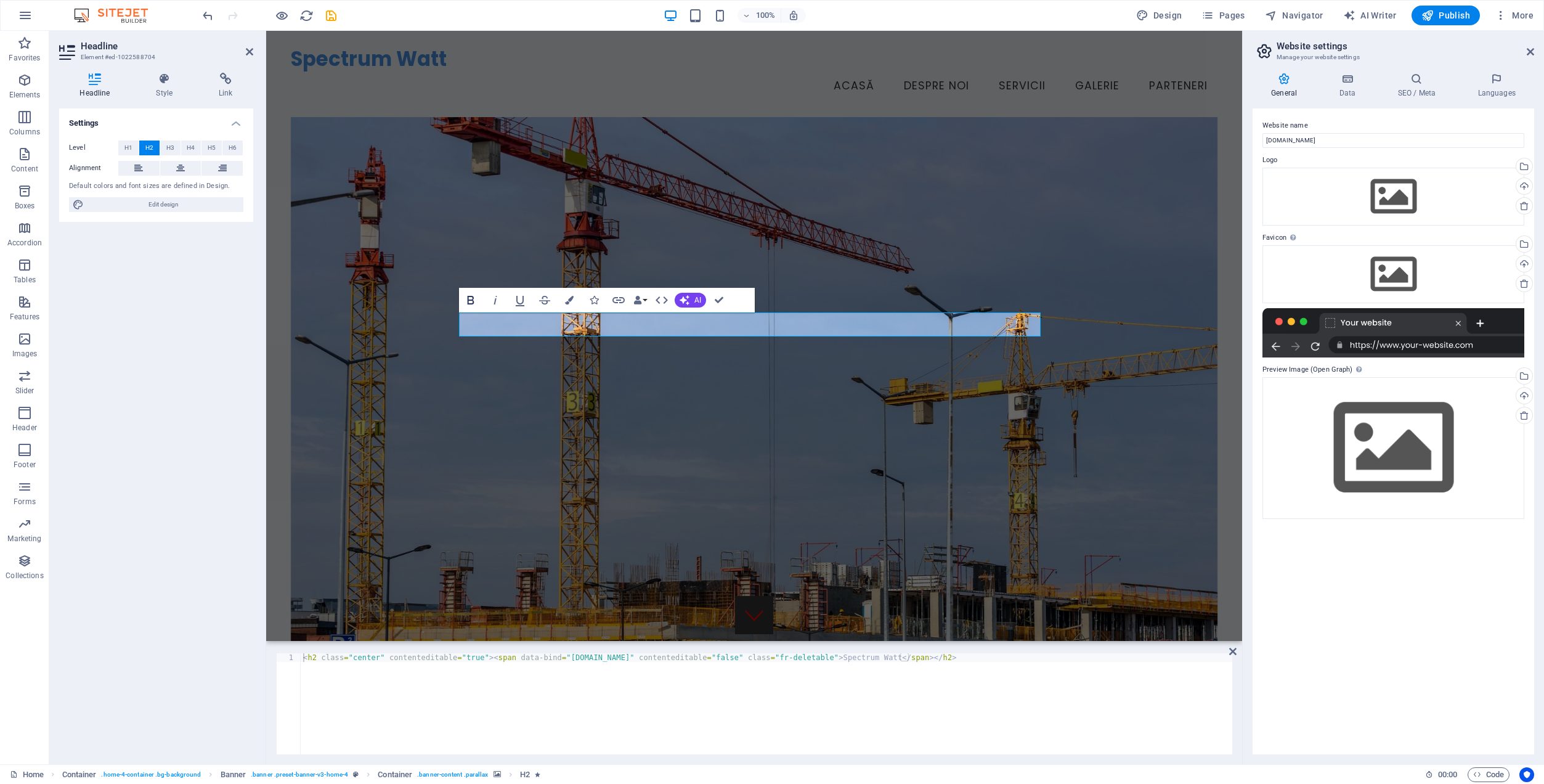
click at [469, 299] on icon "button" at bounding box center [470, 301] width 7 height 9
click at [496, 301] on icon "button" at bounding box center [495, 300] width 15 height 15
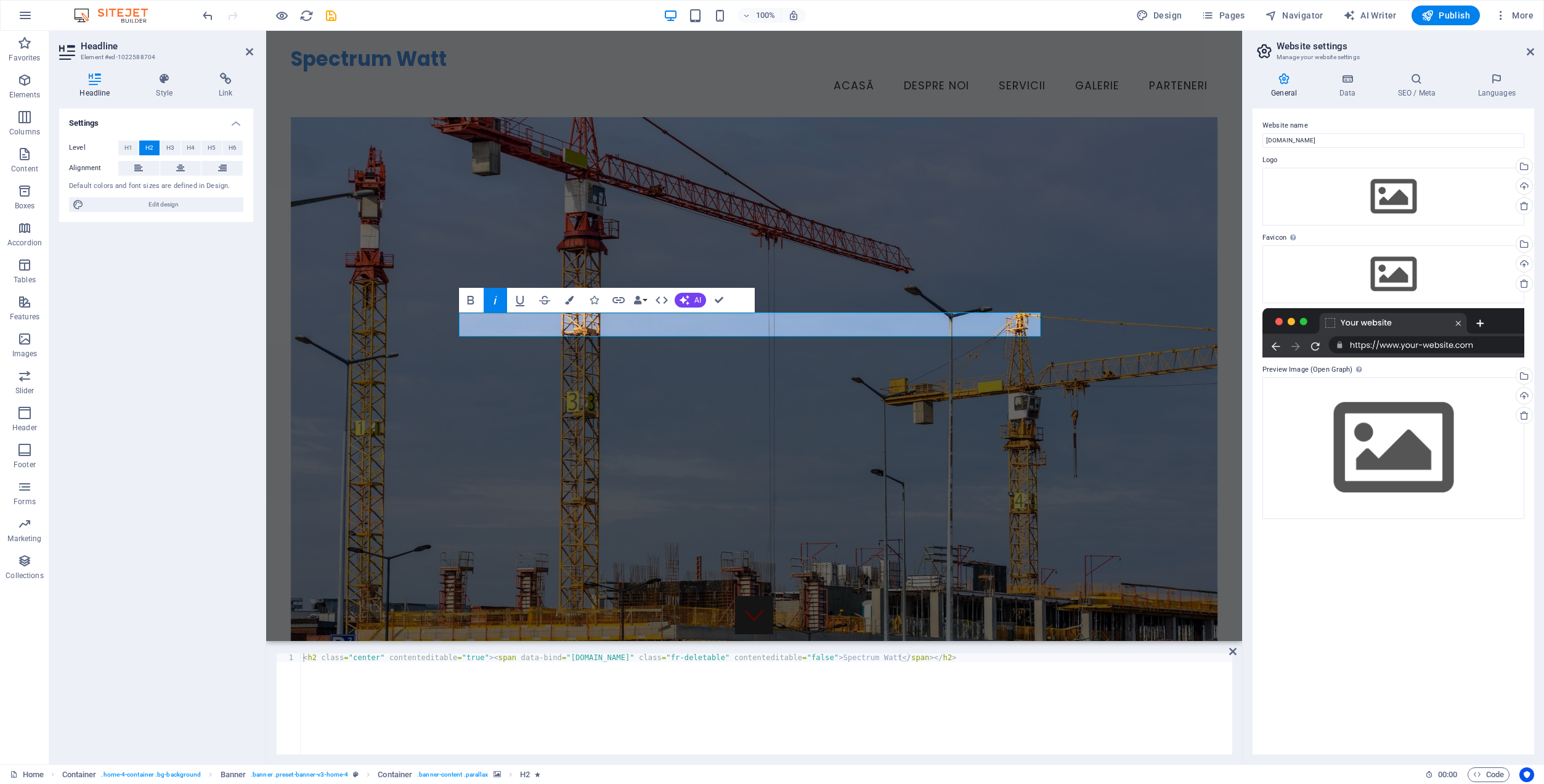
click at [496, 301] on icon "button" at bounding box center [495, 300] width 15 height 15
click at [518, 300] on icon "button" at bounding box center [520, 300] width 15 height 15
click at [548, 297] on icon "button" at bounding box center [545, 300] width 15 height 15
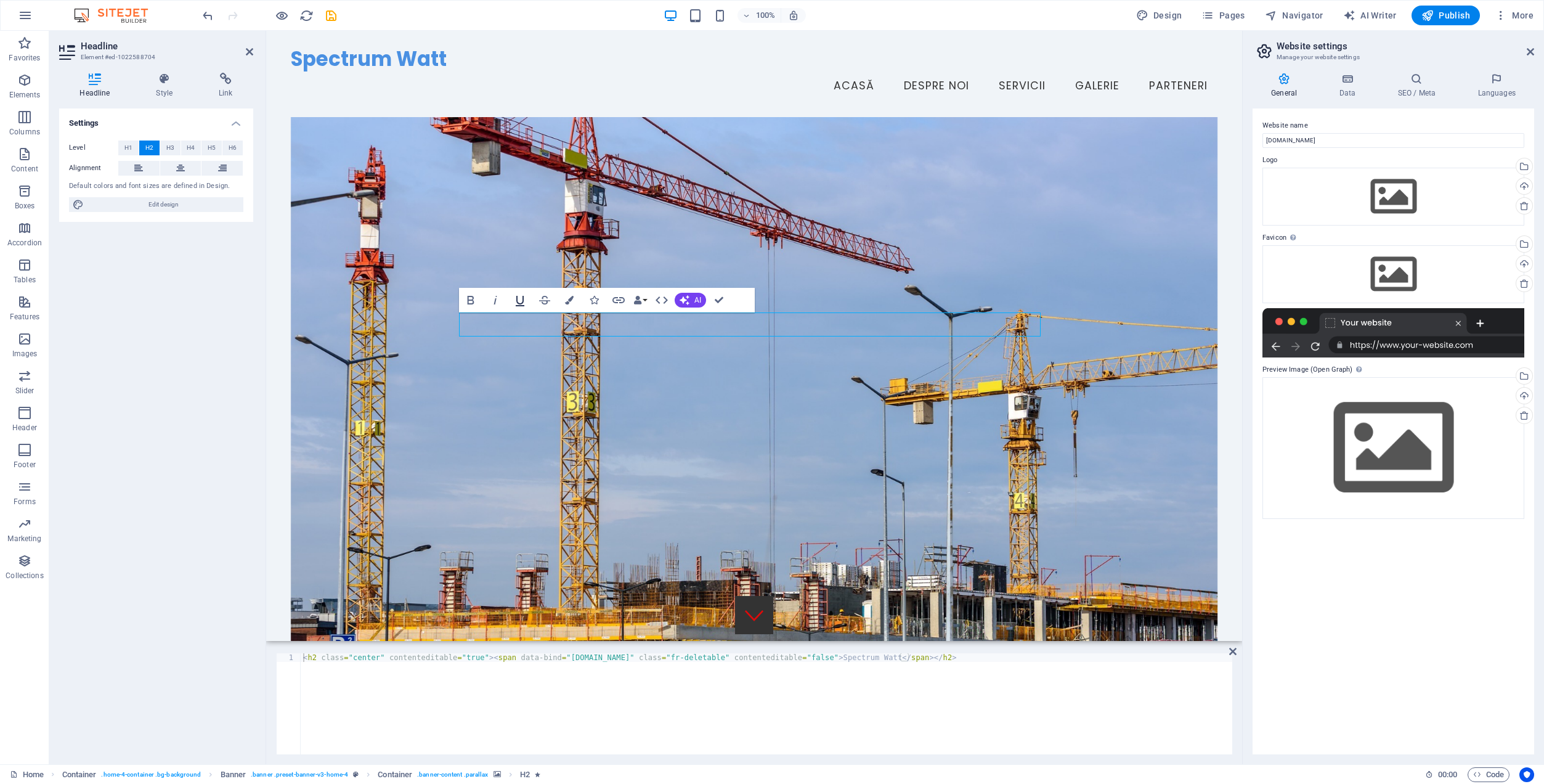
click at [518, 302] on icon "button" at bounding box center [520, 301] width 9 height 10
click at [495, 302] on icon "button" at bounding box center [495, 301] width 3 height 9
click at [701, 721] on span "Spectrum Watt" at bounding box center [754, 734] width 148 height 27
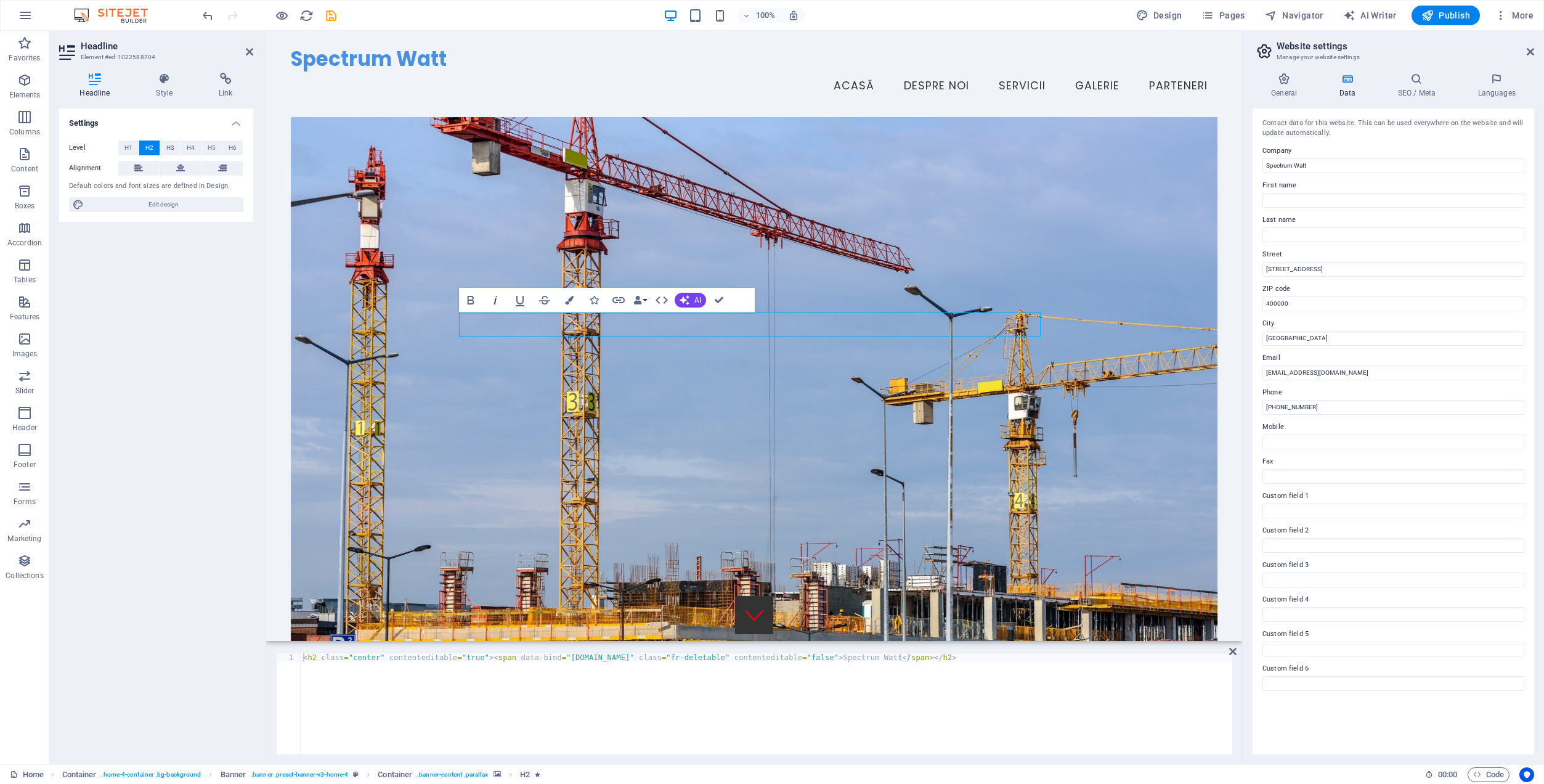
click at [495, 302] on icon "button" at bounding box center [495, 301] width 3 height 9
click at [496, 301] on icon "button" at bounding box center [495, 301] width 3 height 9
click at [722, 721] on span "Spectrum Watt" at bounding box center [754, 734] width 148 height 27
click at [472, 301] on icon "button" at bounding box center [470, 301] width 7 height 9
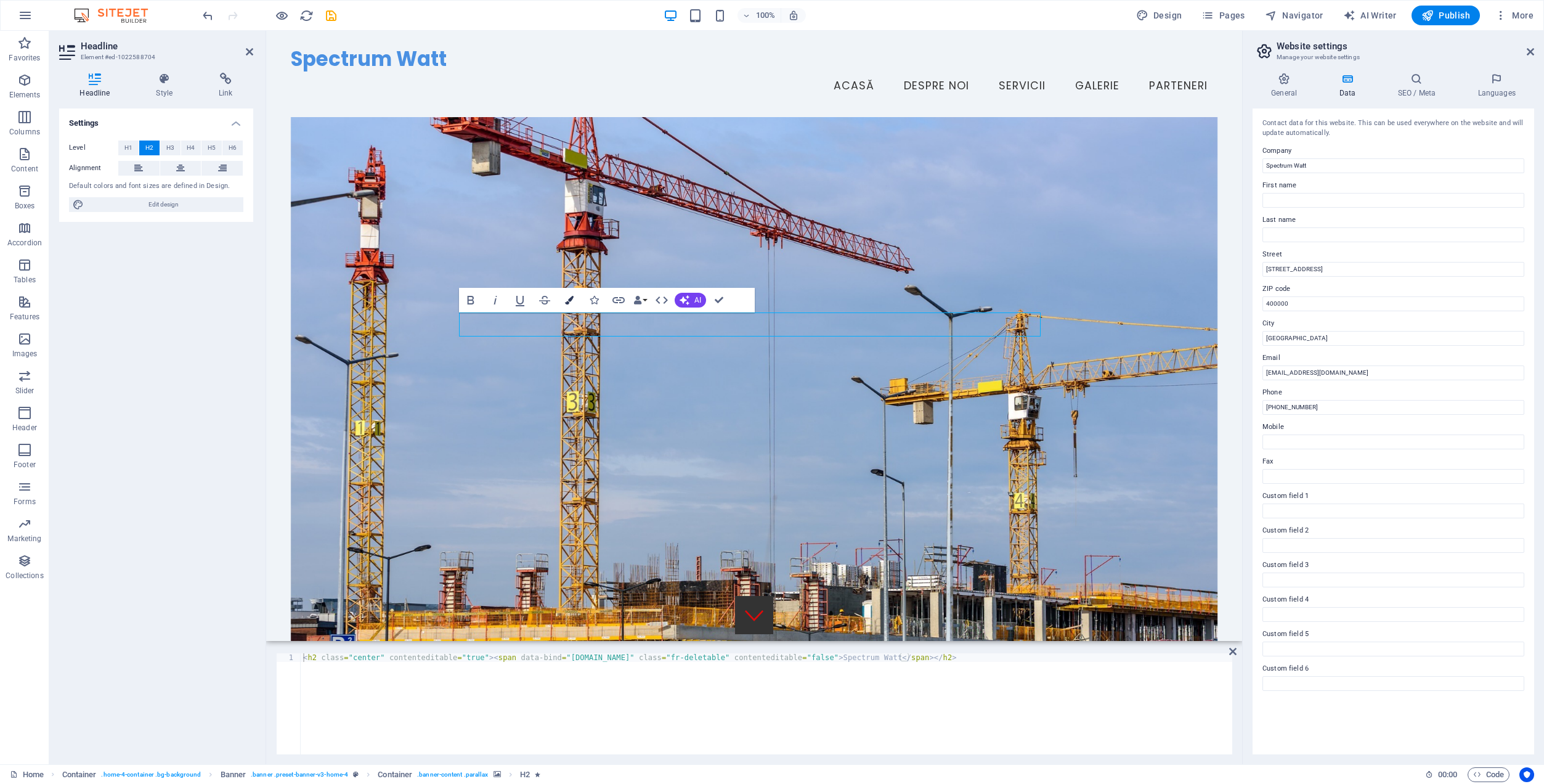
click at [574, 301] on button "Colors" at bounding box center [569, 300] width 24 height 25
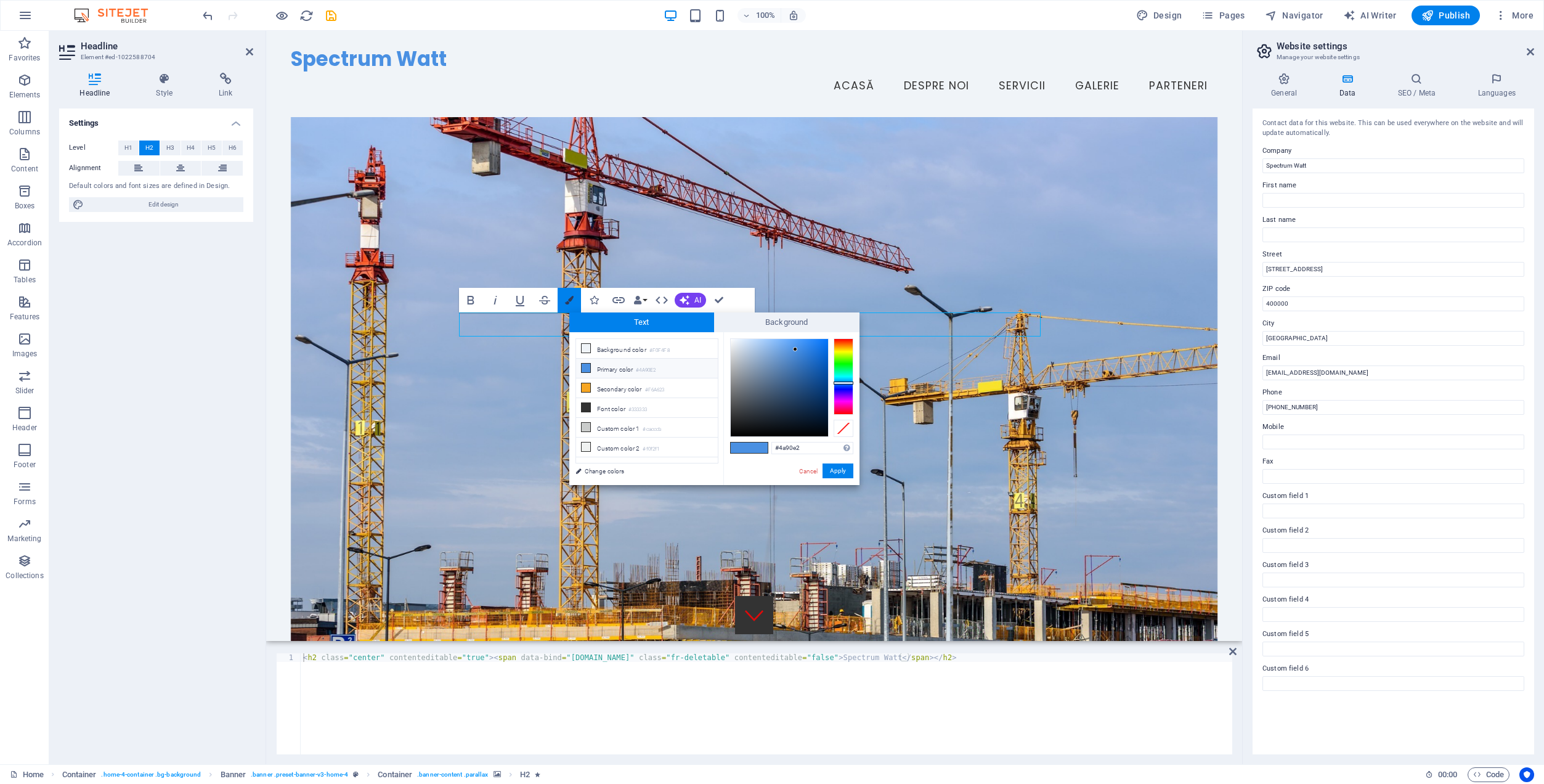
click at [573, 301] on icon "button" at bounding box center [569, 301] width 9 height 9
click at [595, 302] on icon "button" at bounding box center [594, 301] width 9 height 9
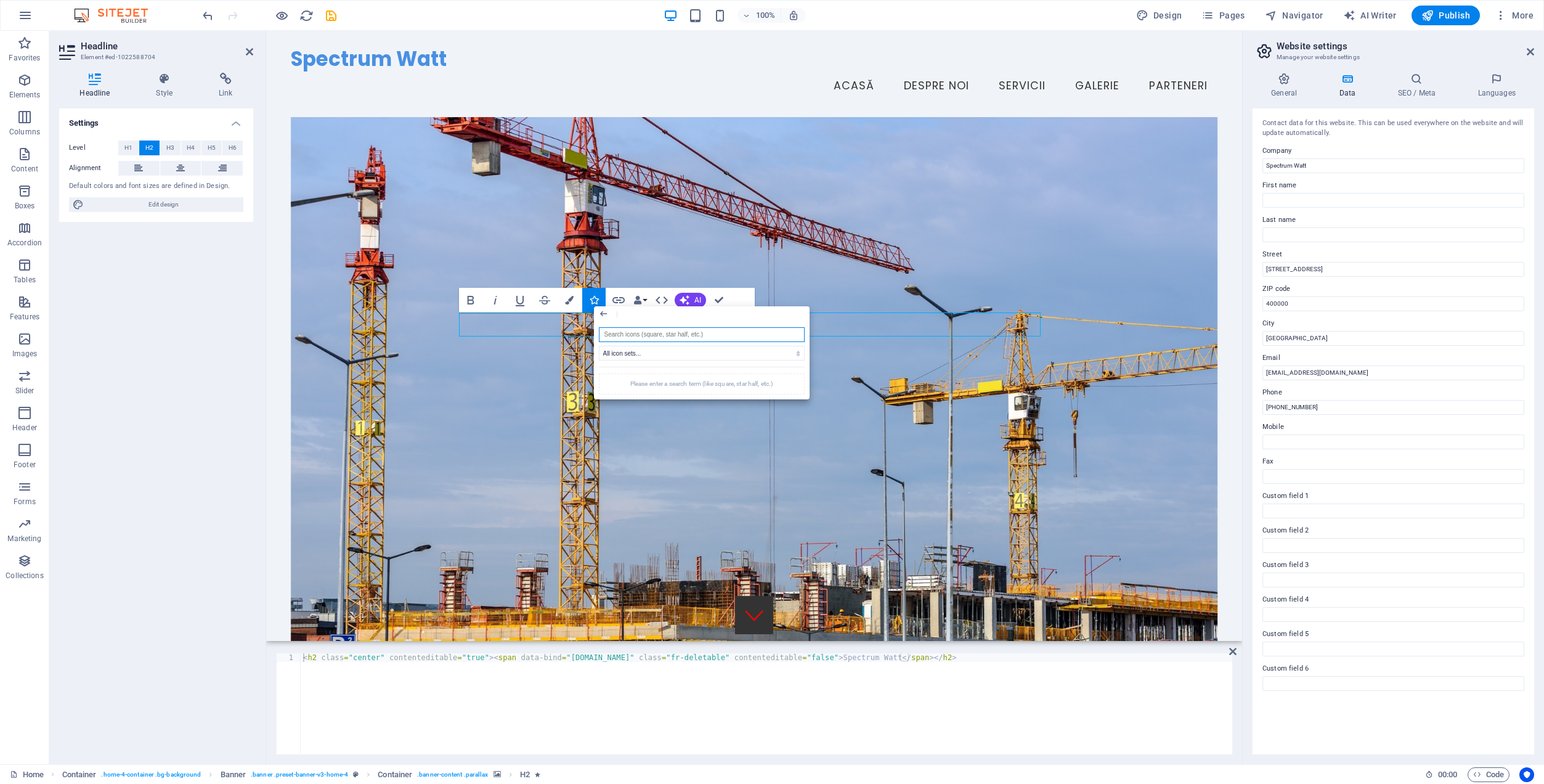
click at [740, 295] on div "Bold Italic Underline Strikethrough Colors Icons Link Data Bindings Company Fir…" at bounding box center [607, 300] width 296 height 25
click at [740, 242] on figure at bounding box center [761, 370] width 1205 height 723
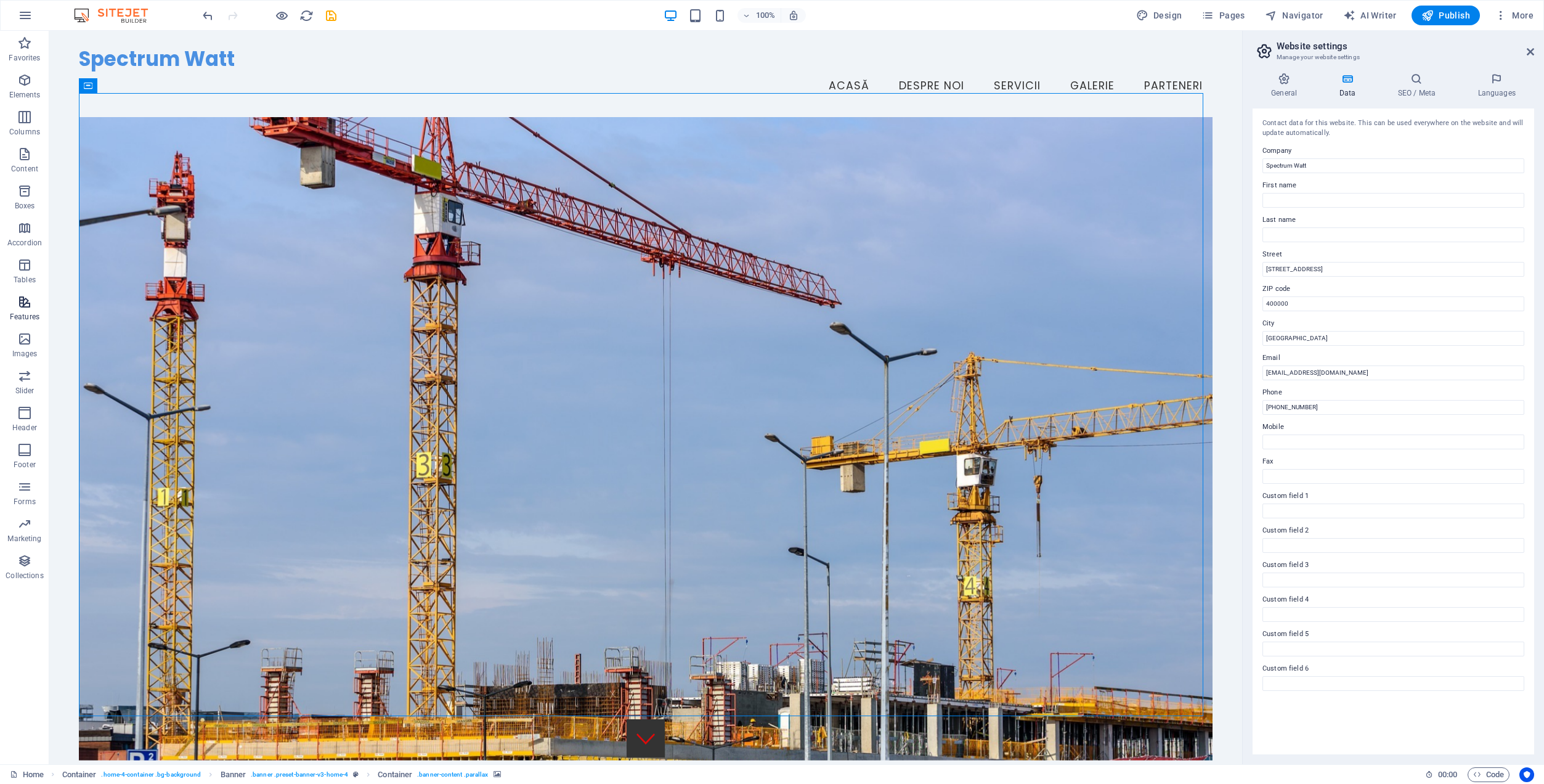
click at [27, 301] on icon "button" at bounding box center [24, 302] width 15 height 15
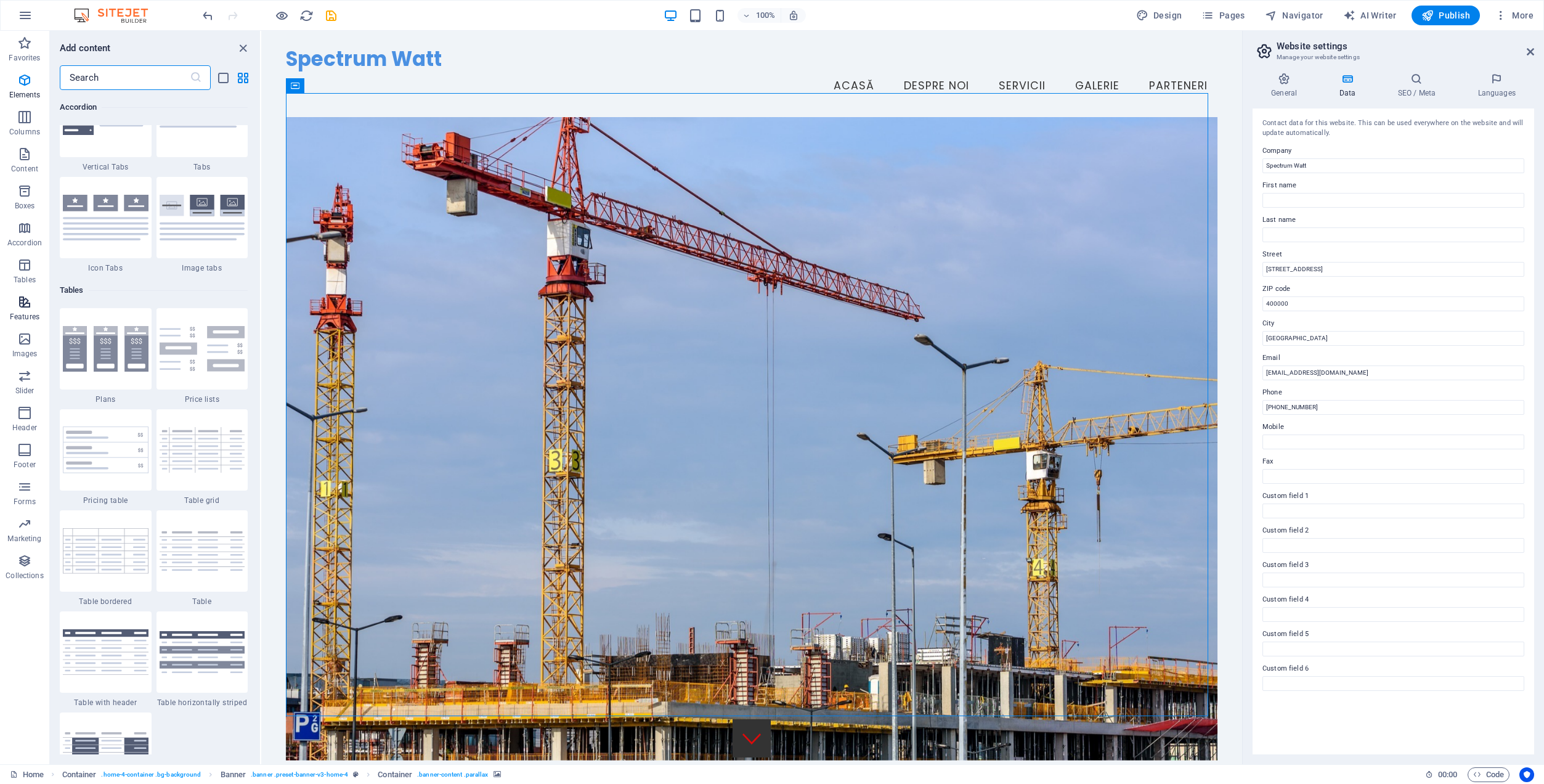
scroll to position [4803, 0]
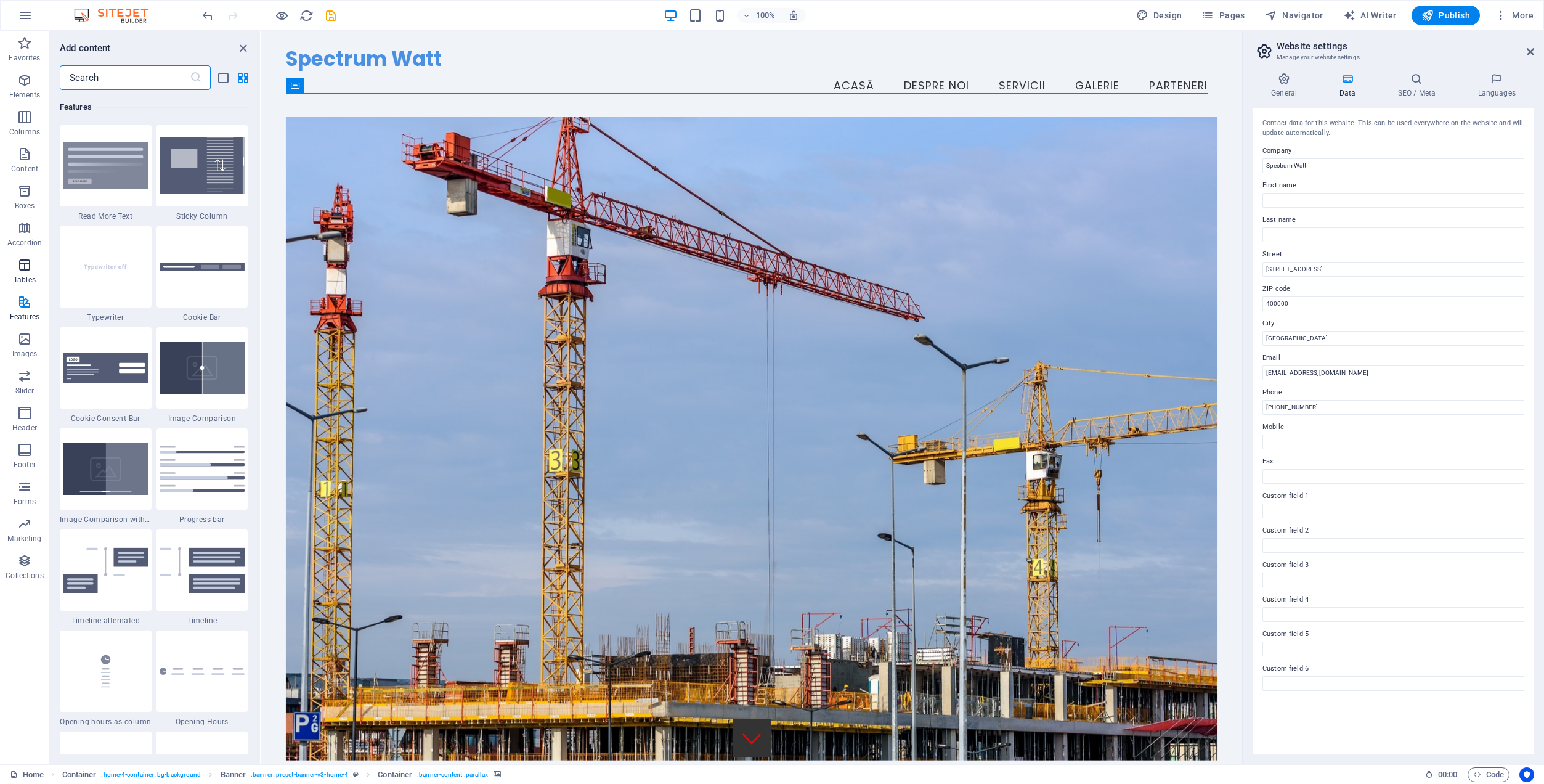
click at [27, 269] on icon "button" at bounding box center [24, 264] width 15 height 15
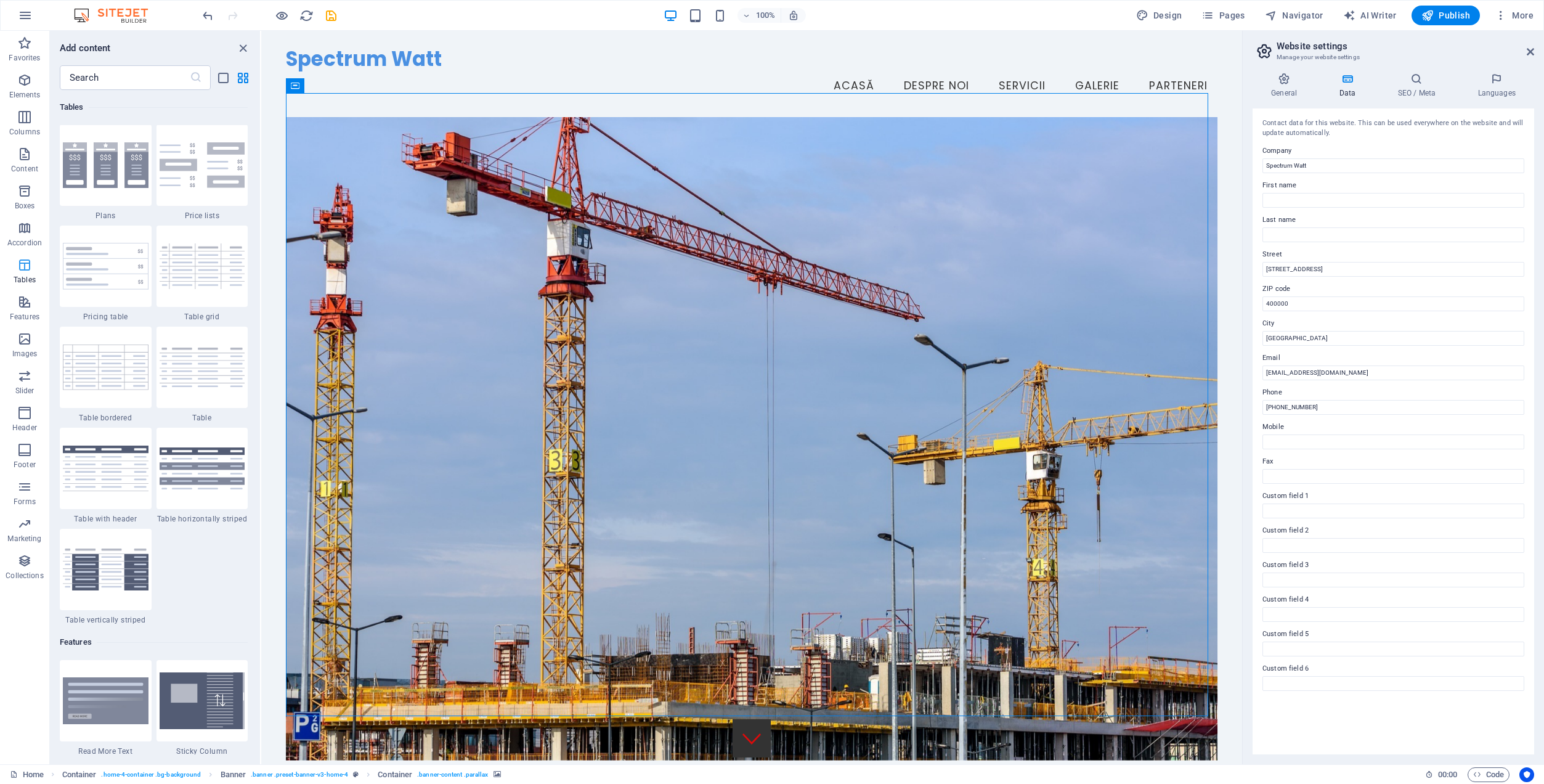
scroll to position [4268, 0]
click at [25, 162] on span "Content" at bounding box center [25, 161] width 50 height 30
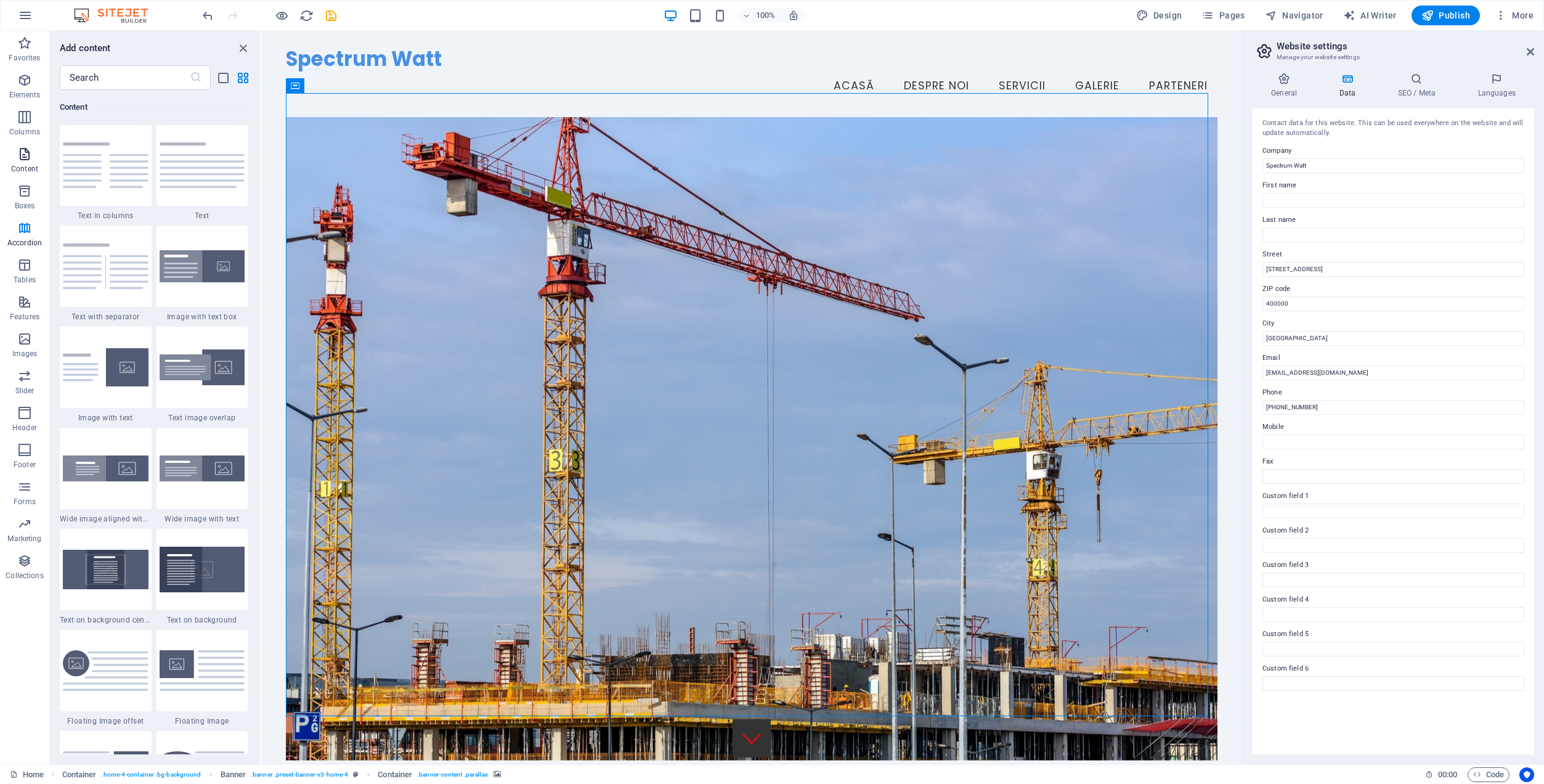
scroll to position [2156, 0]
click at [25, 122] on icon "button" at bounding box center [24, 117] width 15 height 15
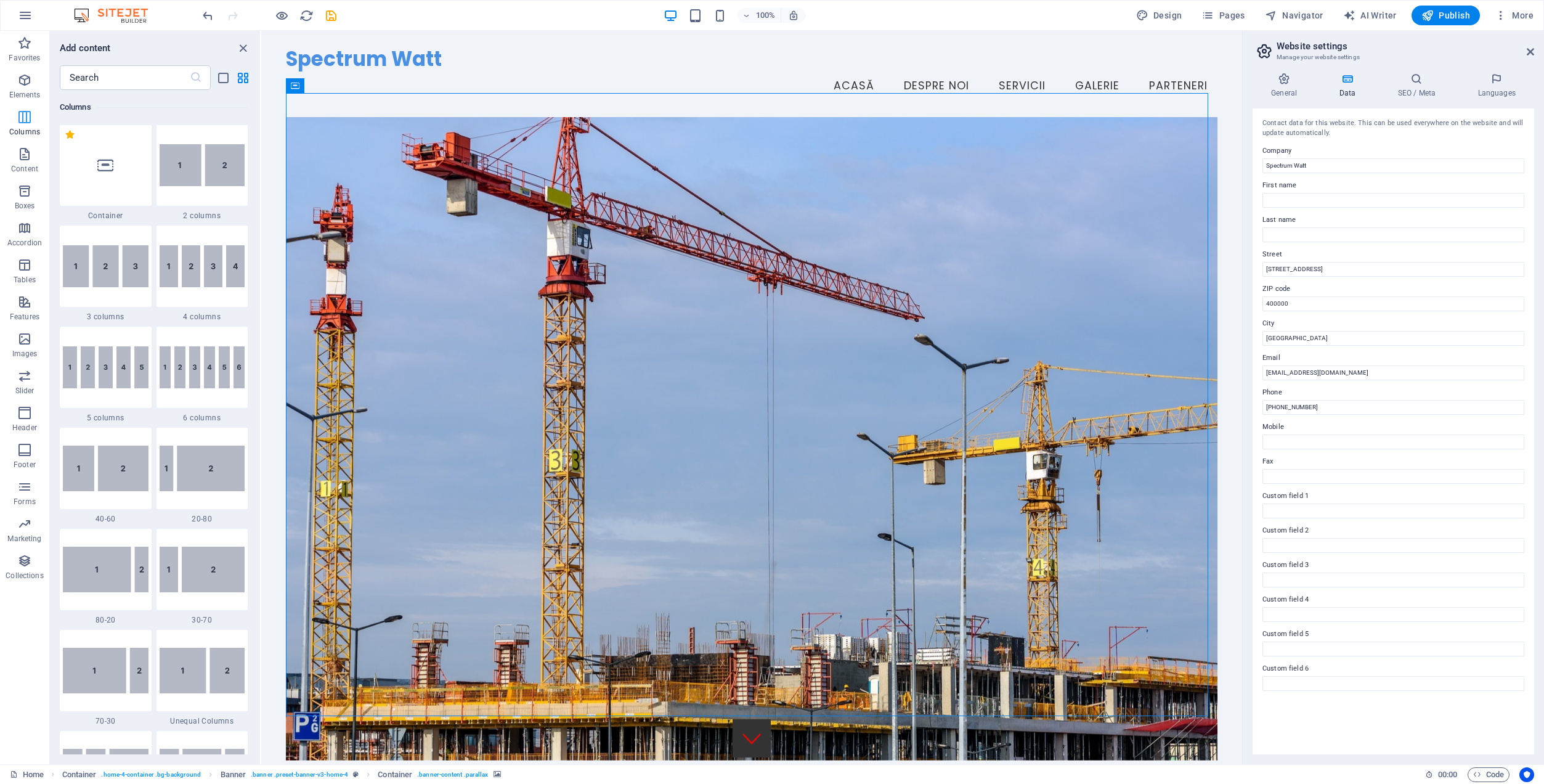
scroll to position [610, 0]
click at [22, 83] on icon "button" at bounding box center [24, 79] width 15 height 15
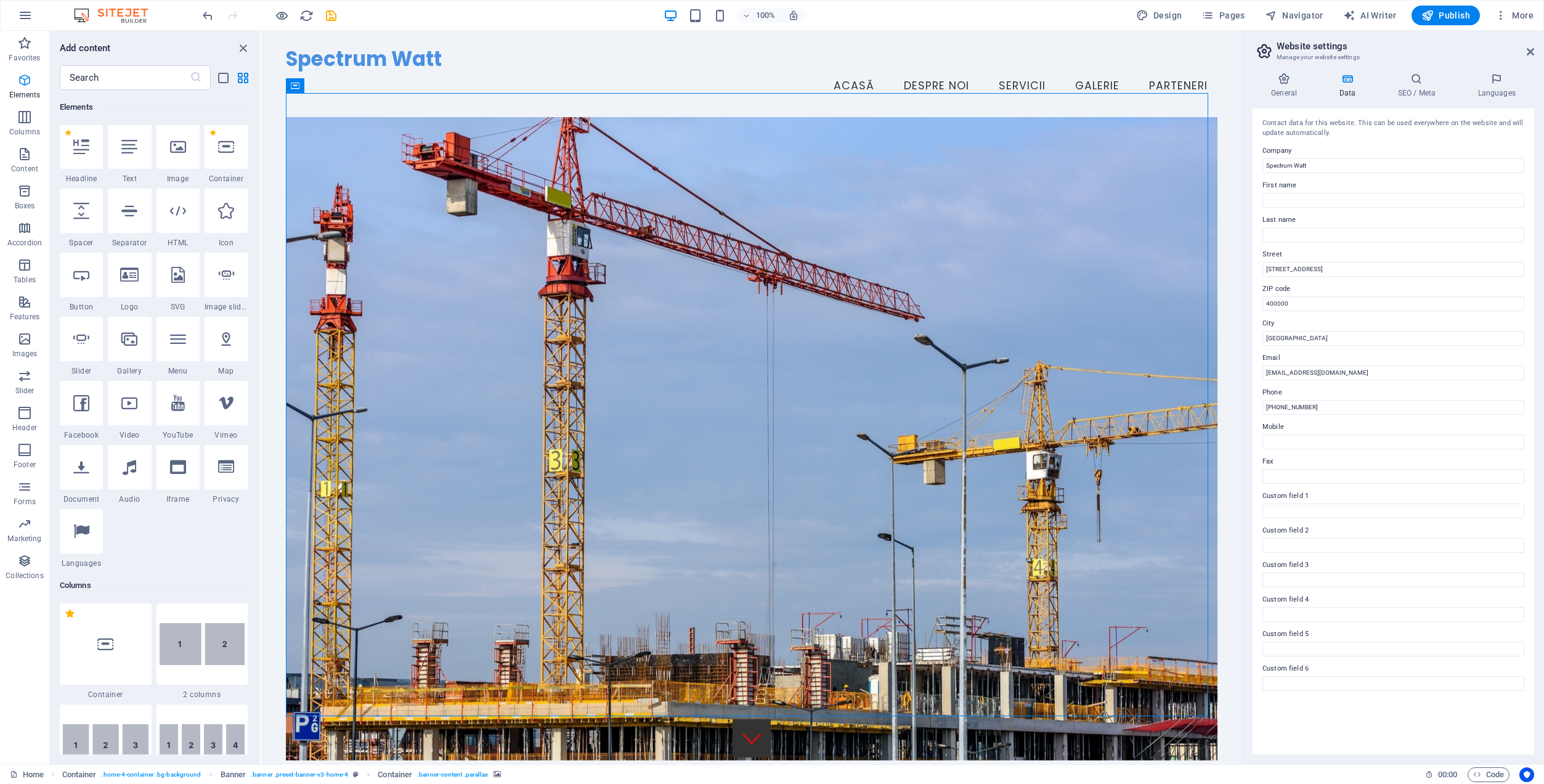
scroll to position [132, 0]
click at [1520, 11] on span "More" at bounding box center [1514, 15] width 39 height 12
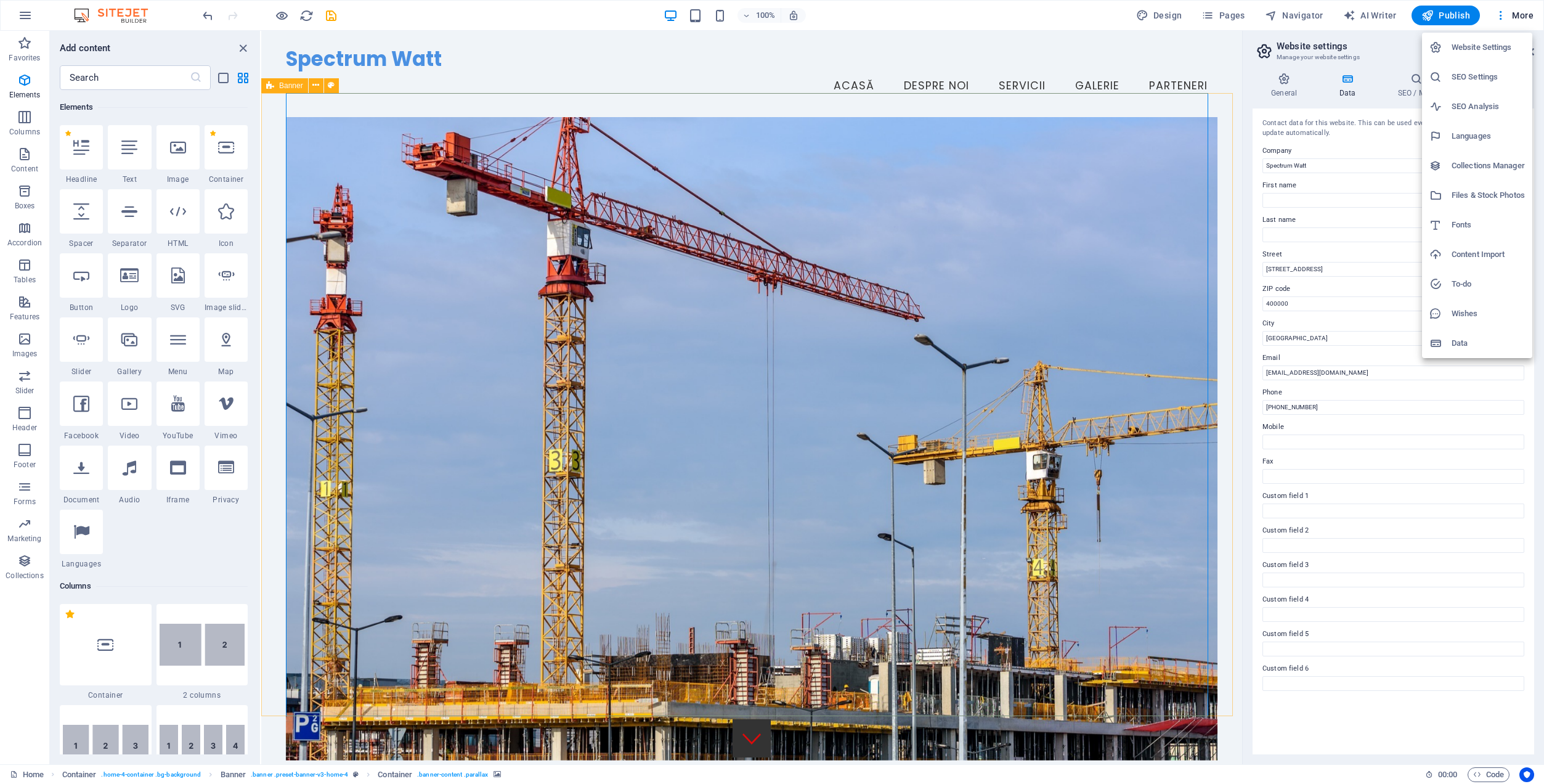
click at [1099, 8] on div at bounding box center [772, 392] width 1544 height 784
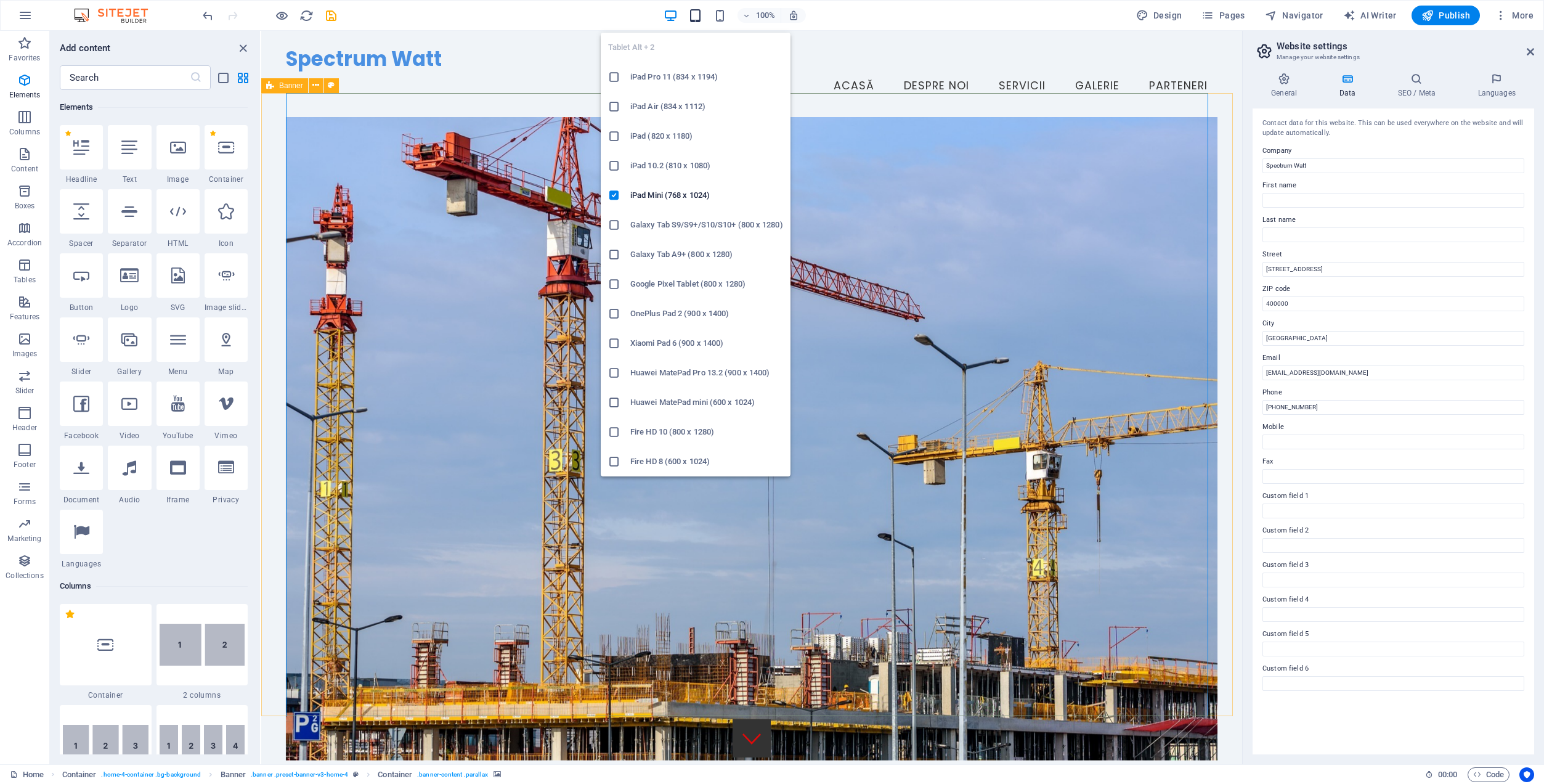
click at [696, 18] on icon "button" at bounding box center [695, 16] width 14 height 14
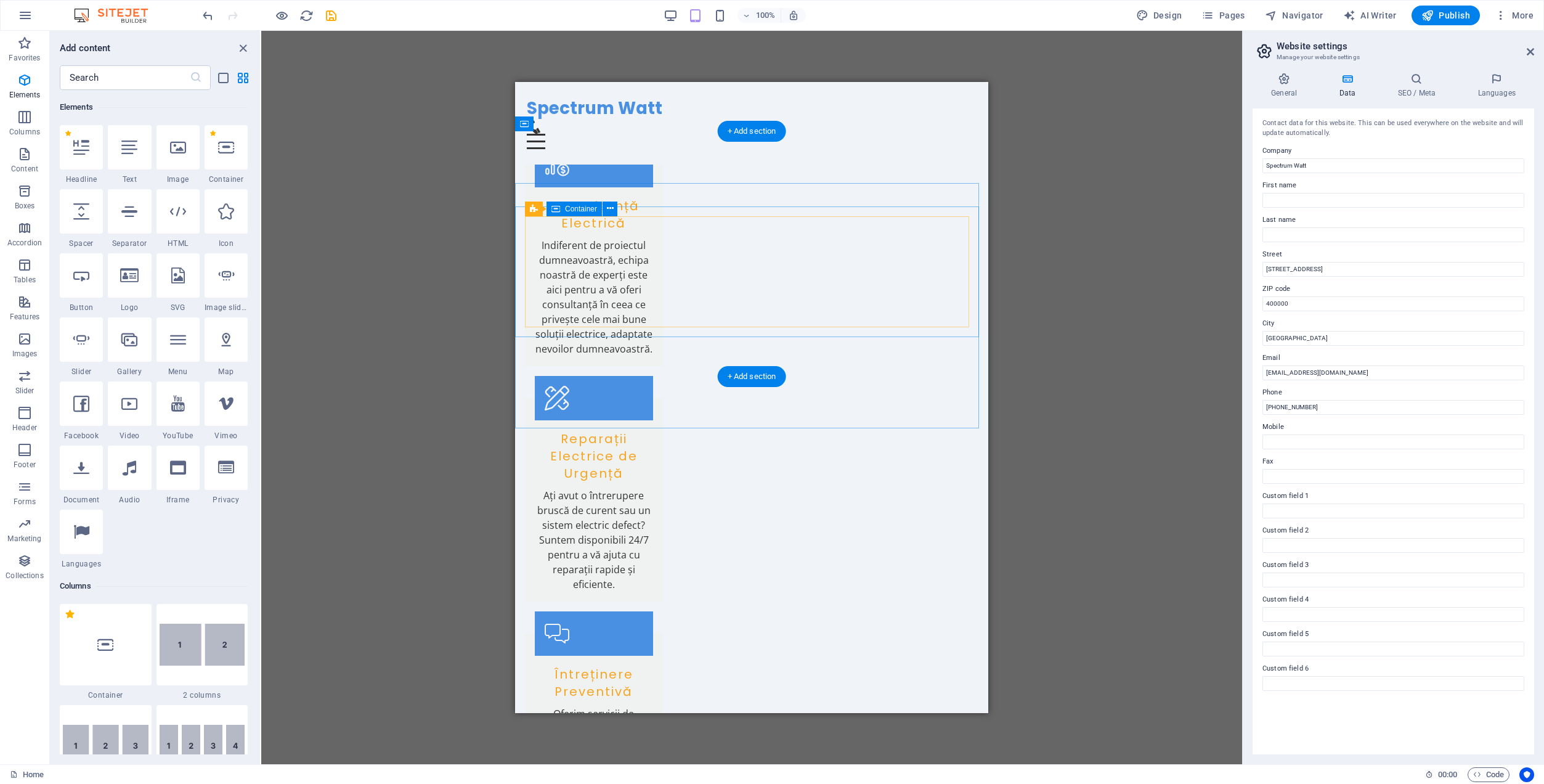
scroll to position [2004, 0]
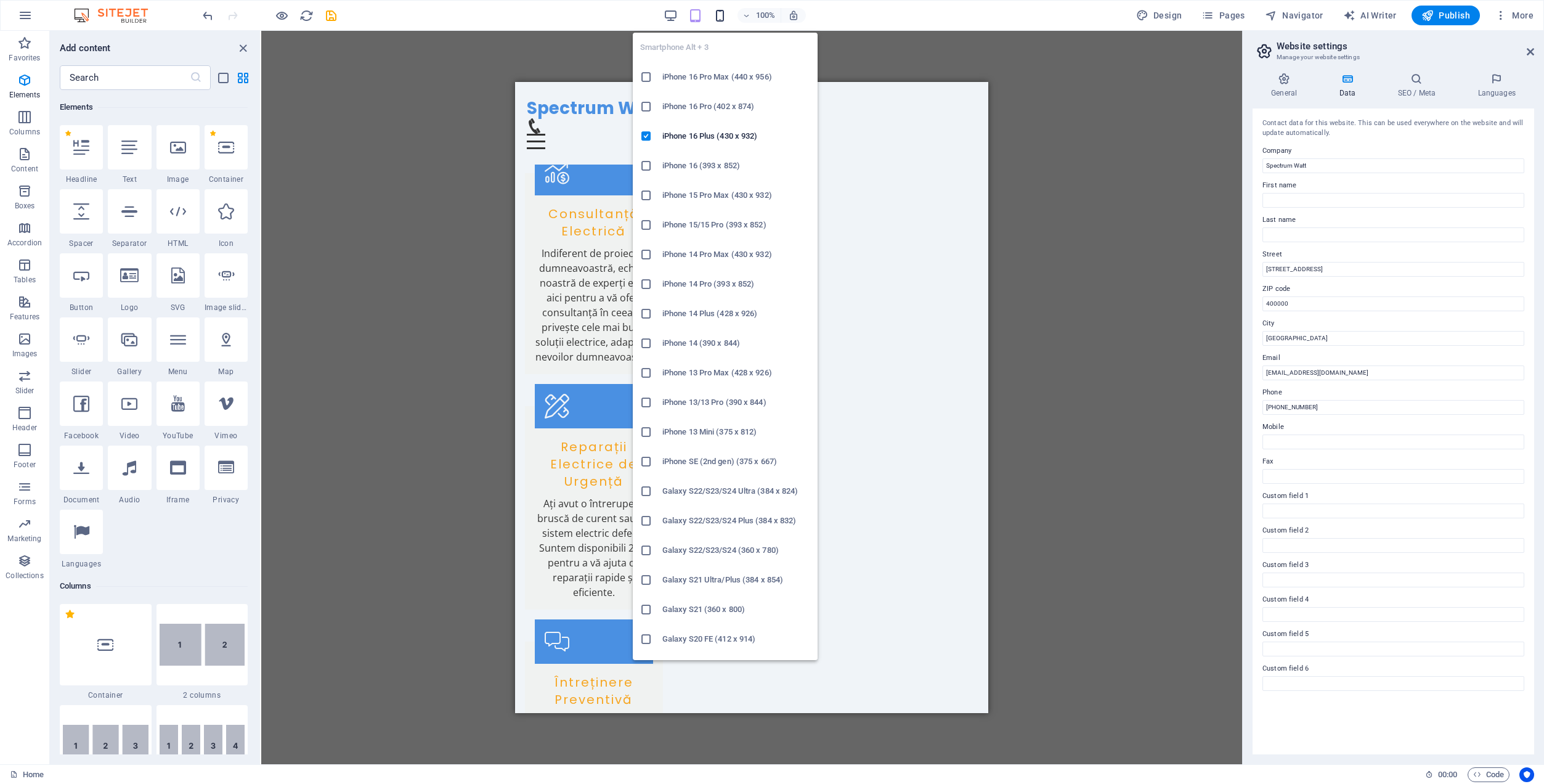
click at [722, 11] on icon "button" at bounding box center [720, 16] width 14 height 14
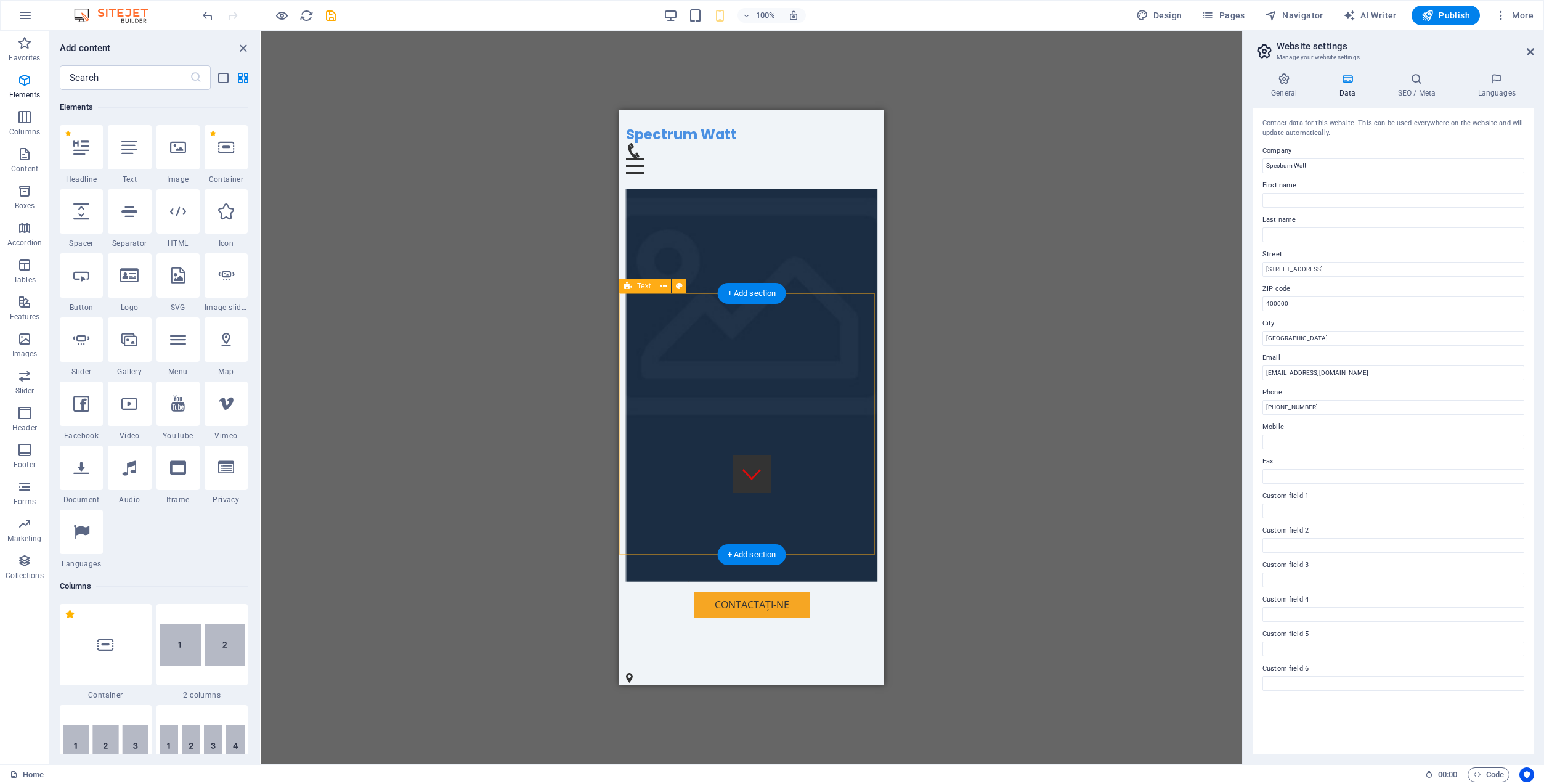
scroll to position [0, 0]
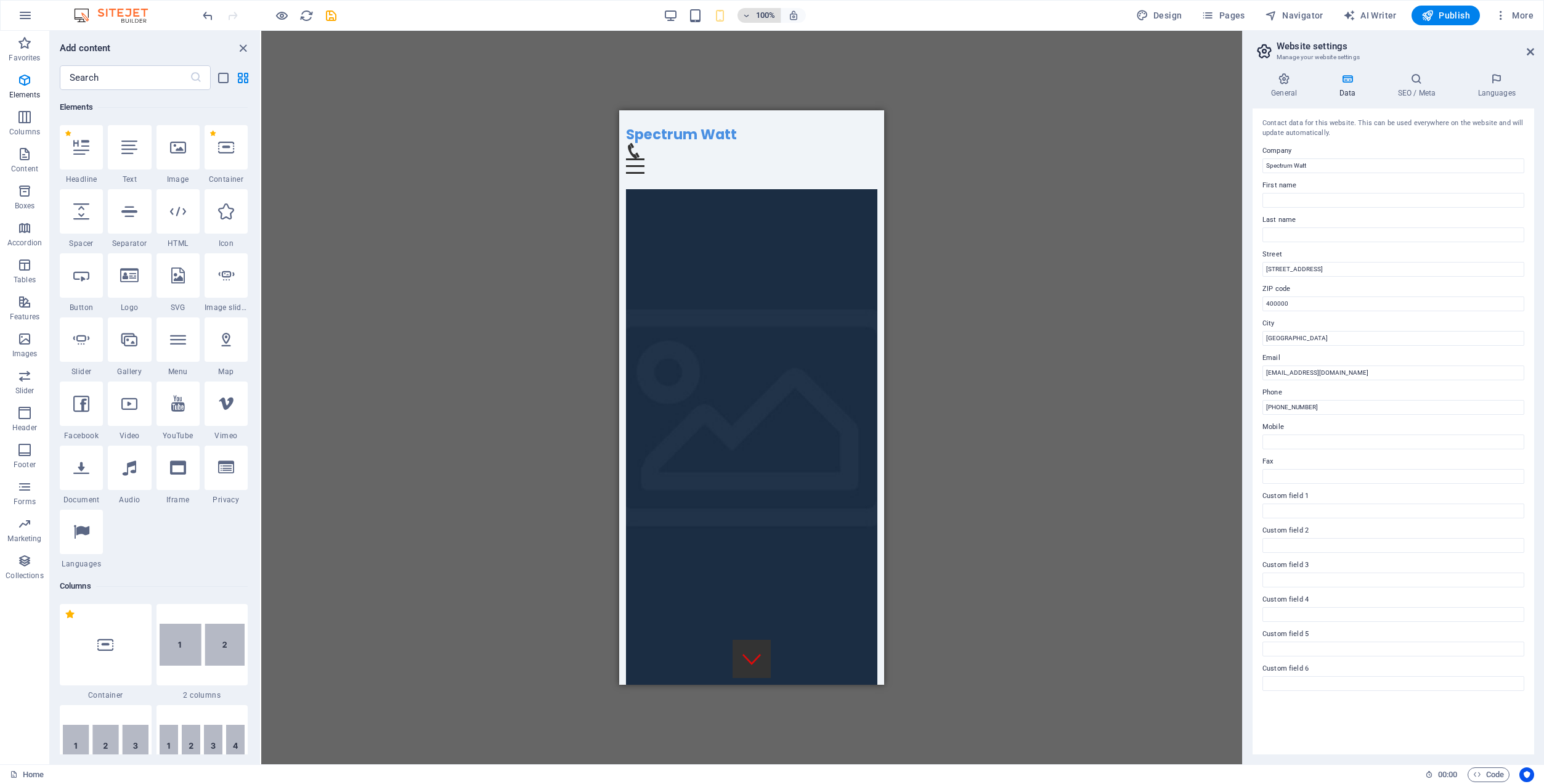
click at [748, 16] on icon "button" at bounding box center [747, 15] width 9 height 8
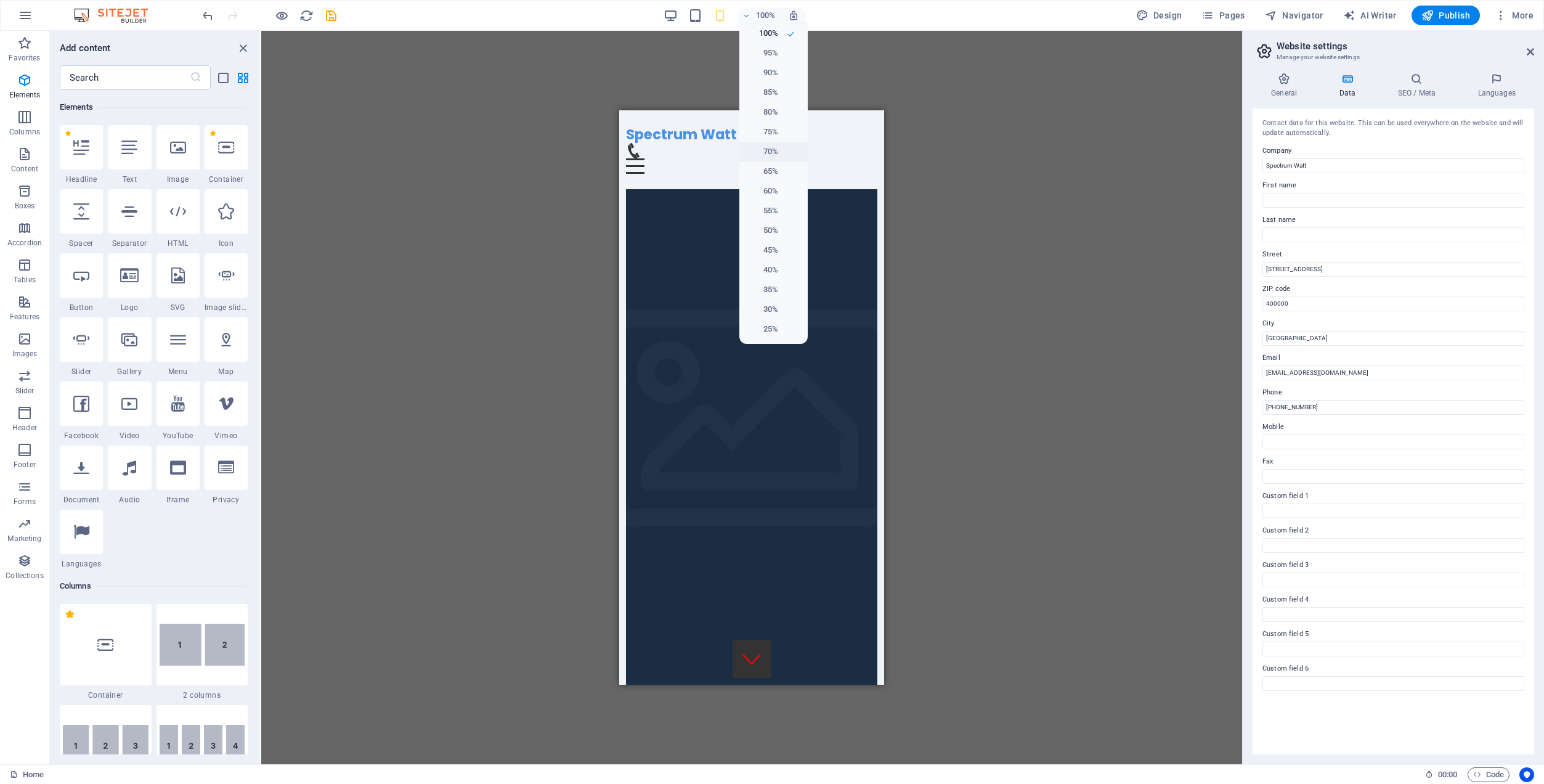
click at [769, 148] on h6 "70%" at bounding box center [762, 151] width 31 height 15
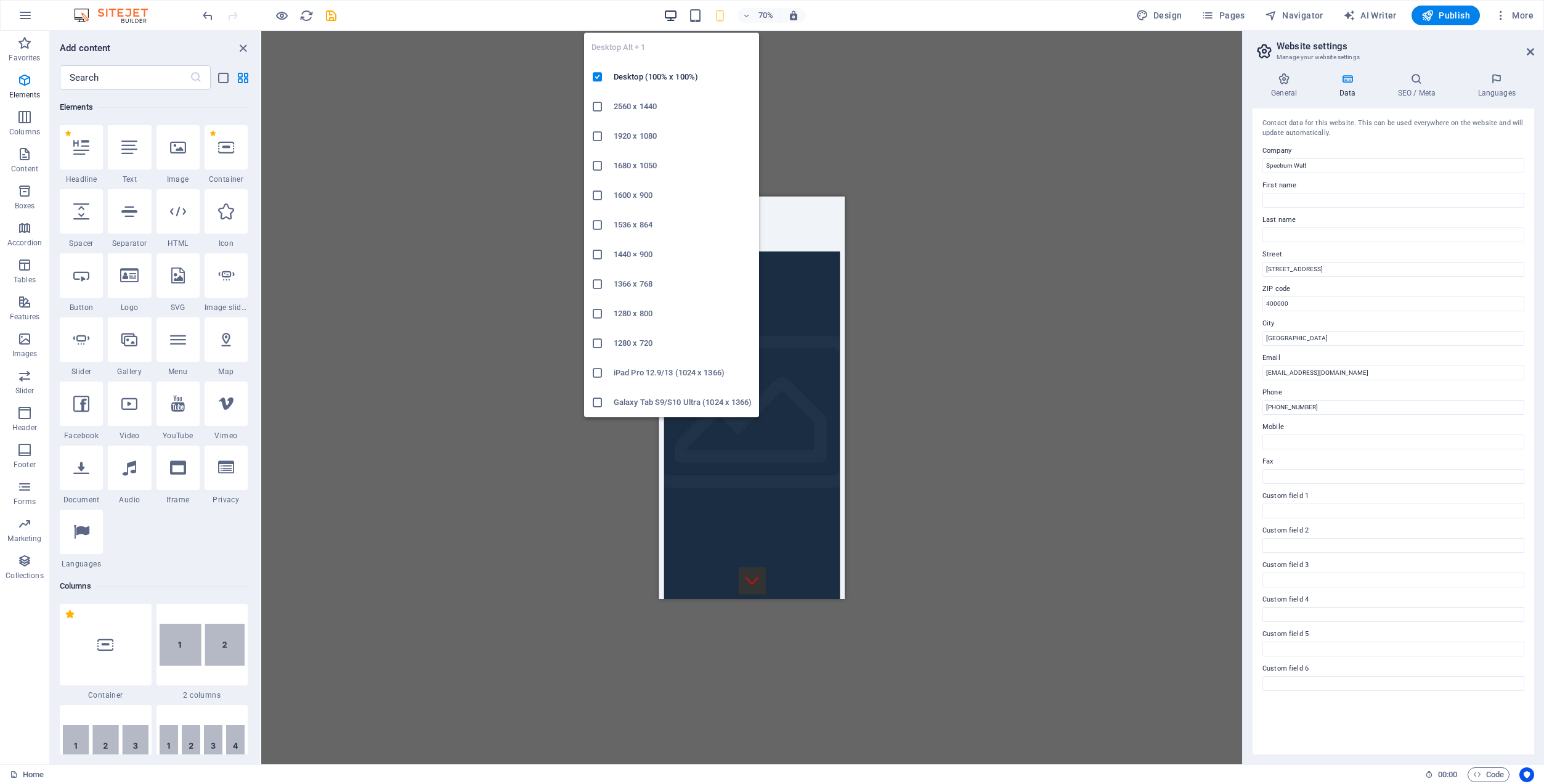
click at [672, 15] on icon "button" at bounding box center [671, 16] width 14 height 14
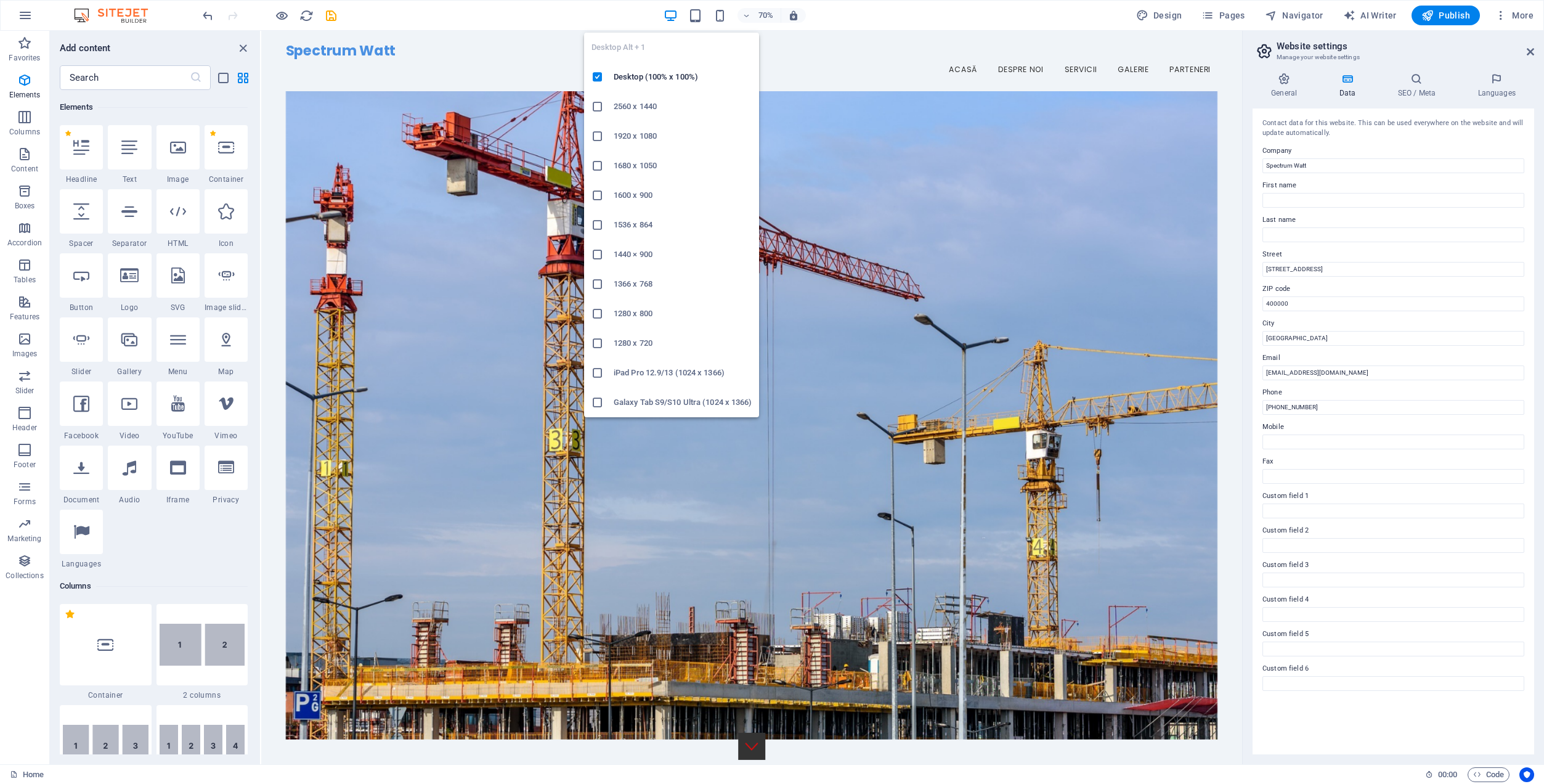
click at [640, 314] on h6 "1280 x 800" at bounding box center [682, 313] width 138 height 15
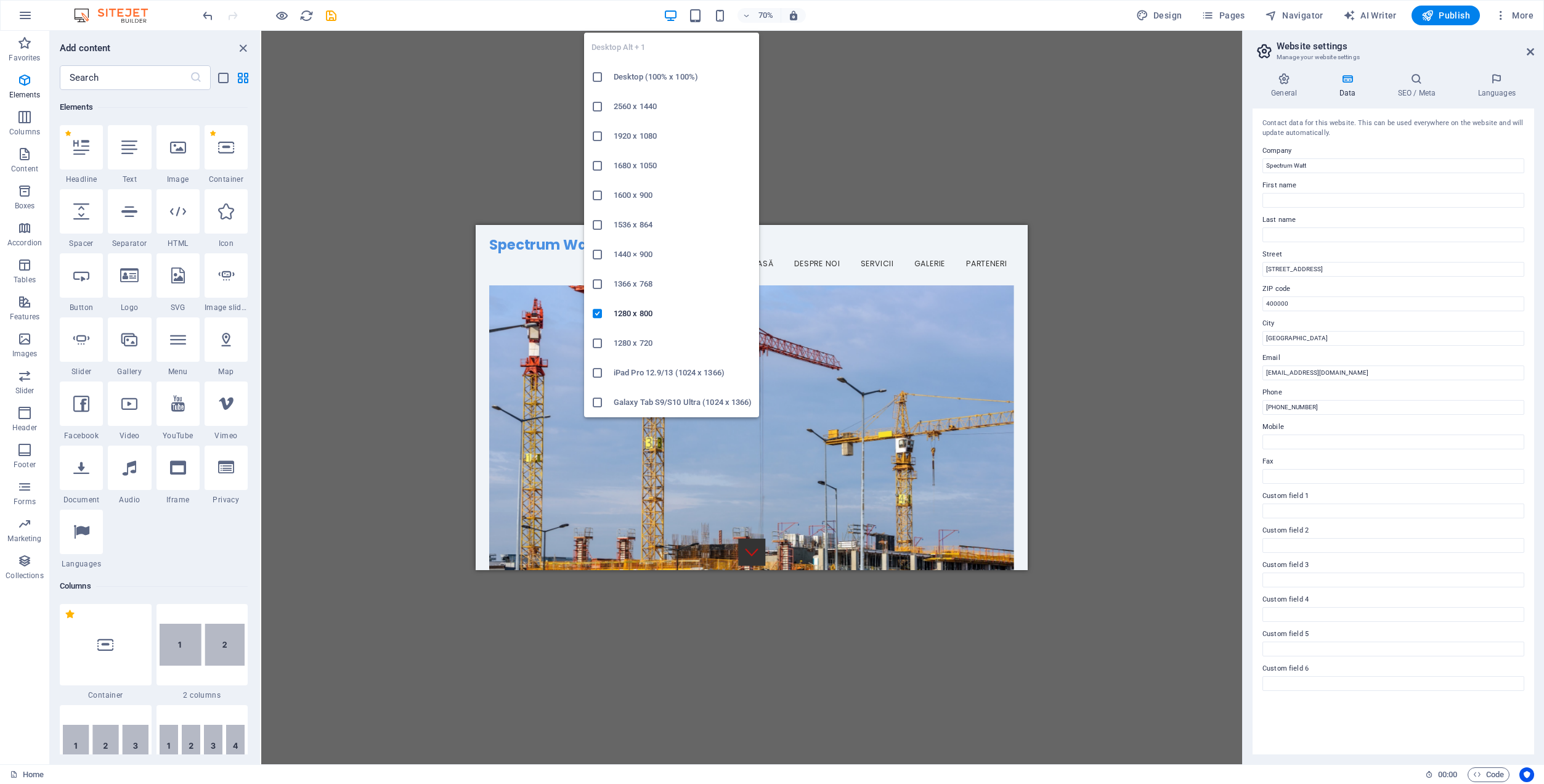
click at [670, 17] on icon "button" at bounding box center [671, 16] width 14 height 14
click at [661, 72] on h6 "Desktop (100% x 100%)" at bounding box center [682, 77] width 138 height 15
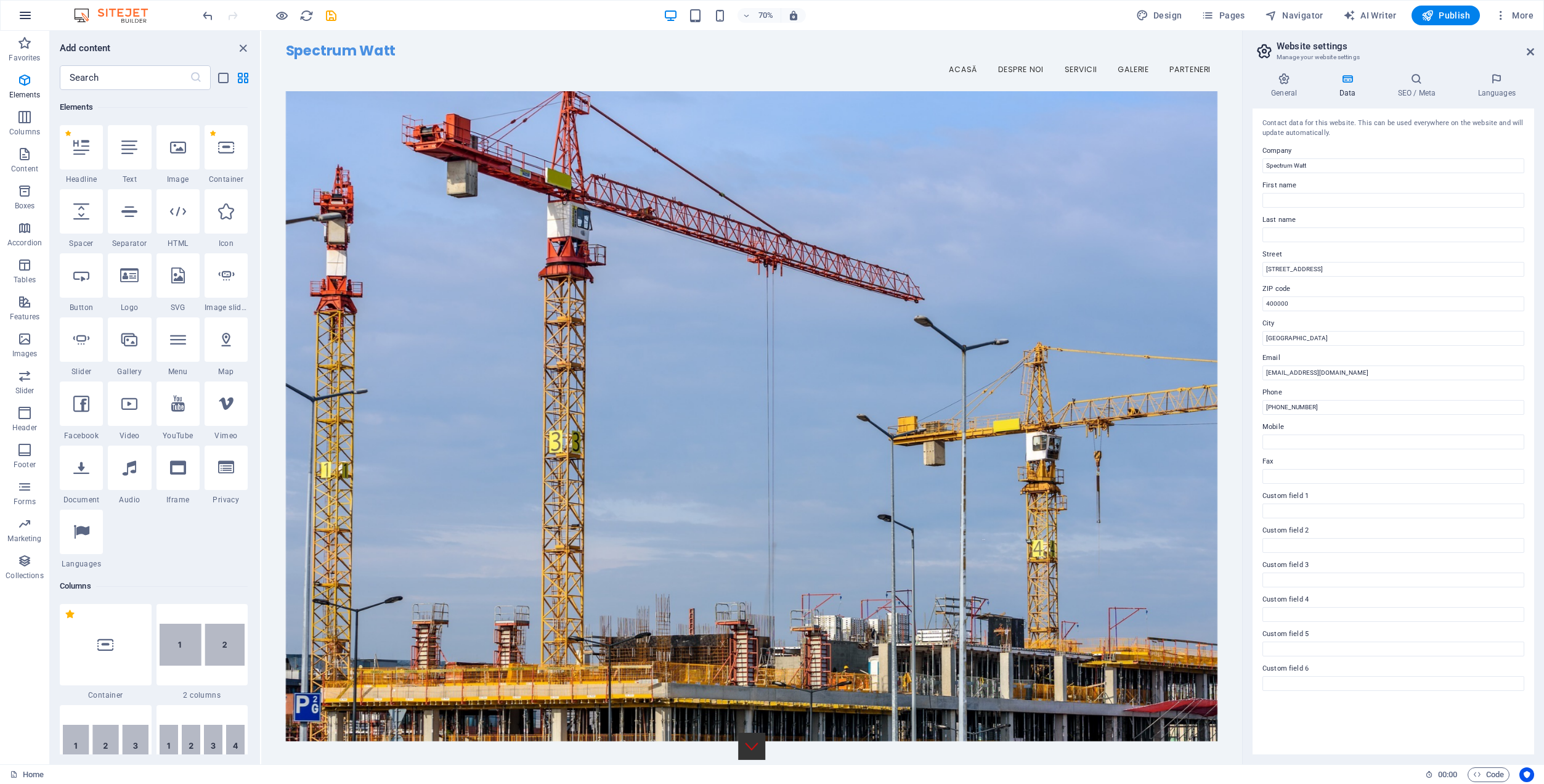
click at [22, 18] on icon "button" at bounding box center [25, 15] width 15 height 15
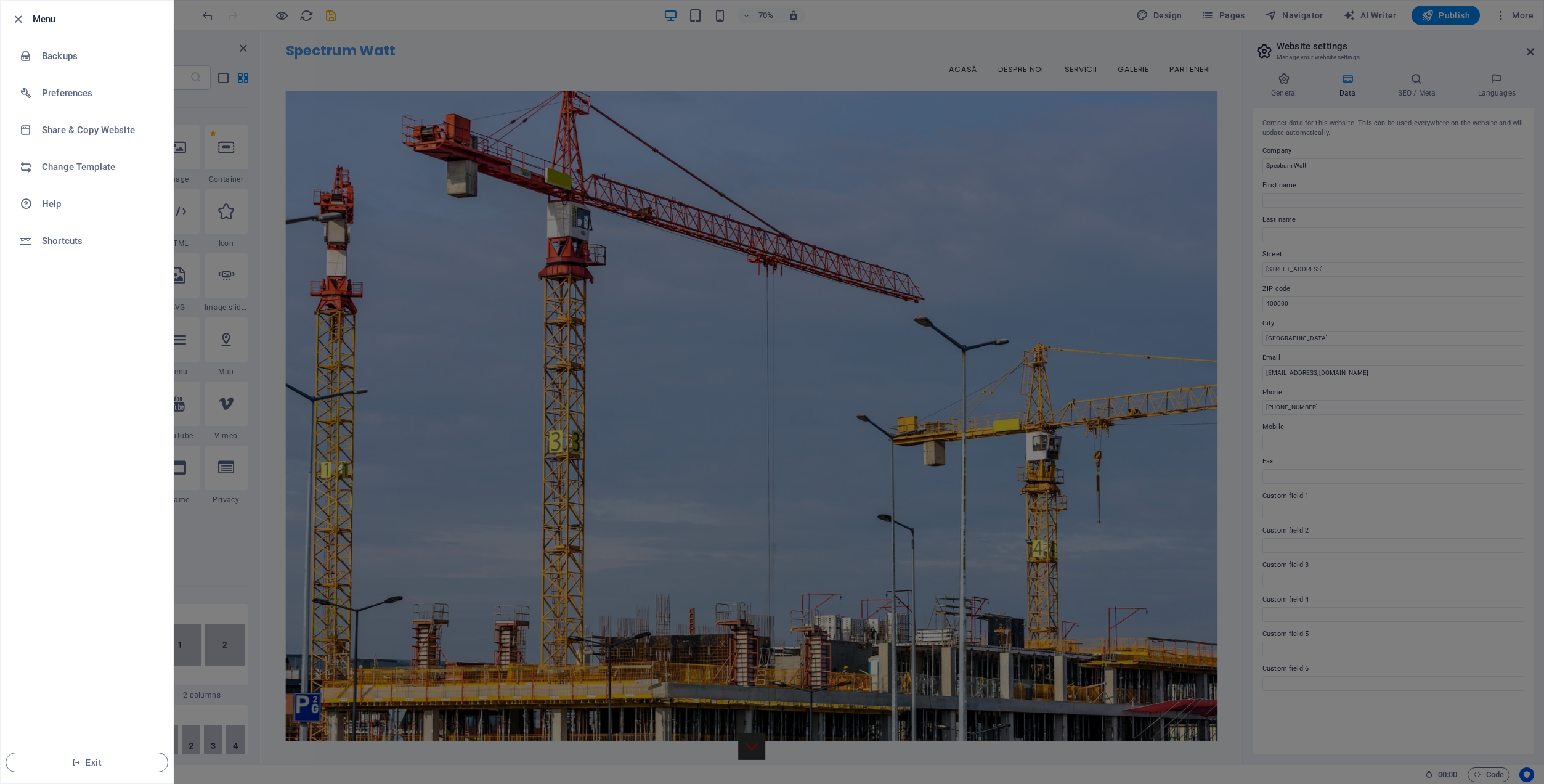
click at [545, 14] on div at bounding box center [772, 392] width 1544 height 784
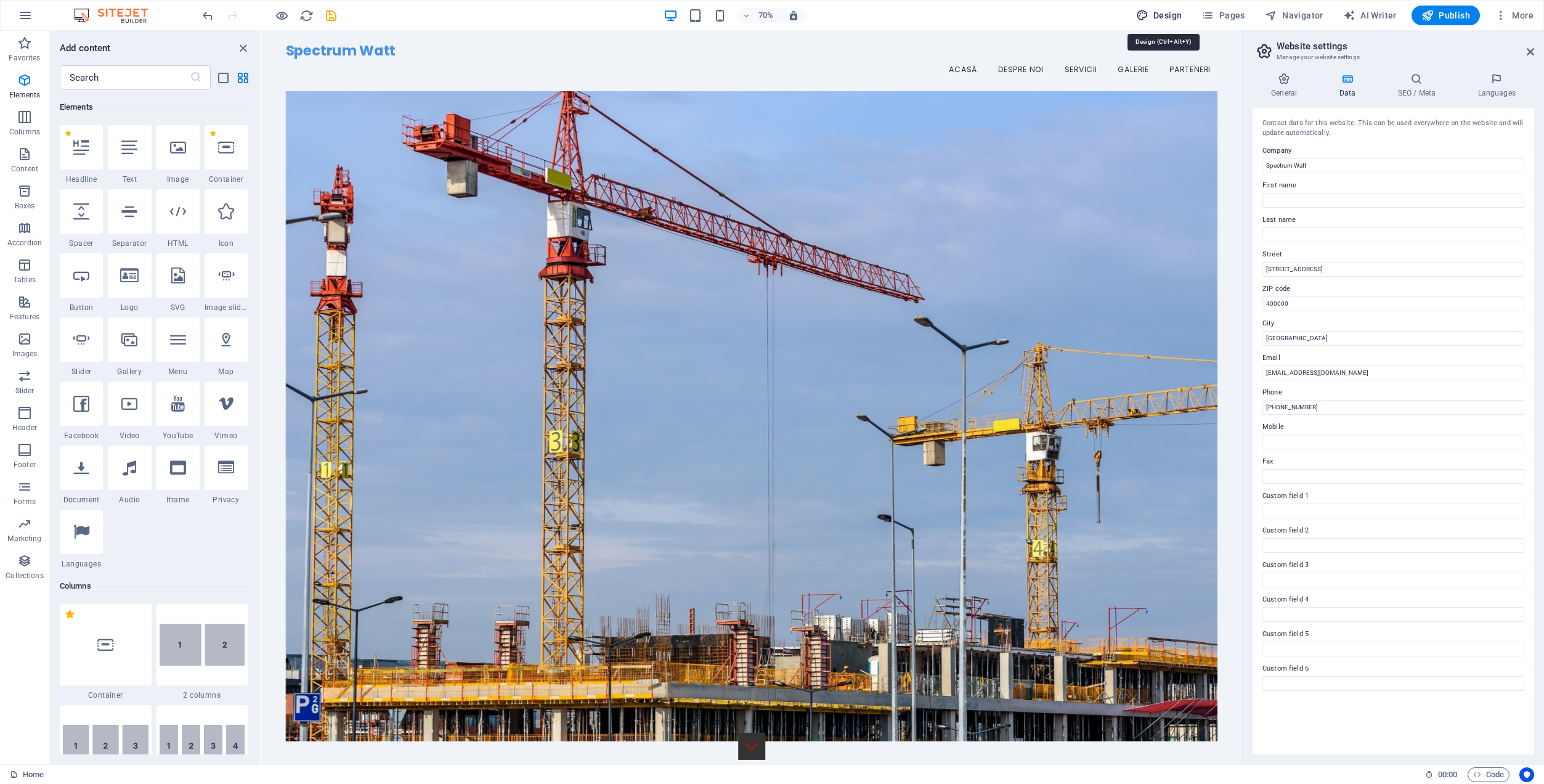
click at [1170, 13] on span "Design" at bounding box center [1159, 15] width 46 height 12
select select "px"
select select "200"
select select "px"
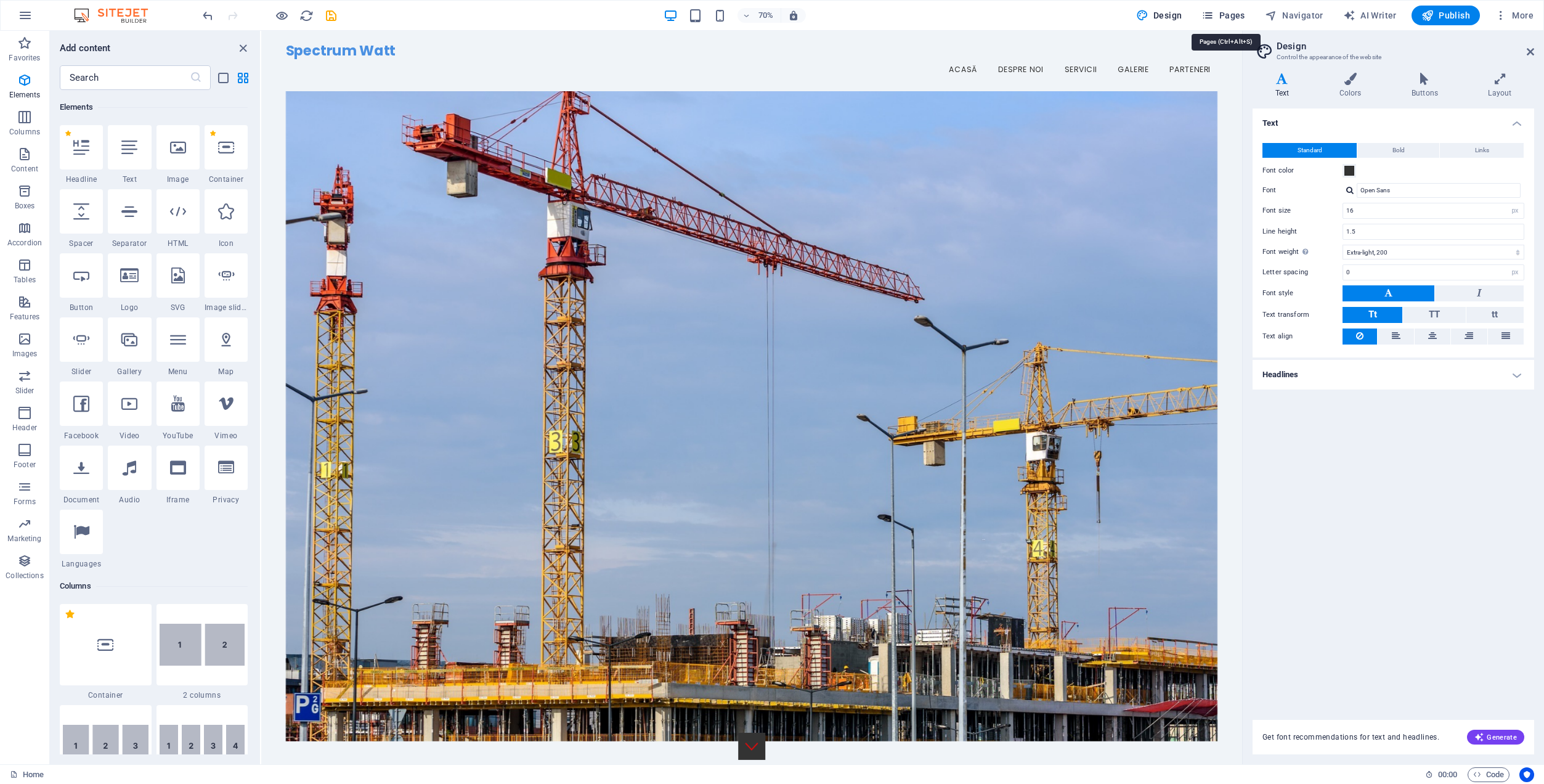
click at [1230, 11] on span "Pages" at bounding box center [1223, 15] width 43 height 12
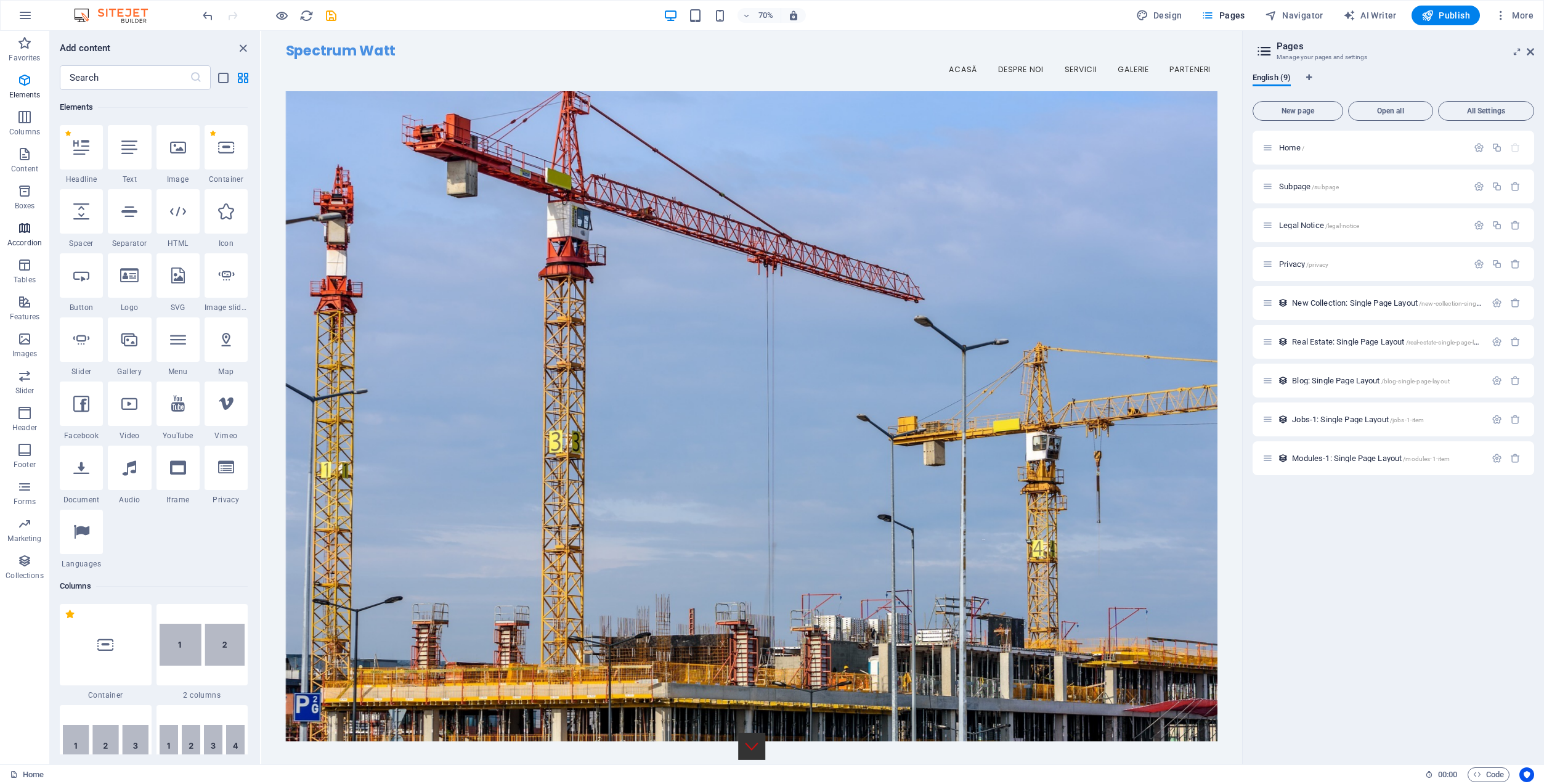
click at [24, 226] on icon "button" at bounding box center [24, 227] width 15 height 15
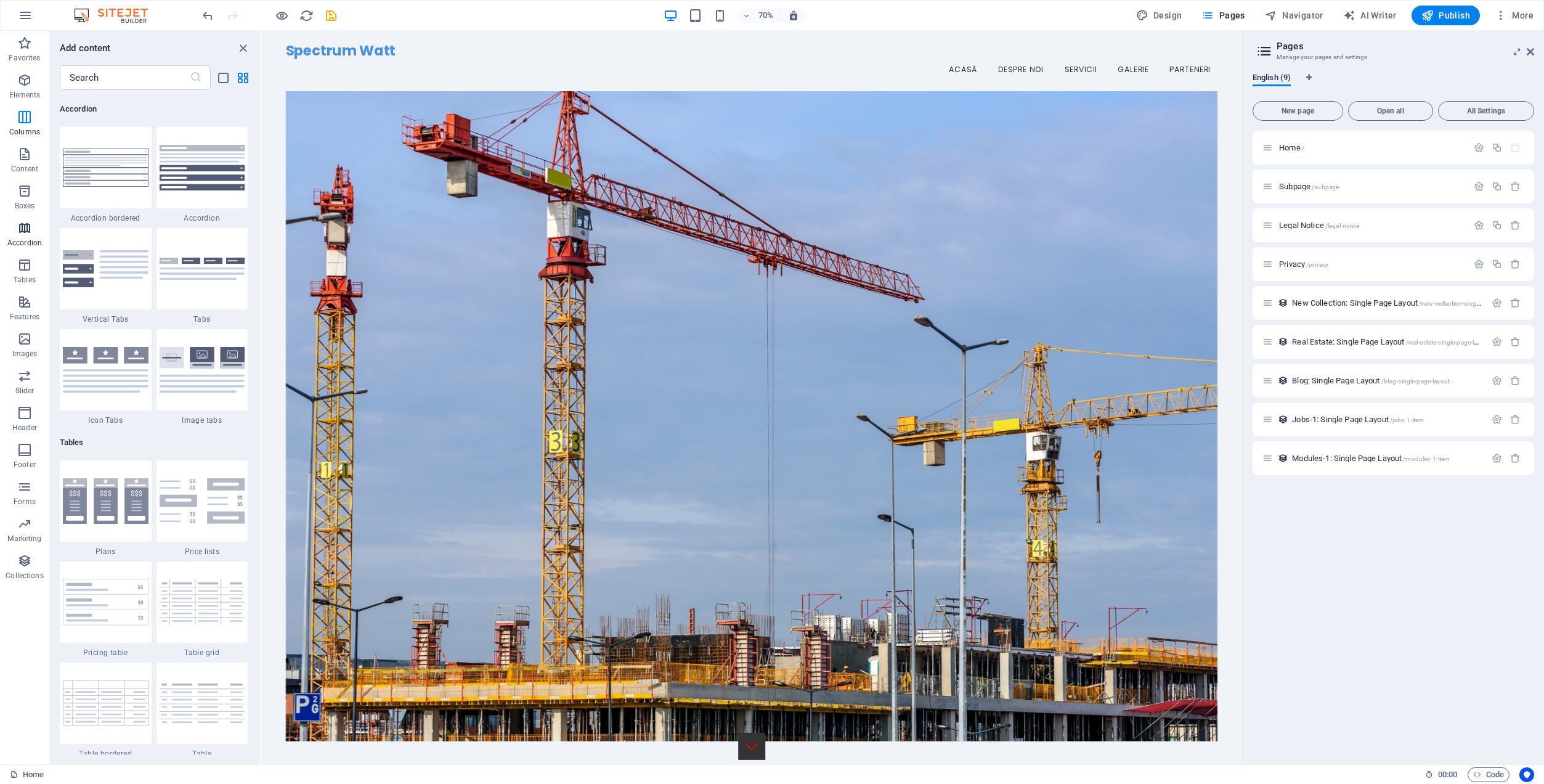
scroll to position [3935, 0]
click at [24, 407] on icon "button" at bounding box center [24, 412] width 15 height 15
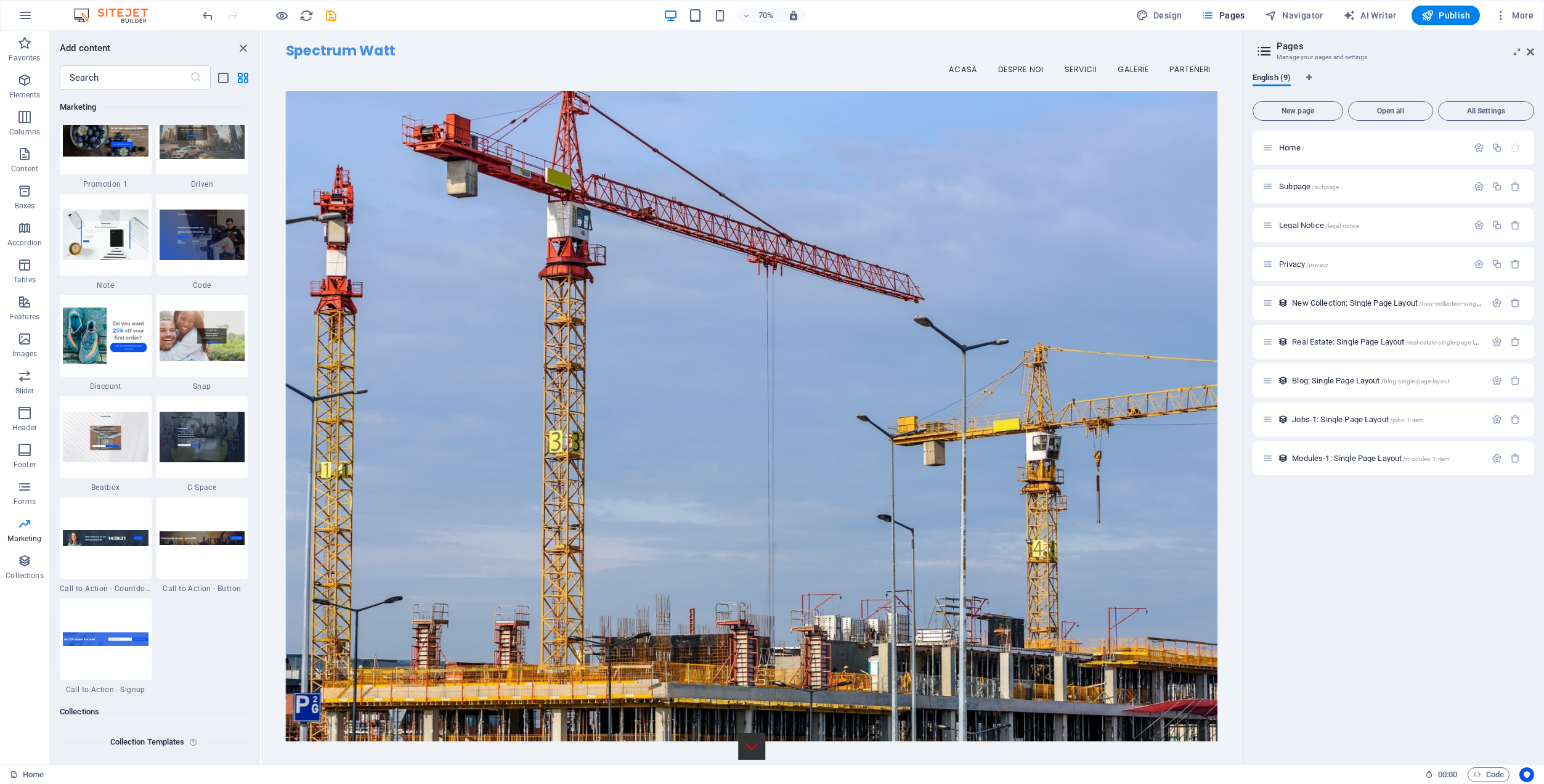
scroll to position [10686, 0]
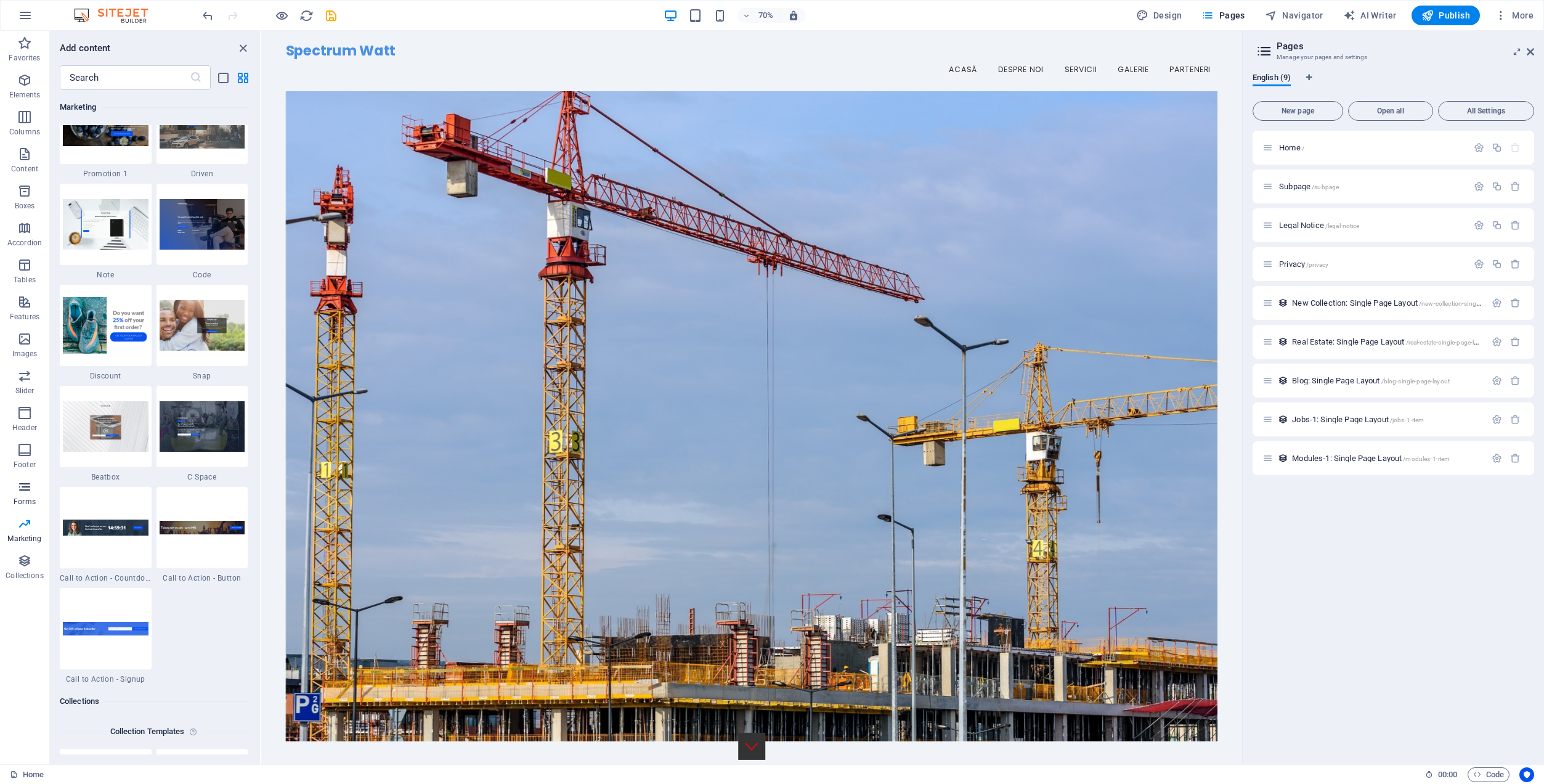
click at [20, 495] on span "Forms" at bounding box center [25, 494] width 50 height 30
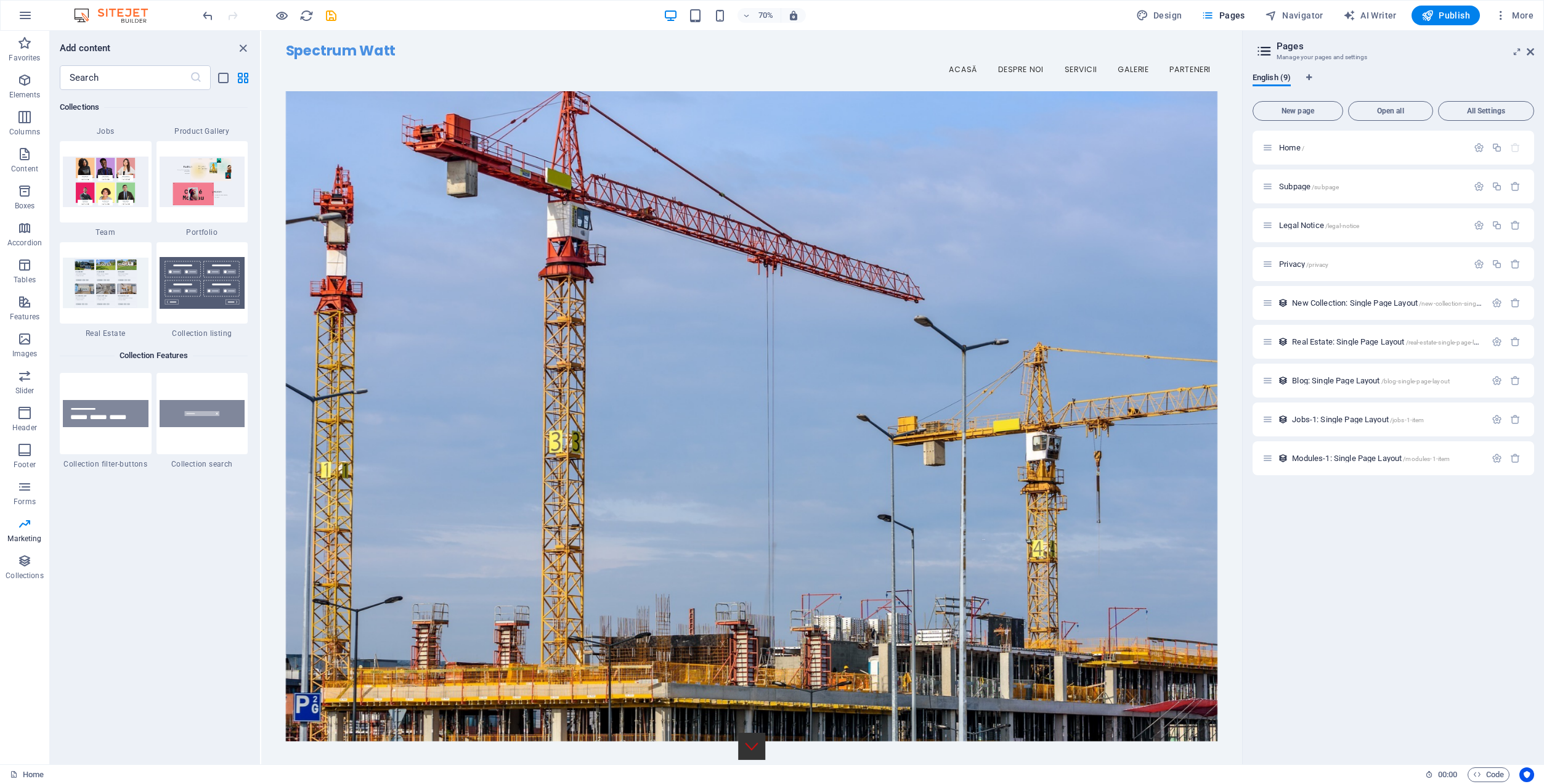
scroll to position [11523, 0]
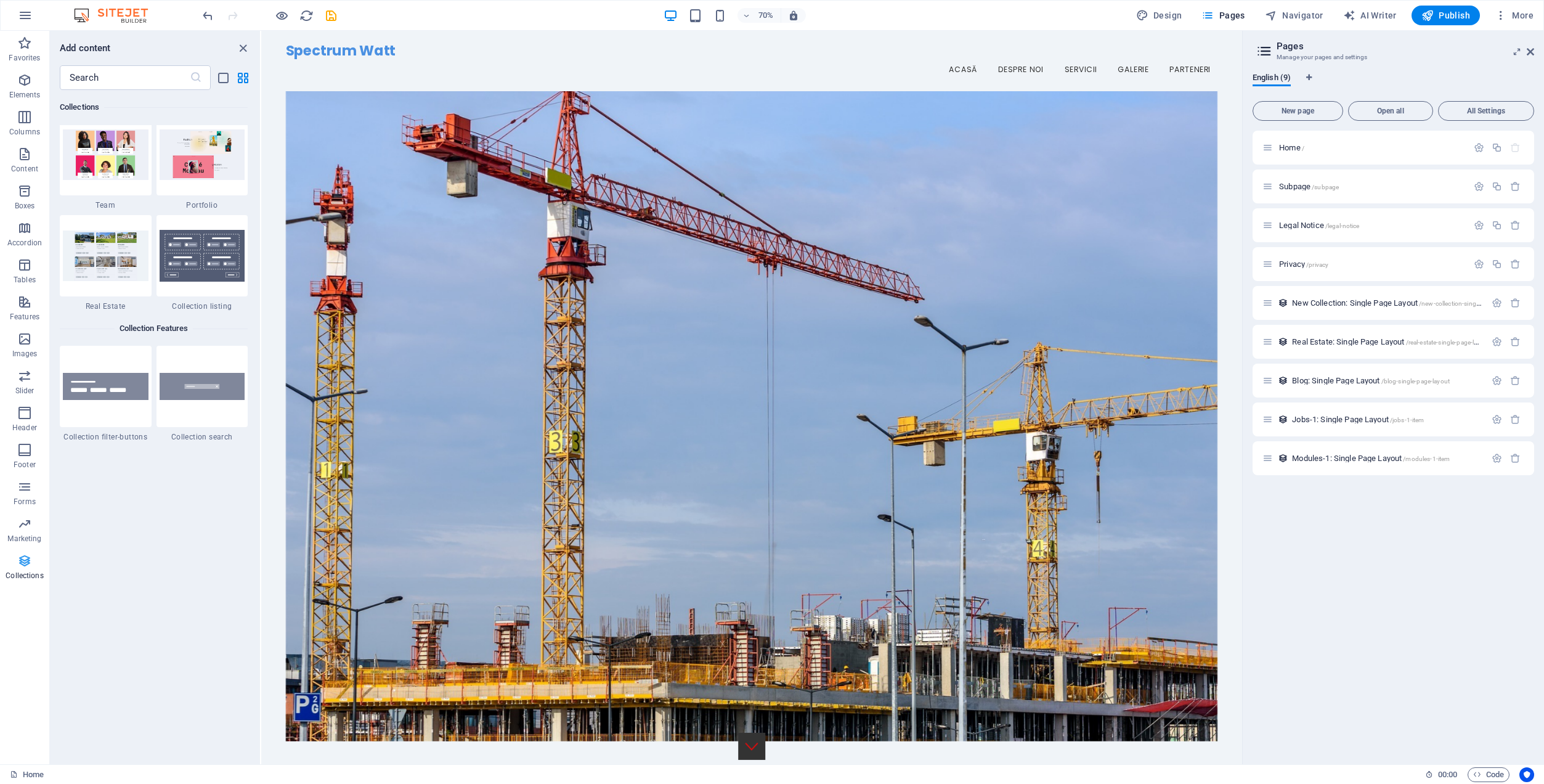
click at [21, 567] on icon "button" at bounding box center [24, 560] width 15 height 15
click at [207, 14] on icon "undo" at bounding box center [208, 16] width 14 height 14
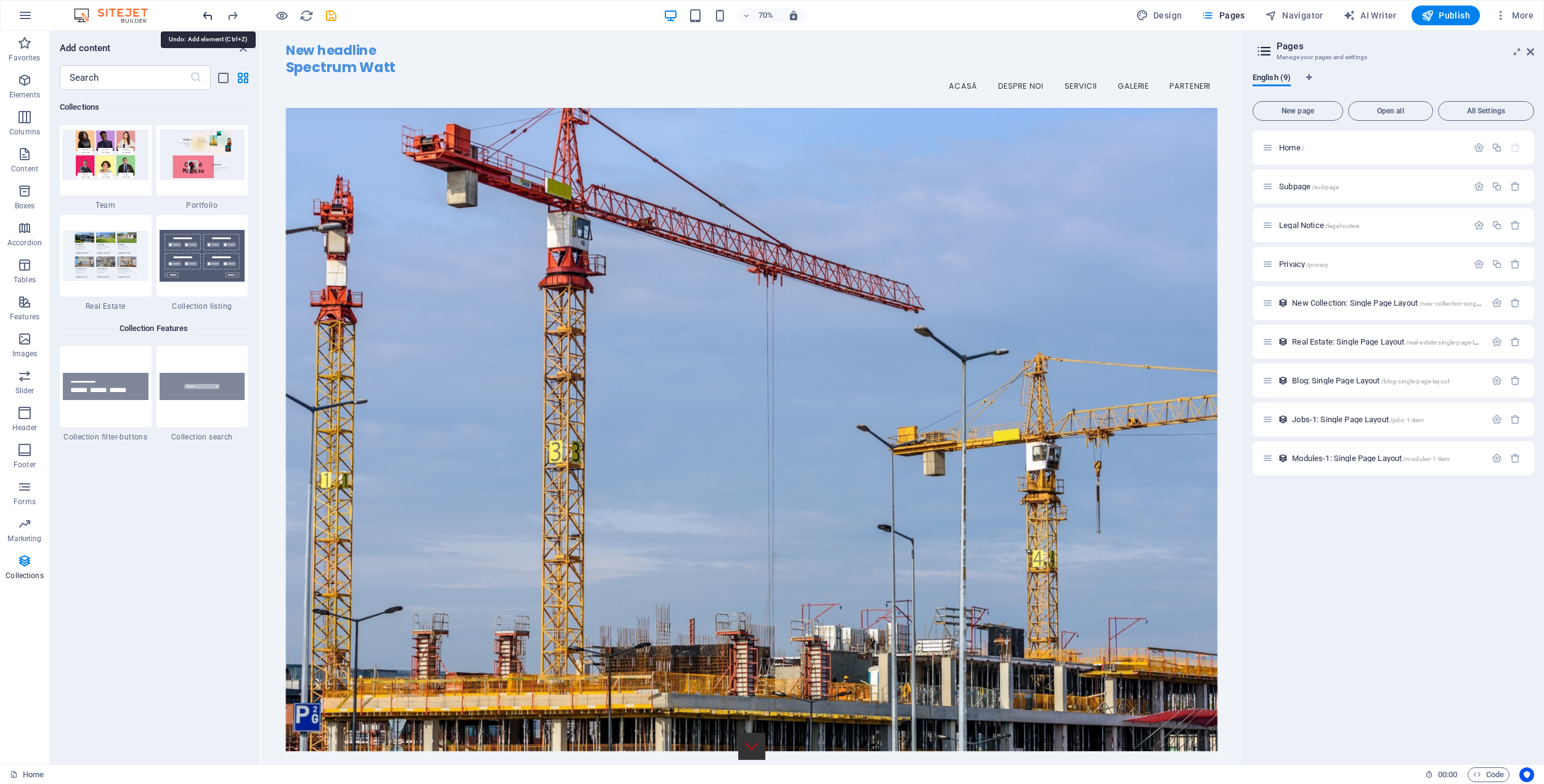
click at [207, 14] on icon "undo" at bounding box center [208, 16] width 14 height 14
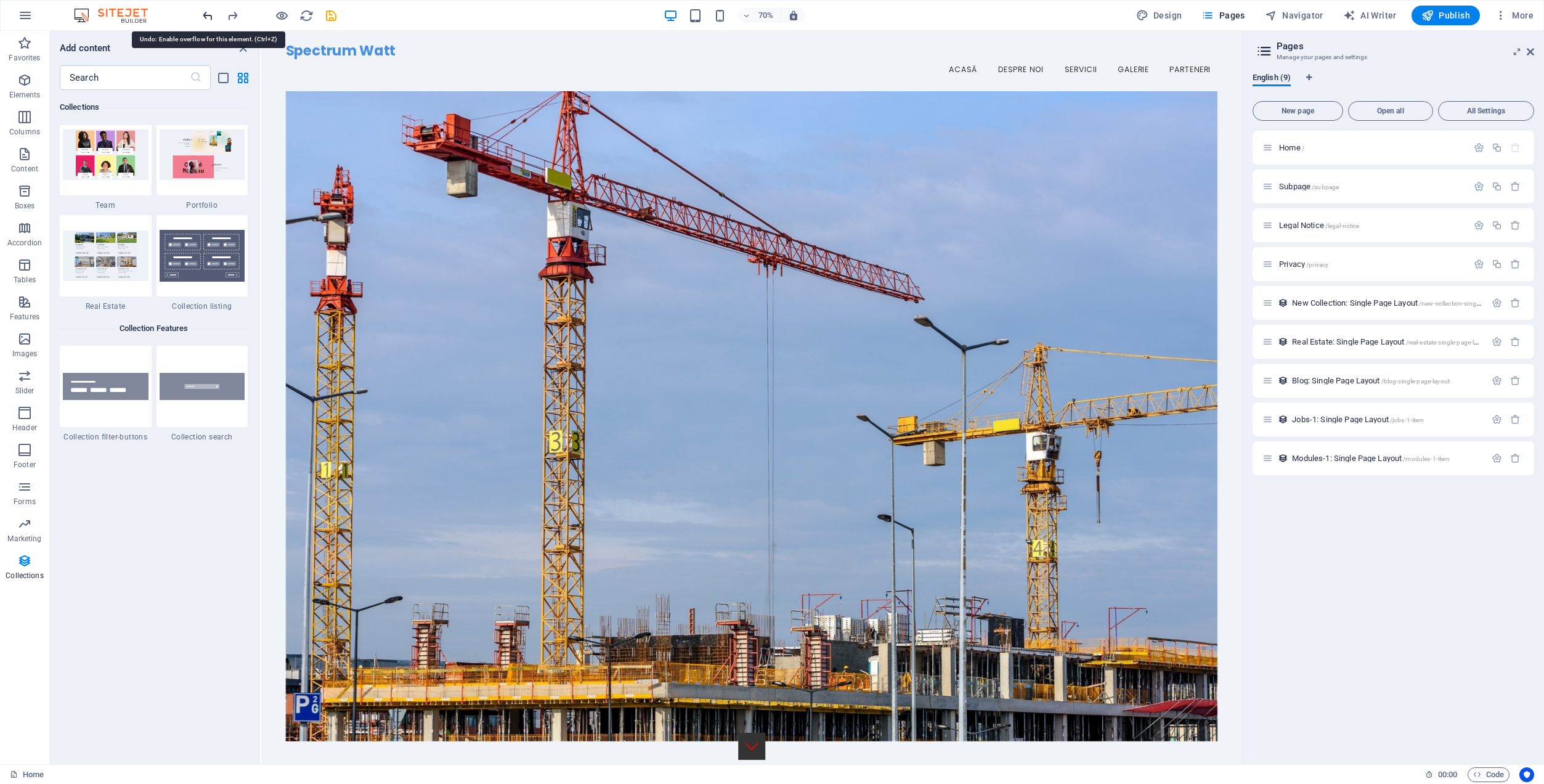
click at [207, 14] on icon "undo" at bounding box center [208, 16] width 14 height 14
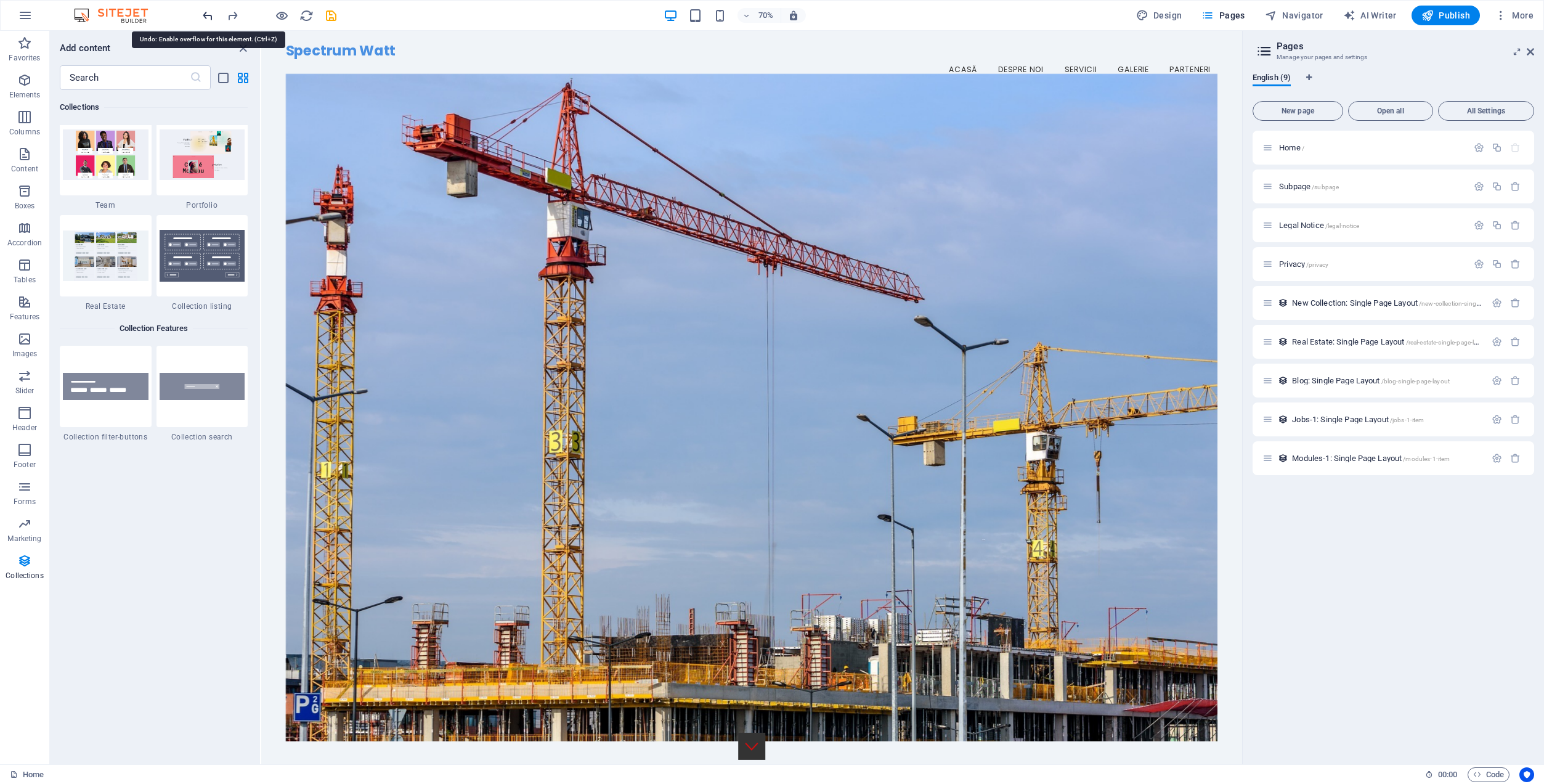
click at [207, 14] on icon "undo" at bounding box center [208, 16] width 14 height 14
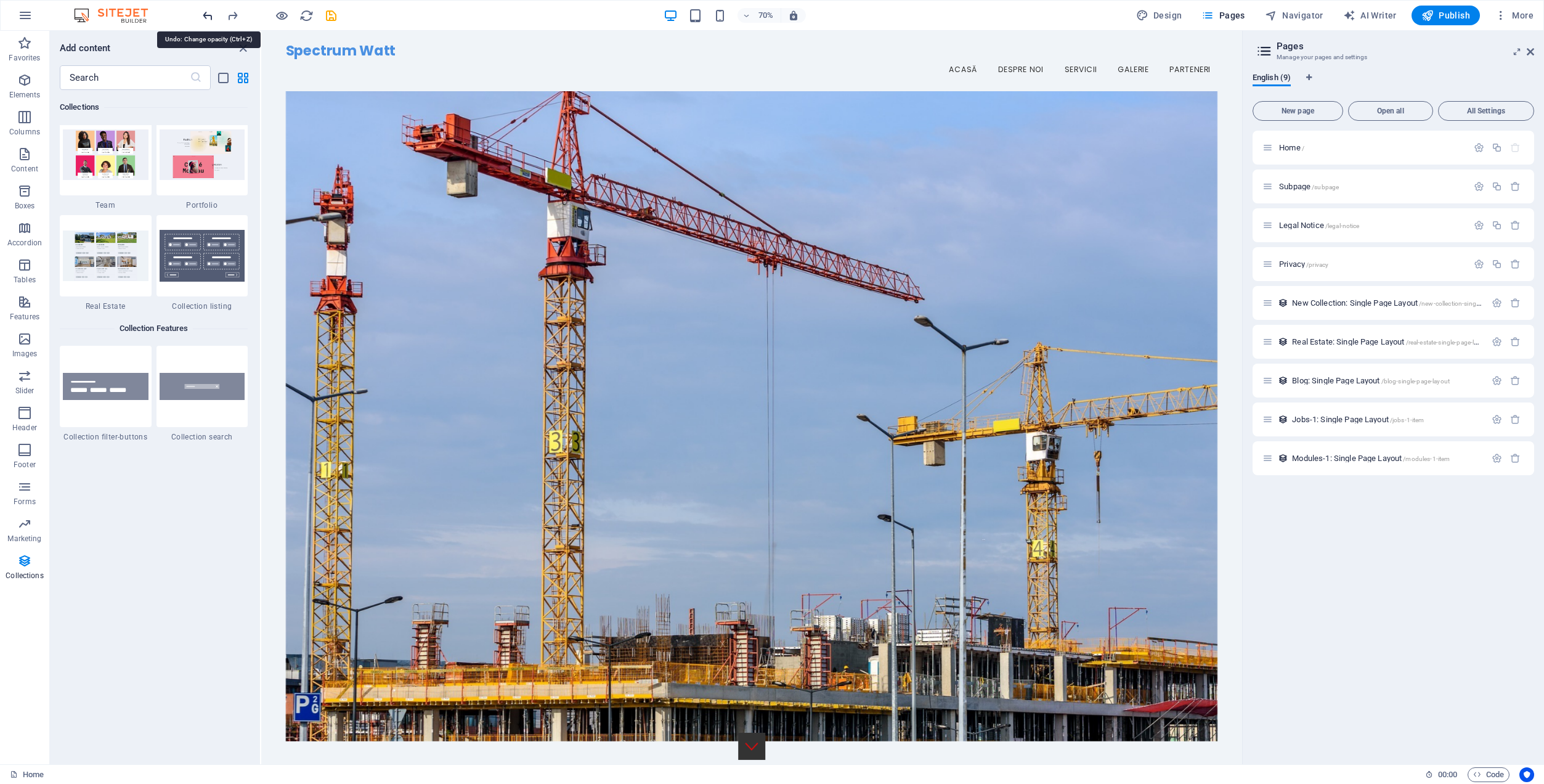
click at [207, 14] on icon "undo" at bounding box center [208, 16] width 14 height 14
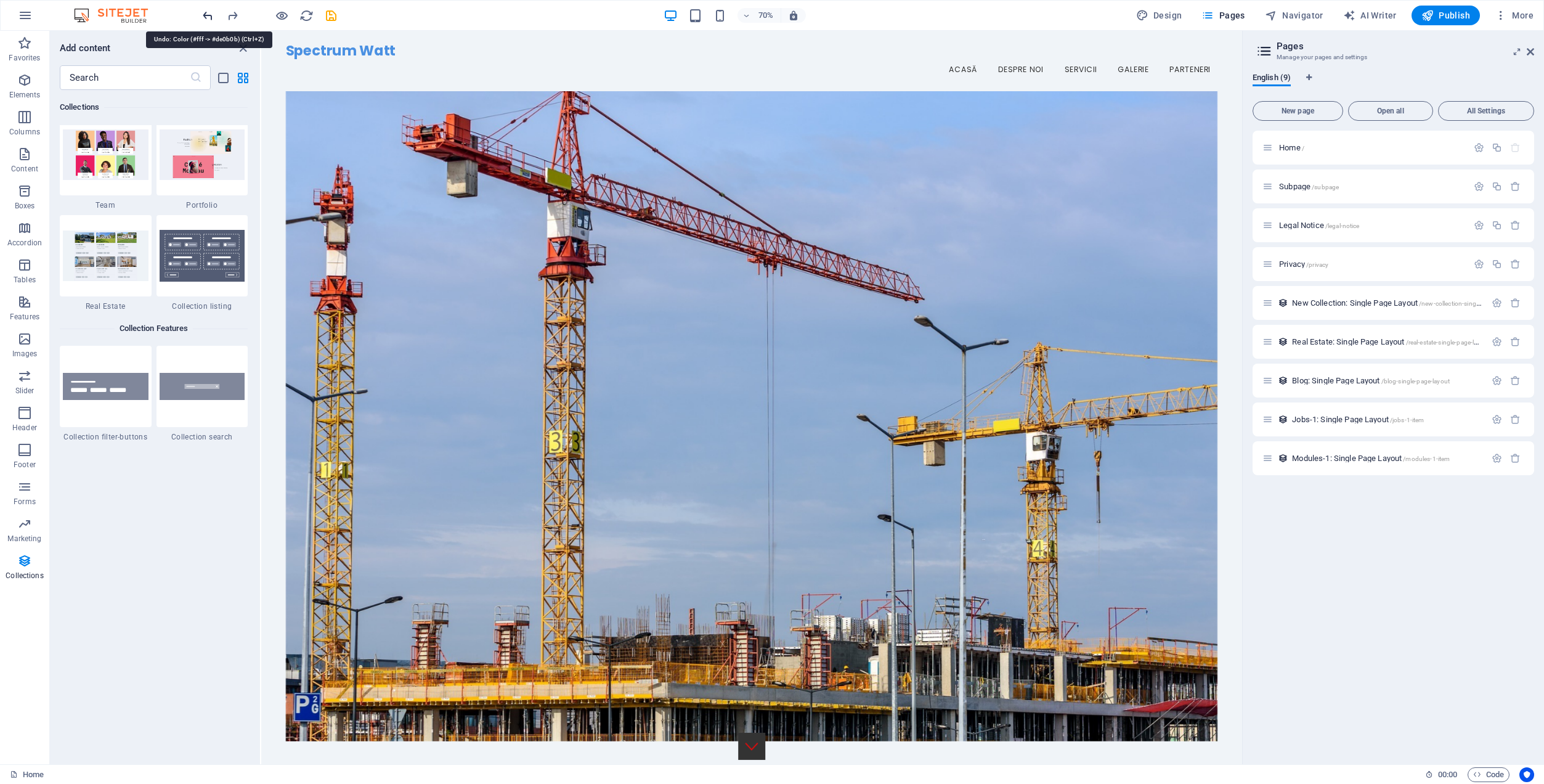
click at [207, 14] on icon "undo" at bounding box center [208, 16] width 14 height 14
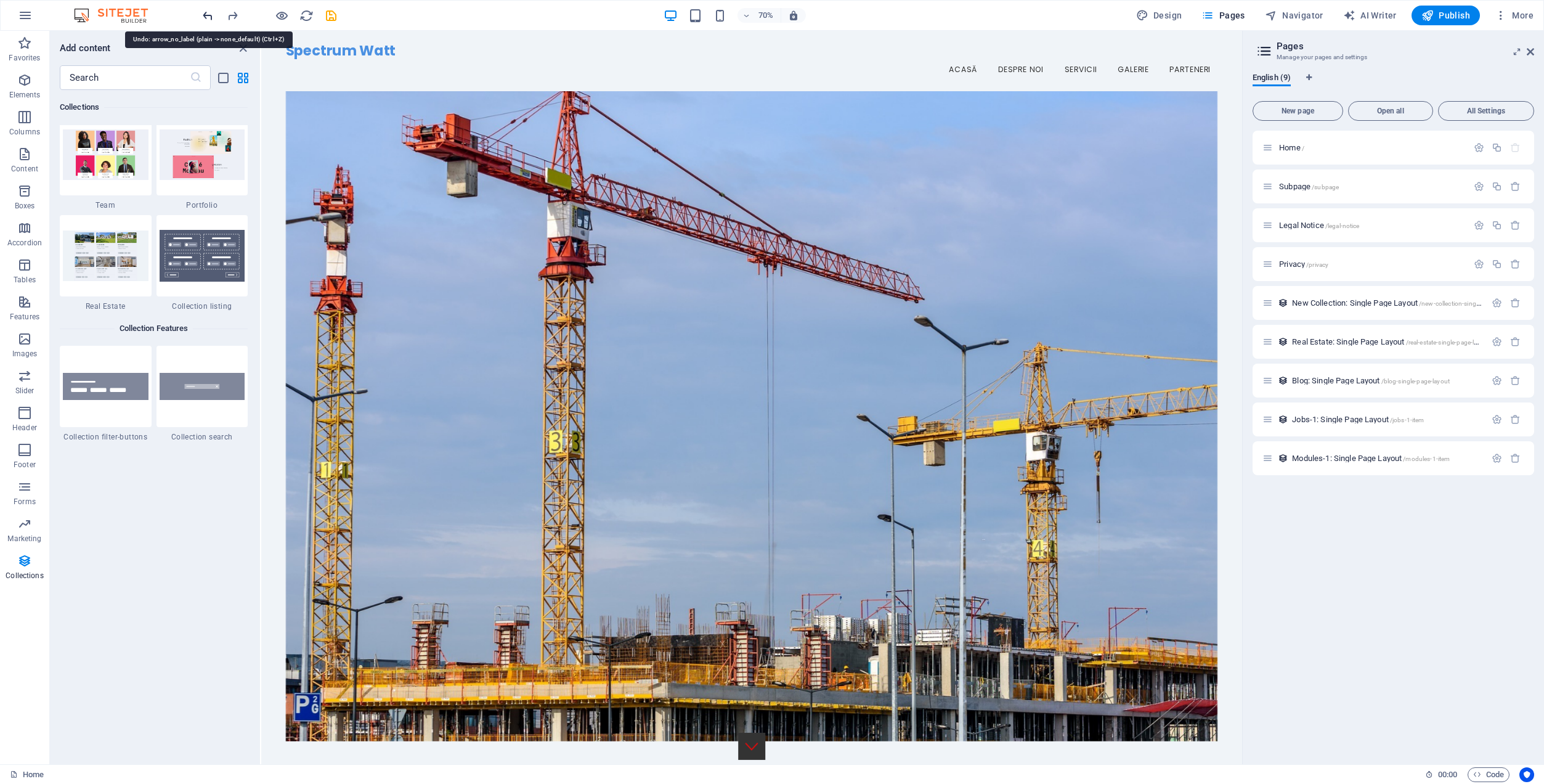
click at [207, 14] on icon "undo" at bounding box center [208, 16] width 14 height 14
click at [207, 14] on div at bounding box center [269, 15] width 138 height 20
click at [172, 11] on div "70% Design Pages Navigator AI Writer Publish More" at bounding box center [772, 15] width 1543 height 30
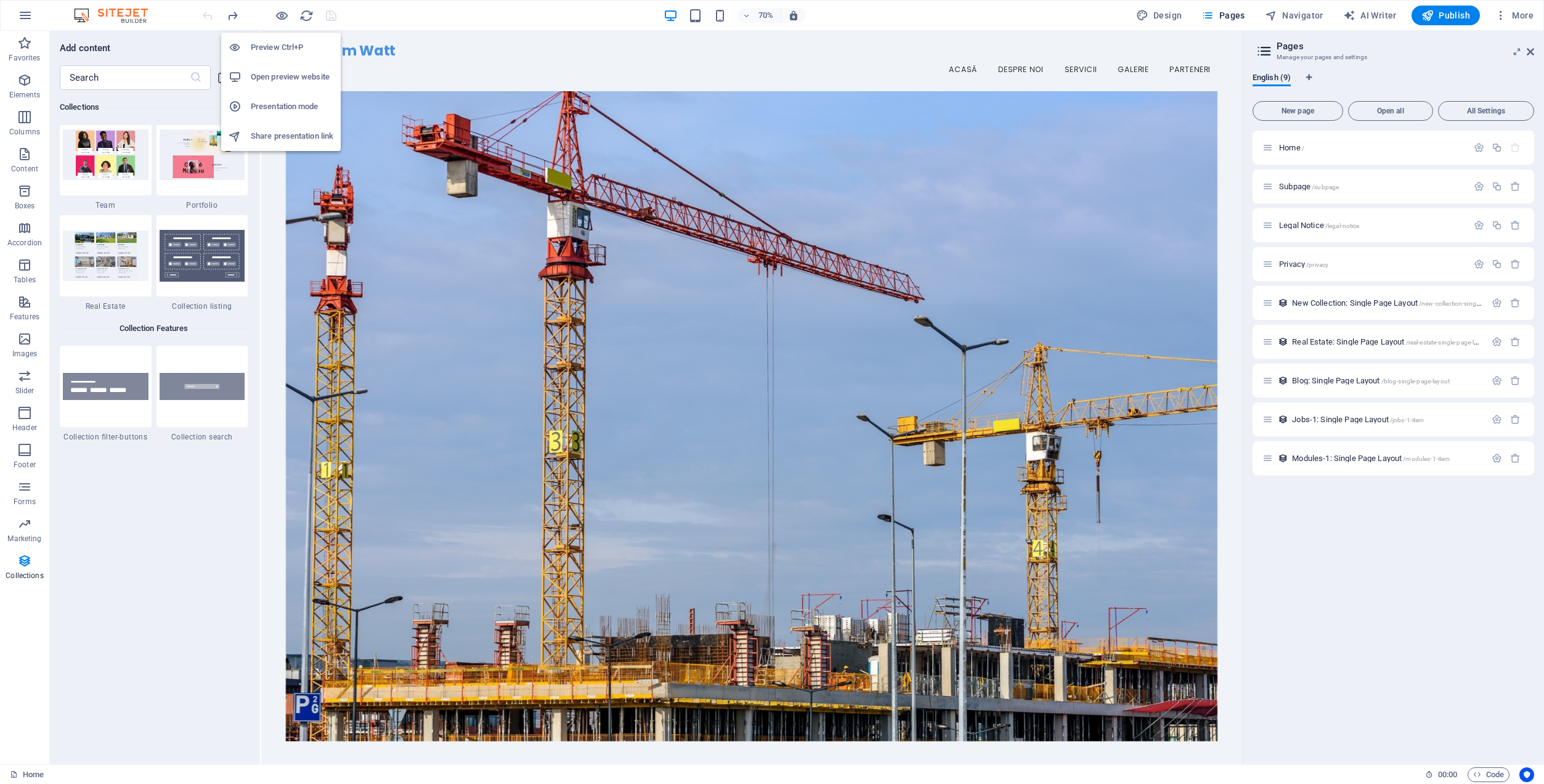
click at [267, 50] on h6 "Preview Ctrl+P" at bounding box center [292, 47] width 83 height 15
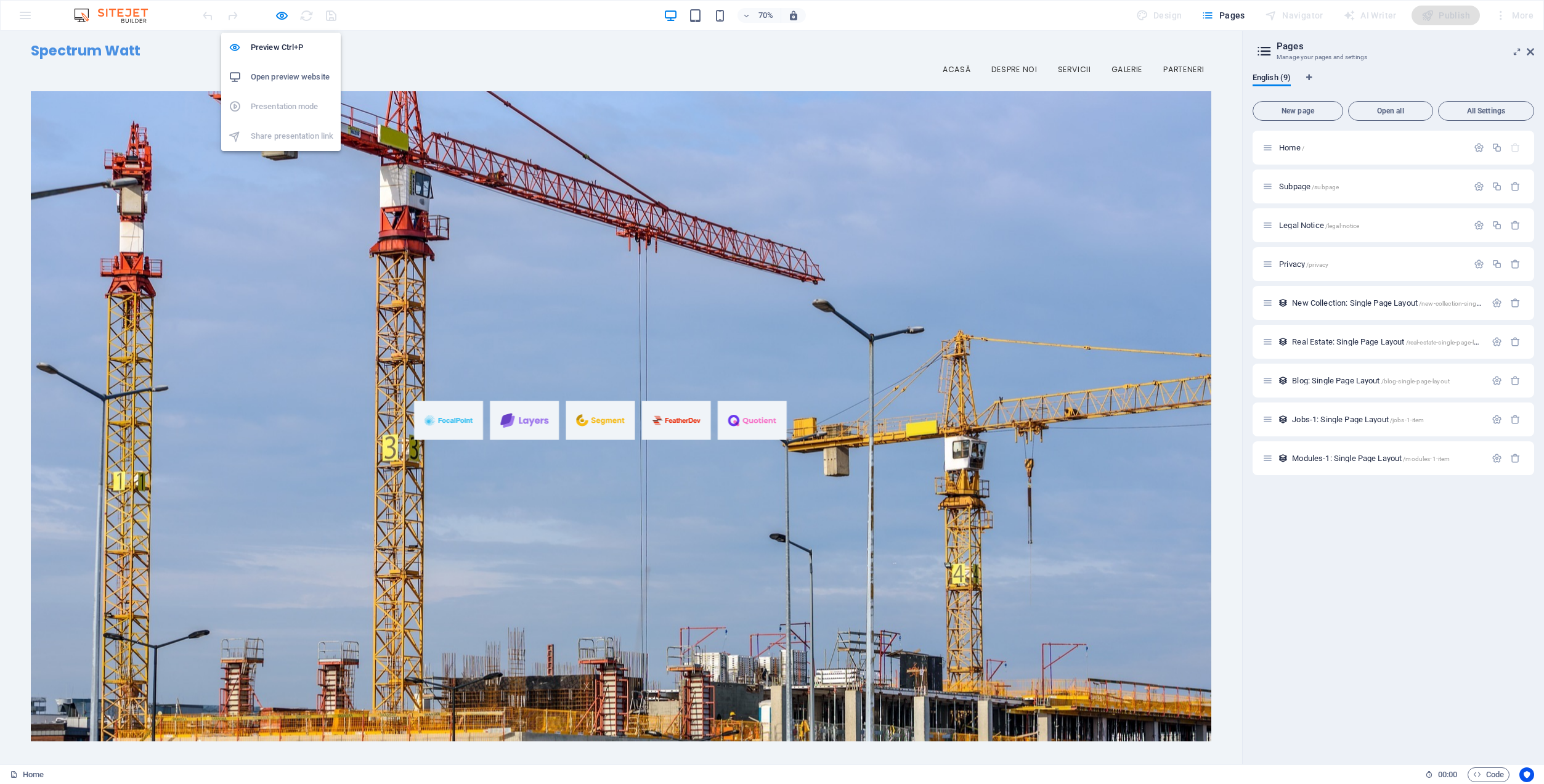
click at [270, 72] on h6 "Open preview website" at bounding box center [292, 77] width 83 height 15
click at [1533, 51] on icon at bounding box center [1531, 52] width 8 height 10
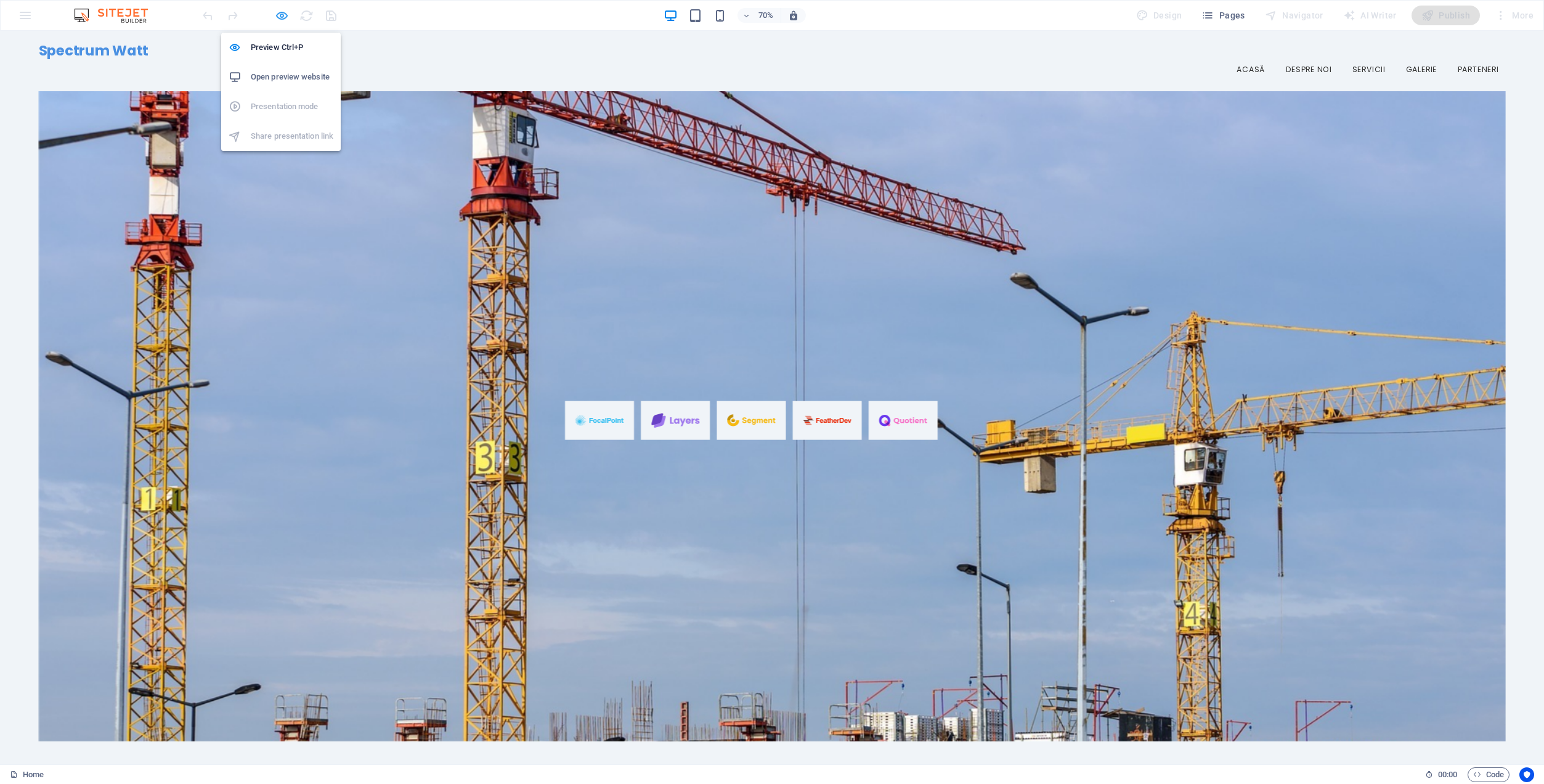
click at [276, 14] on icon "button" at bounding box center [282, 16] width 14 height 14
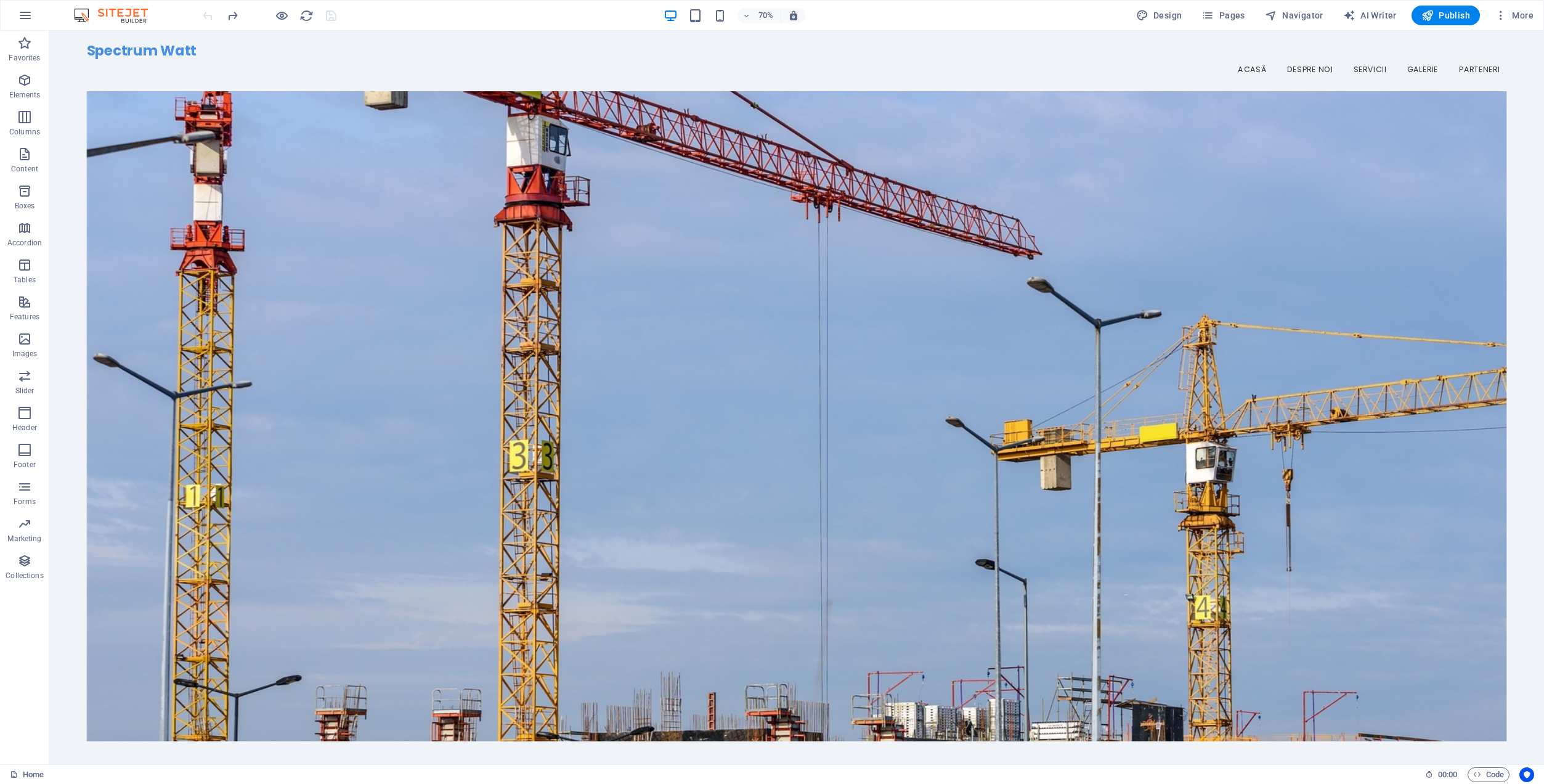
click at [332, 15] on div at bounding box center [269, 15] width 138 height 20
click at [1517, 13] on span "More" at bounding box center [1514, 15] width 39 height 12
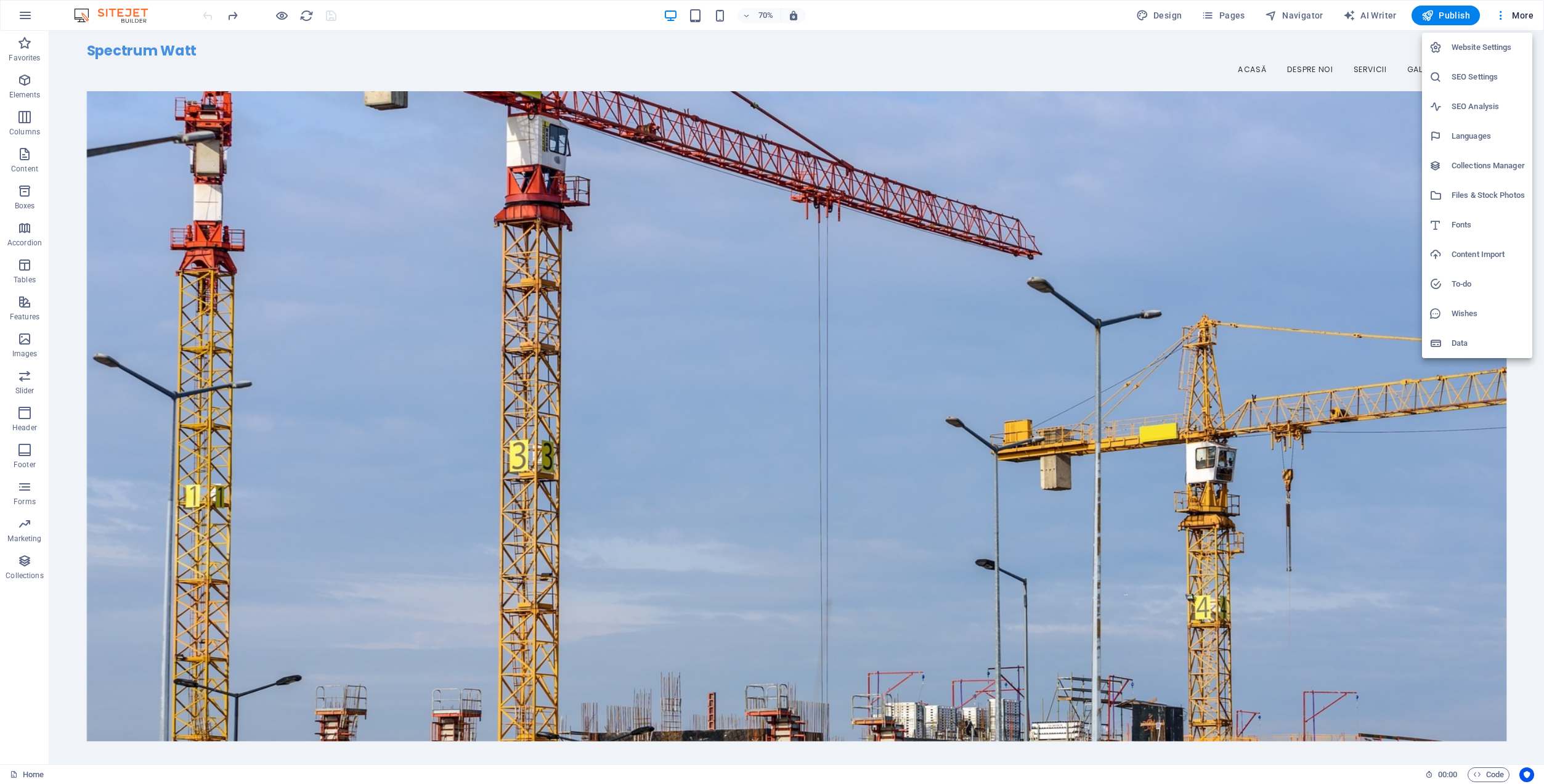
click at [1483, 288] on h6 "To-do" at bounding box center [1488, 283] width 73 height 15
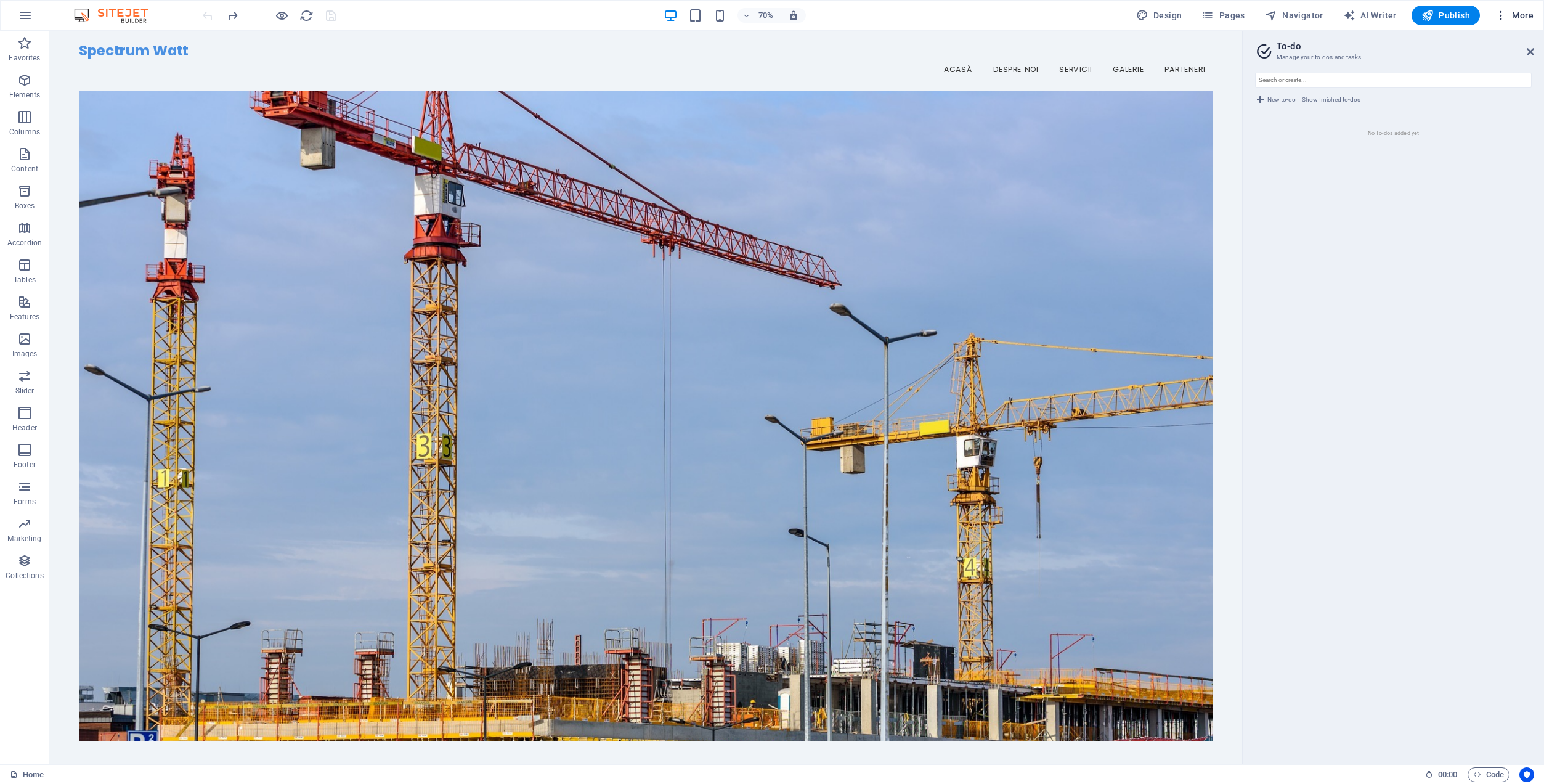
click at [1517, 15] on span "More" at bounding box center [1514, 15] width 39 height 12
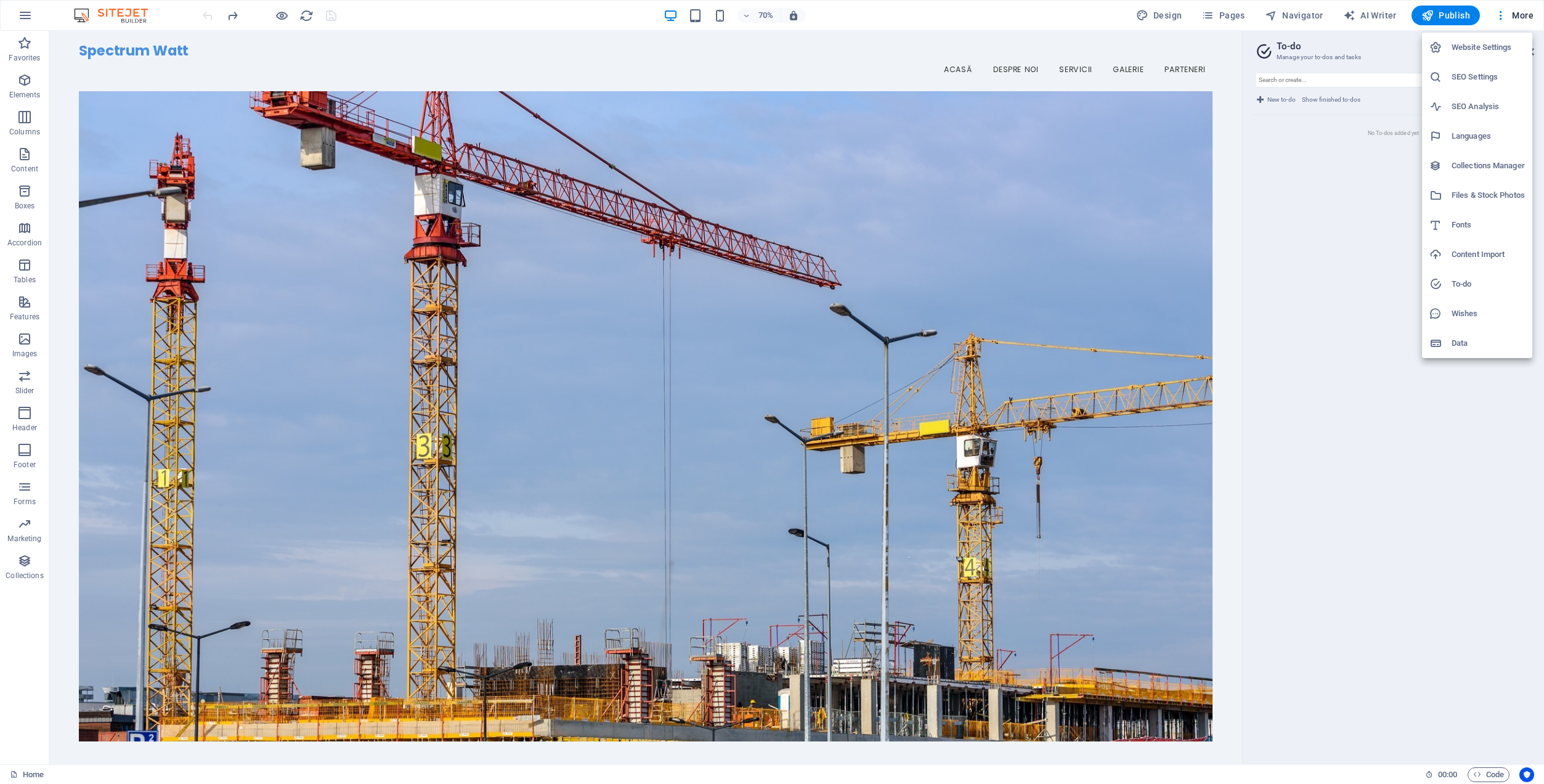
click at [1500, 46] on h6 "Website Settings" at bounding box center [1488, 47] width 73 height 15
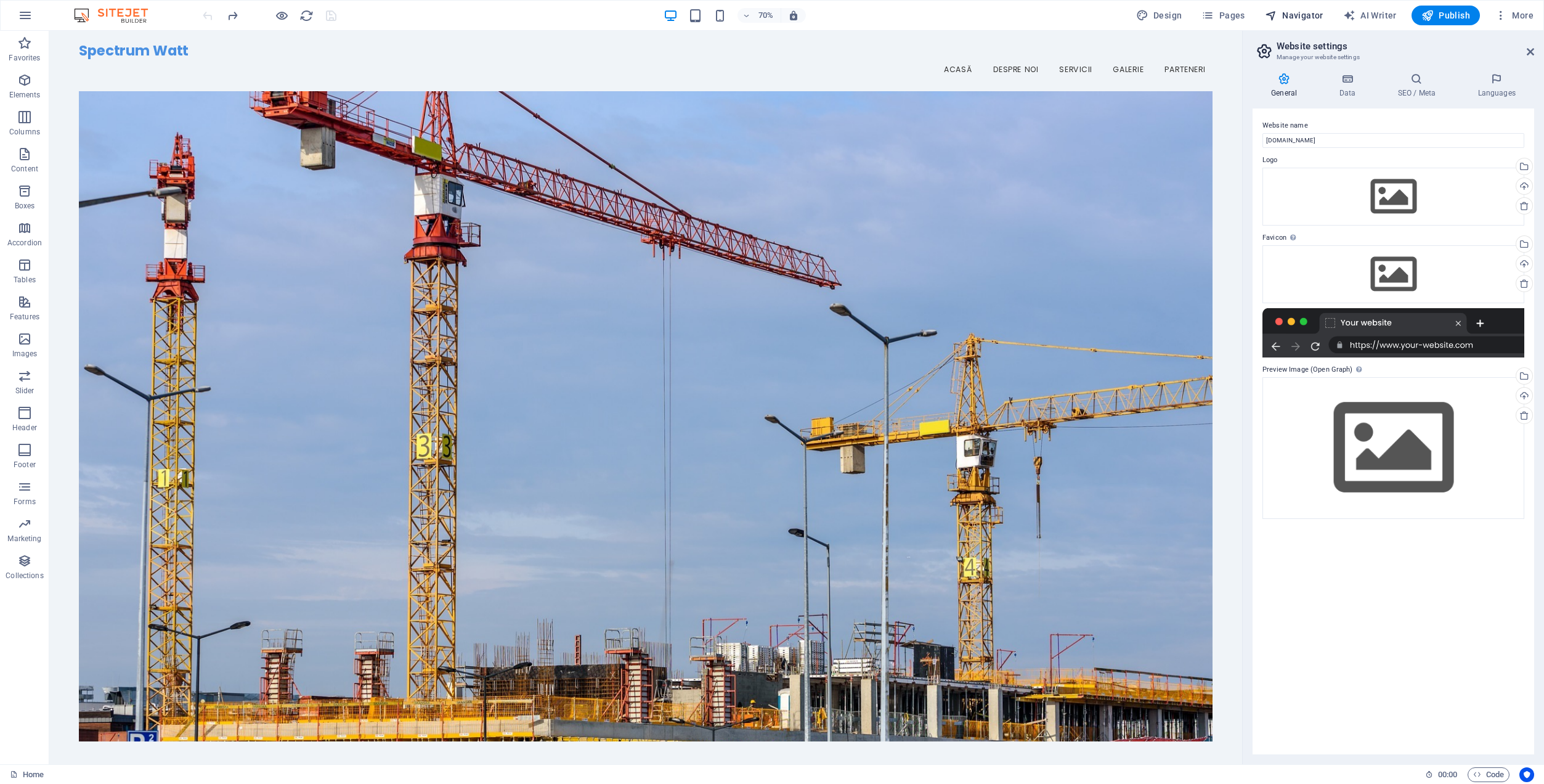
click at [1294, 14] on span "Navigator" at bounding box center [1294, 15] width 58 height 12
